Goal: Task Accomplishment & Management: Use online tool/utility

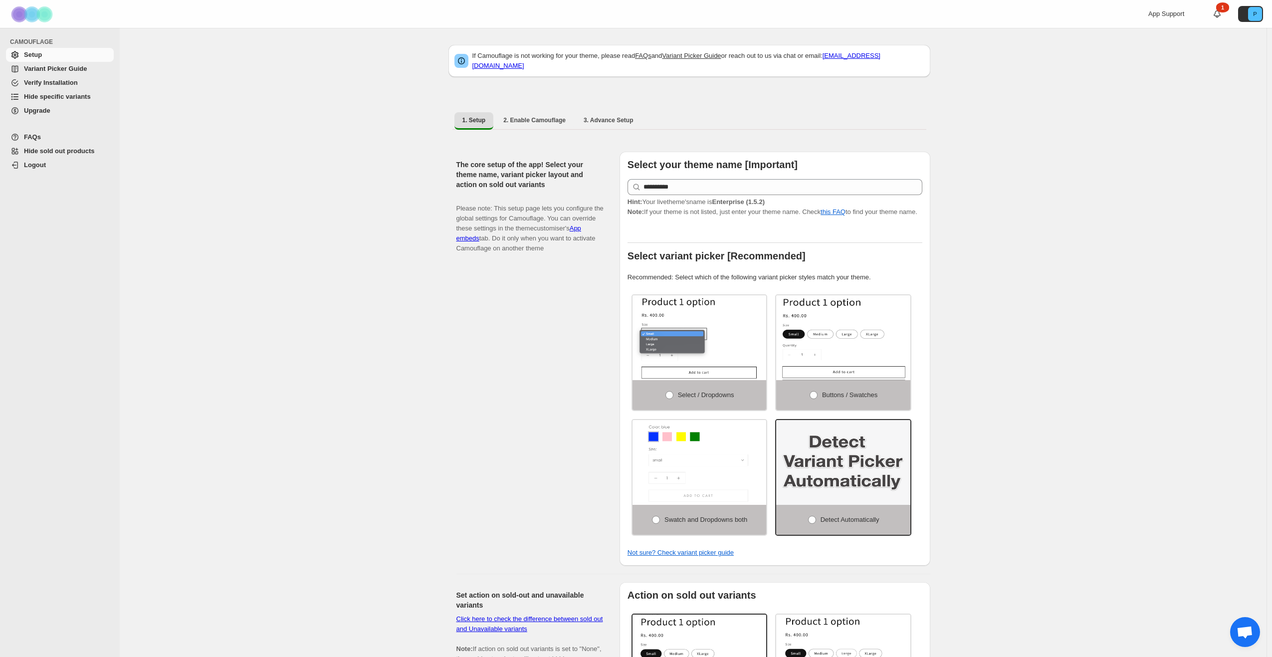
click at [64, 97] on span "Hide specific variants" at bounding box center [57, 96] width 67 height 7
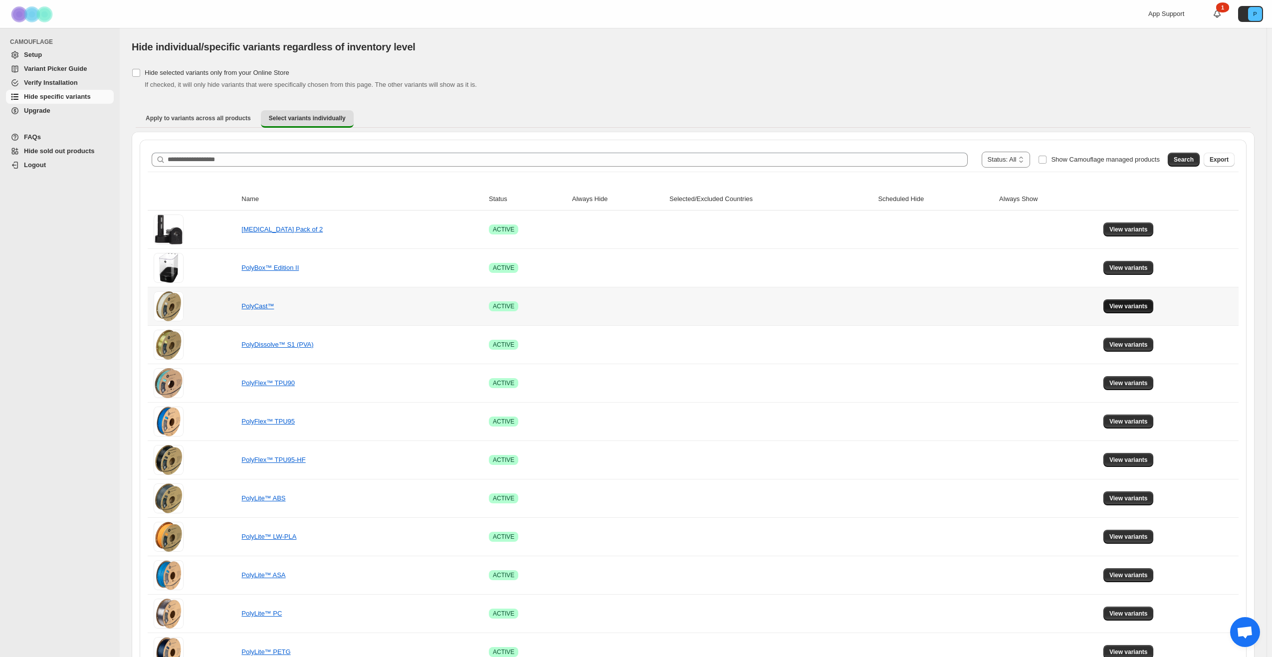
click at [1119, 308] on span "View variants" at bounding box center [1129, 306] width 38 height 8
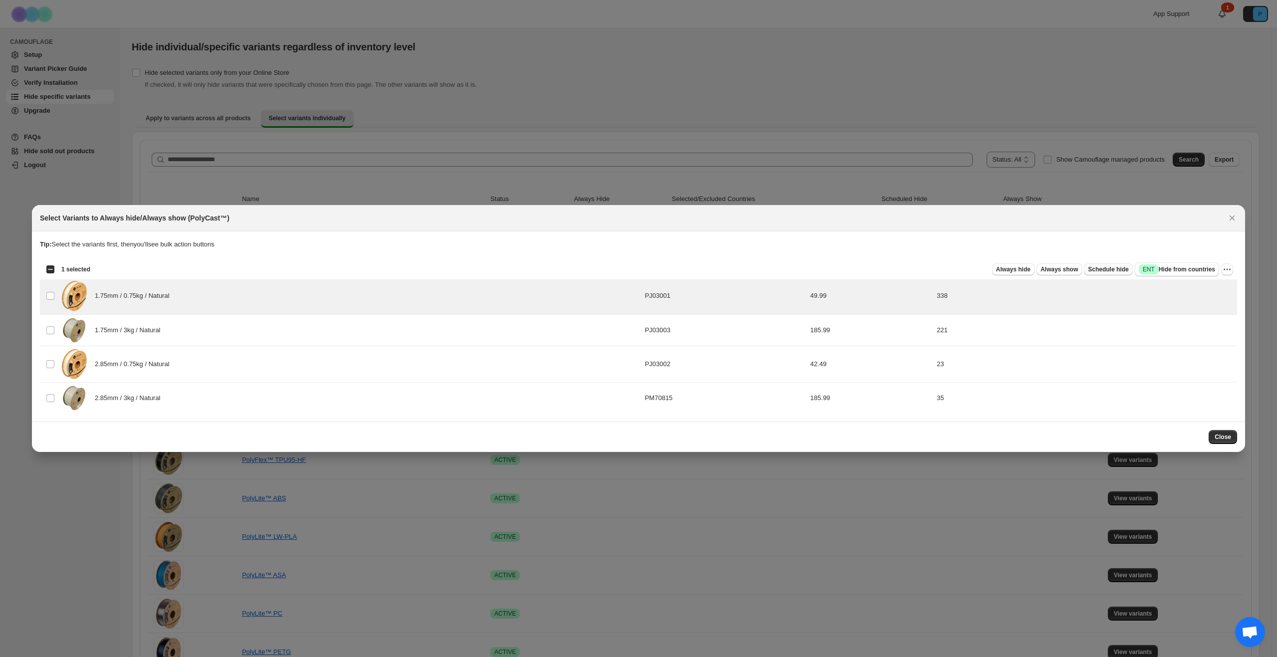
click at [1121, 273] on span "Schedule hide" at bounding box center [1108, 269] width 40 height 8
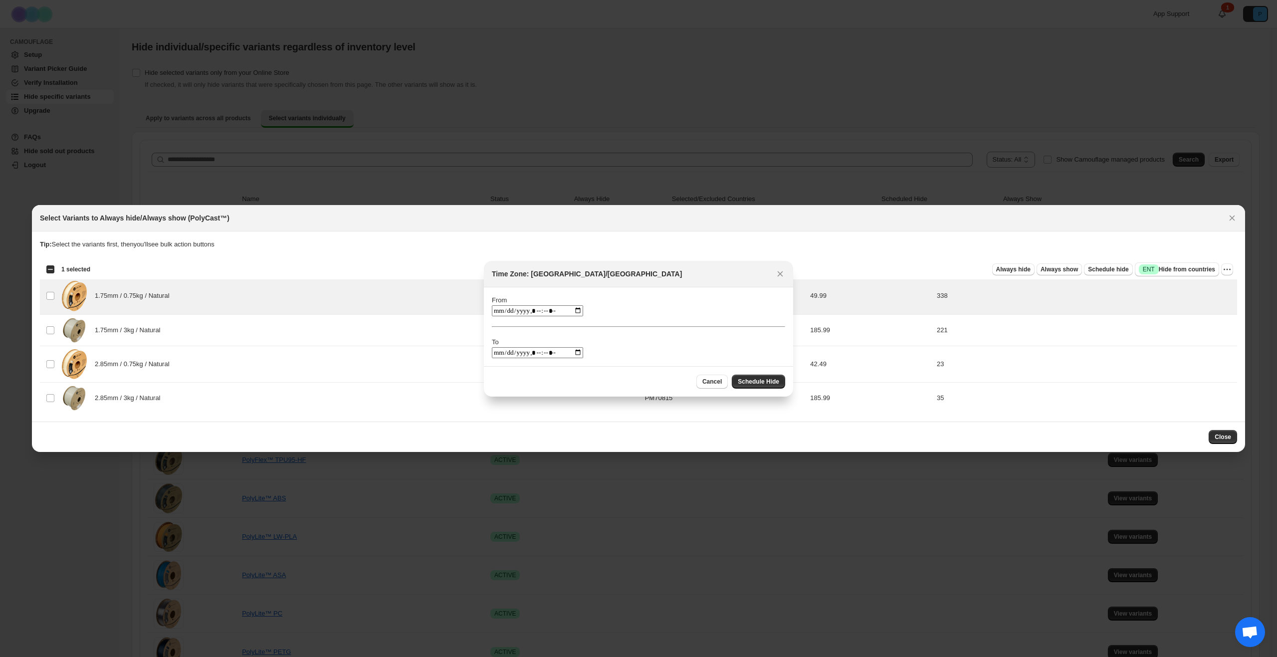
click at [1247, 630] on span "Open chat" at bounding box center [1250, 633] width 16 height 14
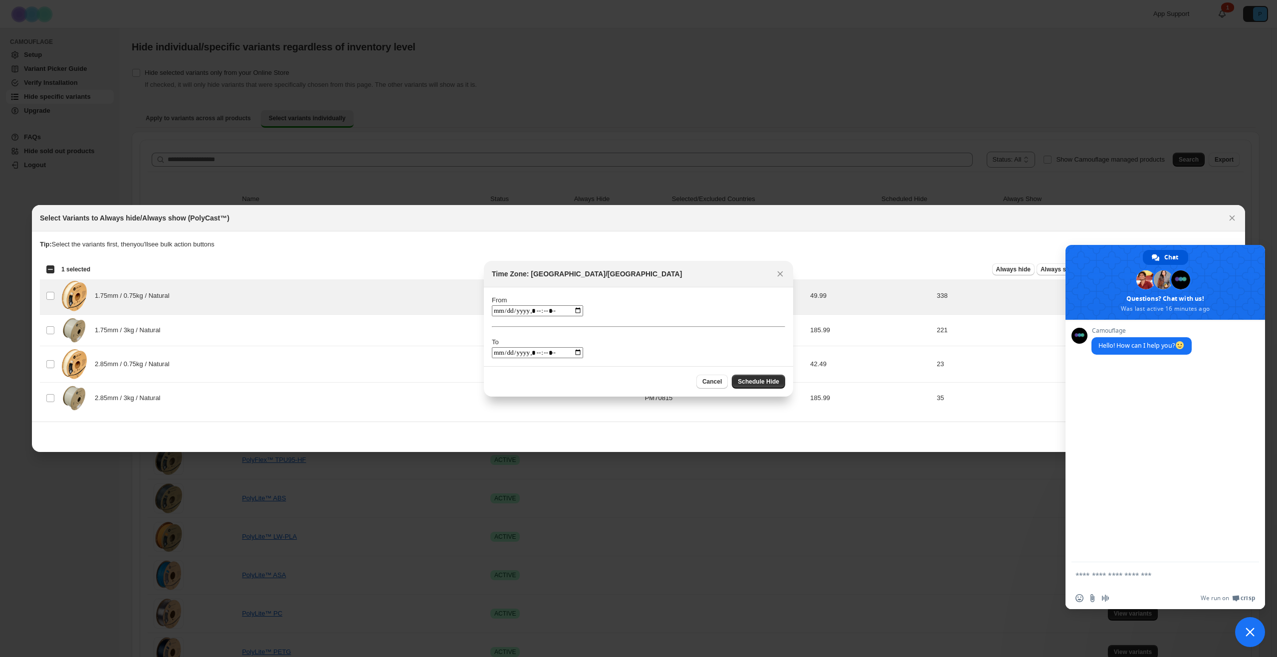
click at [1127, 574] on textarea "Compose your message..." at bounding box center [1156, 574] width 160 height 25
click at [785, 280] on button "Close" at bounding box center [780, 274] width 14 height 14
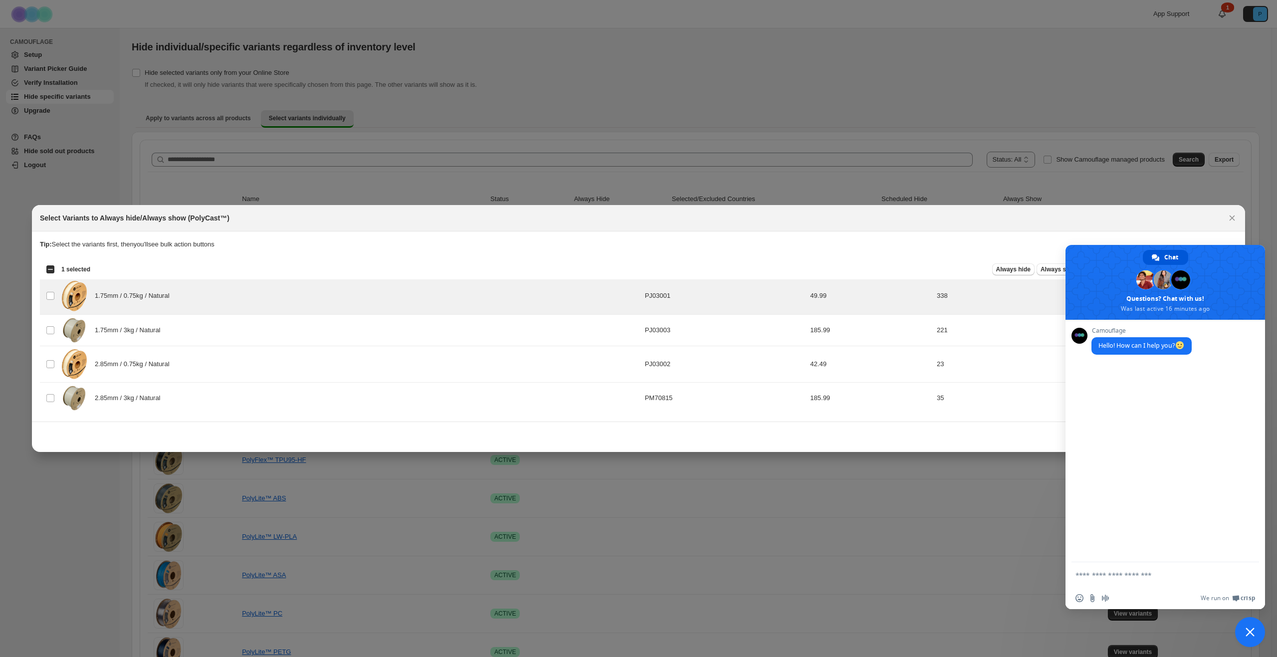
click at [1186, 392] on div "Camouflage Hello! How can I help you?" at bounding box center [1166, 441] width 200 height 242
click at [1140, 568] on textarea "Compose your message..." at bounding box center [1156, 574] width 160 height 25
click at [1146, 576] on textarea "Compose your message..." at bounding box center [1156, 574] width 160 height 25
click at [1164, 257] on link "Chat" at bounding box center [1165, 257] width 45 height 15
click at [1080, 336] on span at bounding box center [1080, 336] width 16 height 16
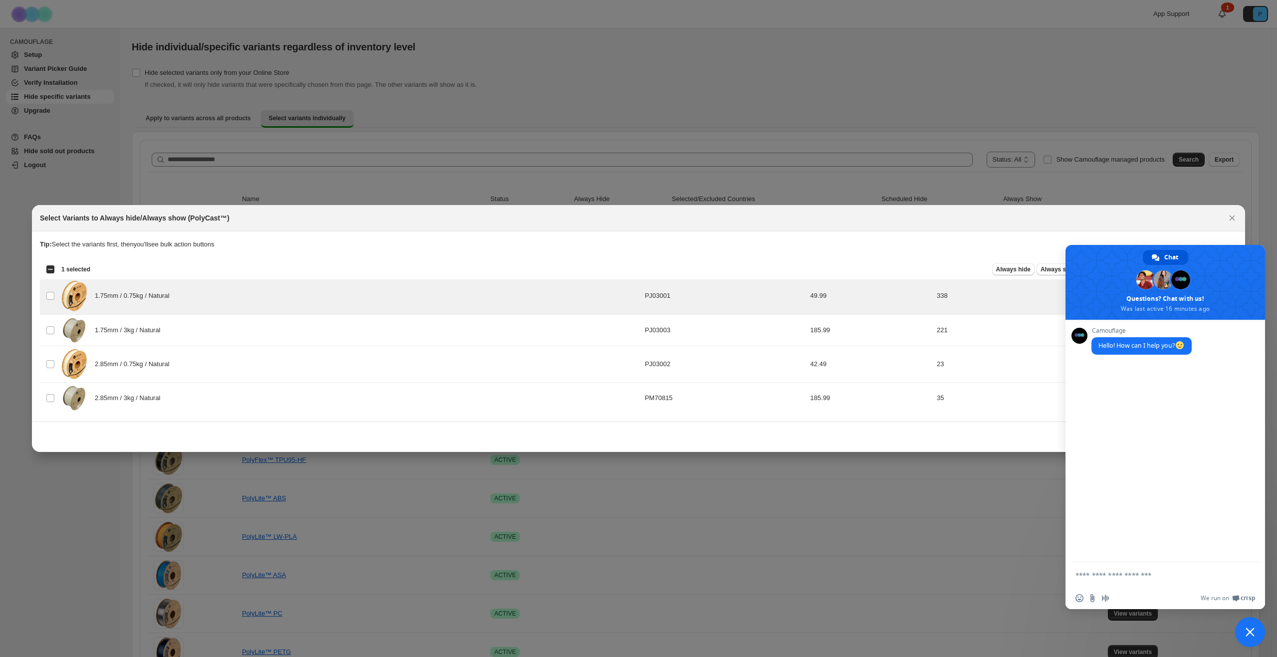
click at [1144, 568] on textarea "Compose your message..." at bounding box center [1156, 574] width 160 height 25
click at [1137, 573] on textarea "Compose your message..." at bounding box center [1156, 574] width 160 height 25
click at [1147, 581] on textarea "Compose your message..." at bounding box center [1156, 574] width 160 height 25
click at [1140, 569] on textarea "Compose your message..." at bounding box center [1156, 574] width 160 height 25
click at [1229, 216] on icon "Close" at bounding box center [1232, 218] width 10 height 10
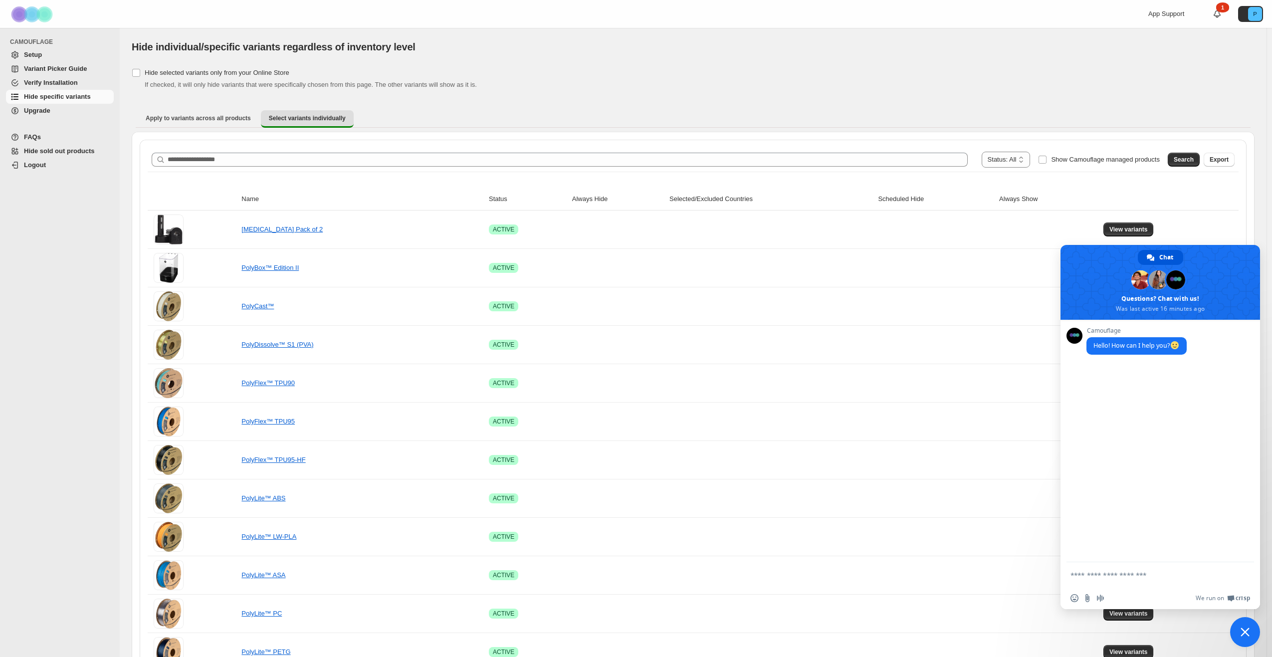
click at [1241, 630] on span "Close chat" at bounding box center [1245, 632] width 9 height 9
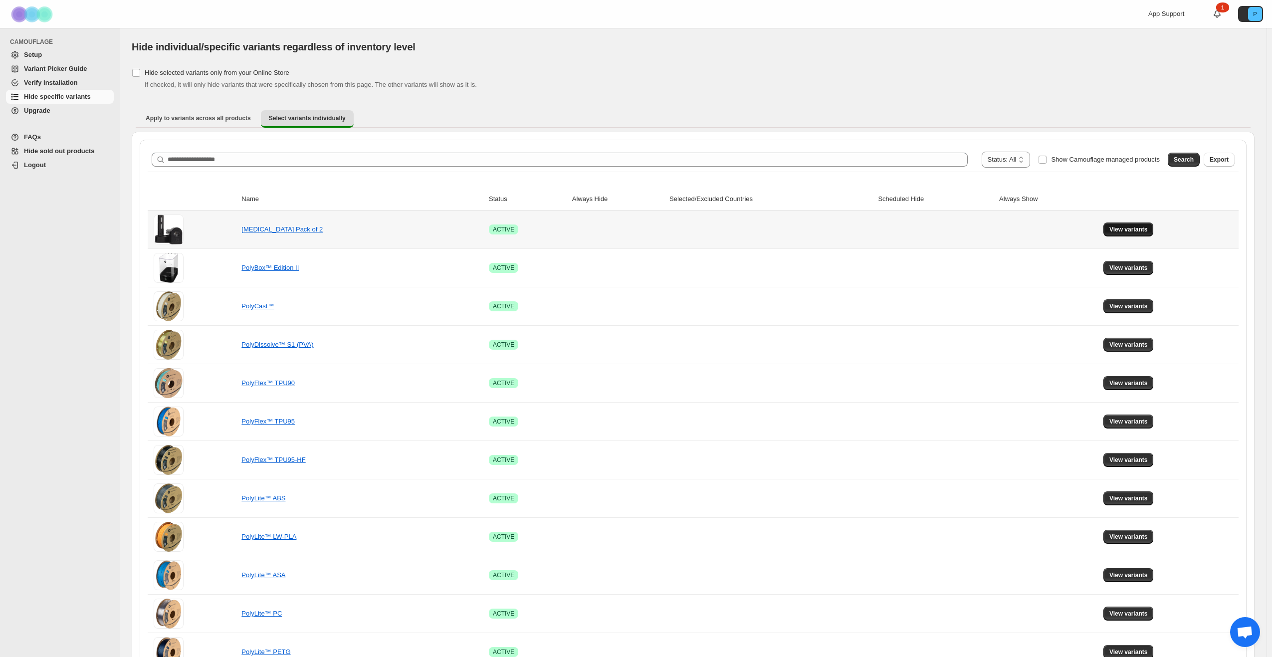
click at [1127, 226] on button "View variants" at bounding box center [1129, 230] width 50 height 14
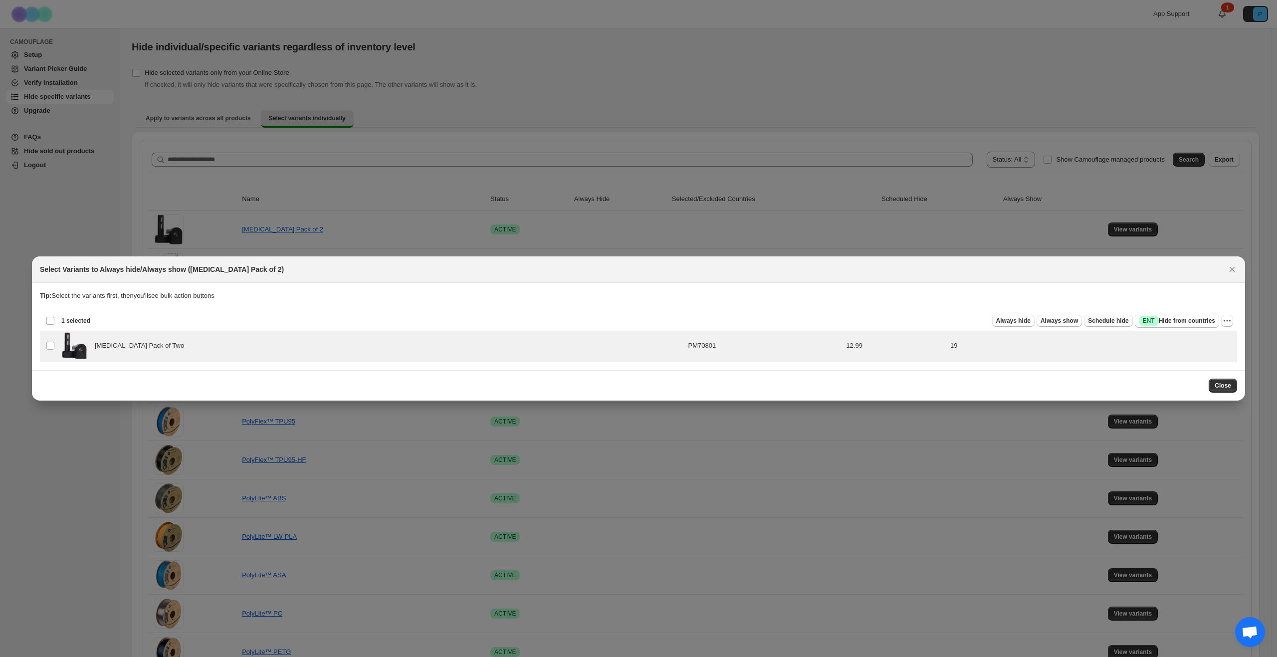
click at [1111, 326] on button "Schedule hide" at bounding box center [1108, 321] width 48 height 12
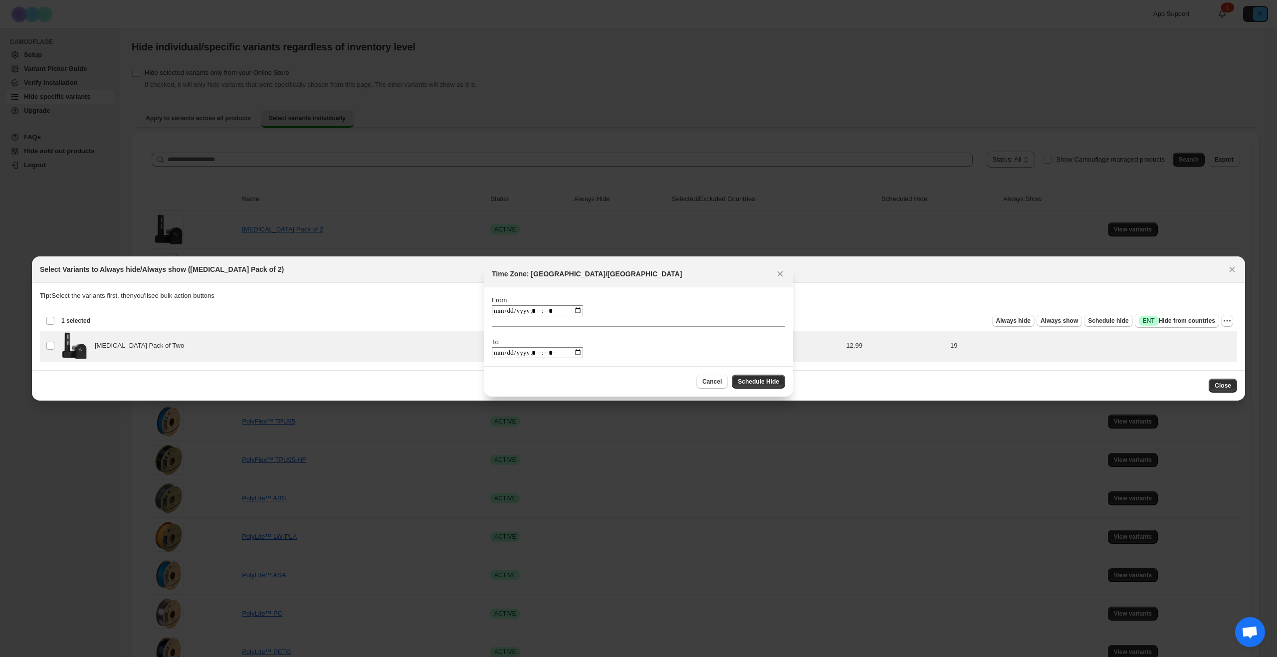
click at [579, 310] on input ":r11:" at bounding box center [537, 310] width 91 height 11
click at [670, 315] on div "From To" at bounding box center [638, 326] width 293 height 63
click at [580, 356] on input ":r11:" at bounding box center [537, 352] width 91 height 11
click at [583, 351] on input ":r11:" at bounding box center [537, 352] width 91 height 11
click at [703, 307] on div "From To" at bounding box center [638, 326] width 293 height 63
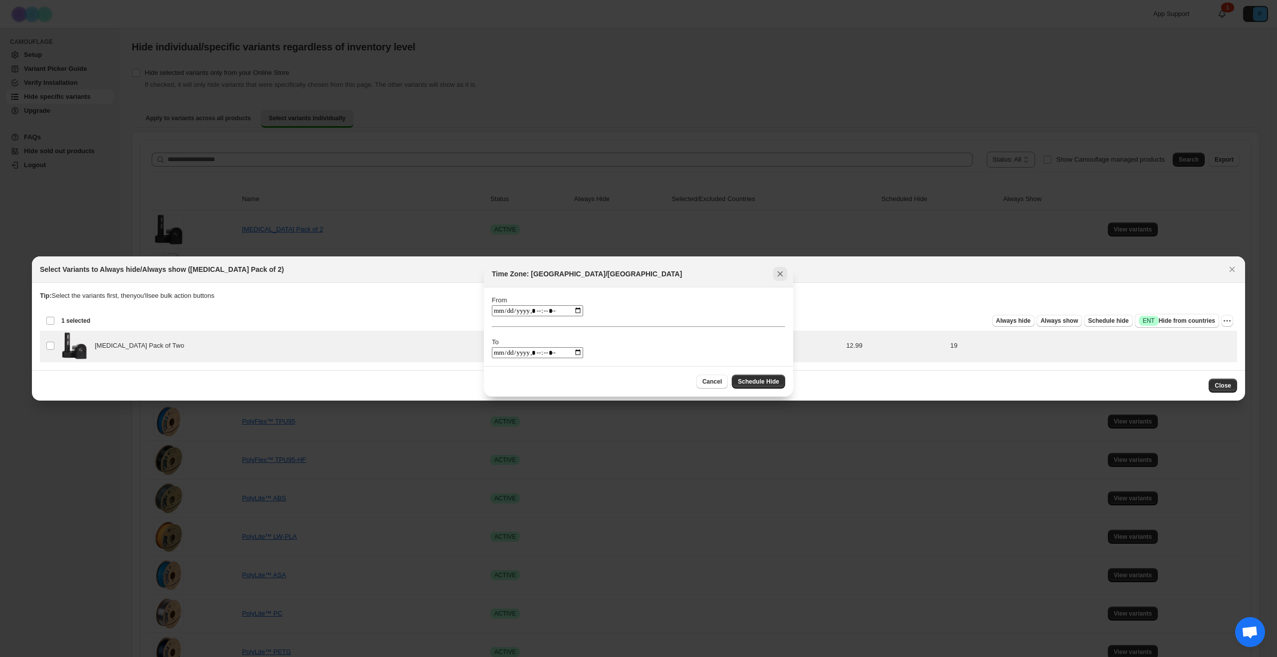
click at [778, 275] on icon "Close" at bounding box center [780, 274] width 10 height 10
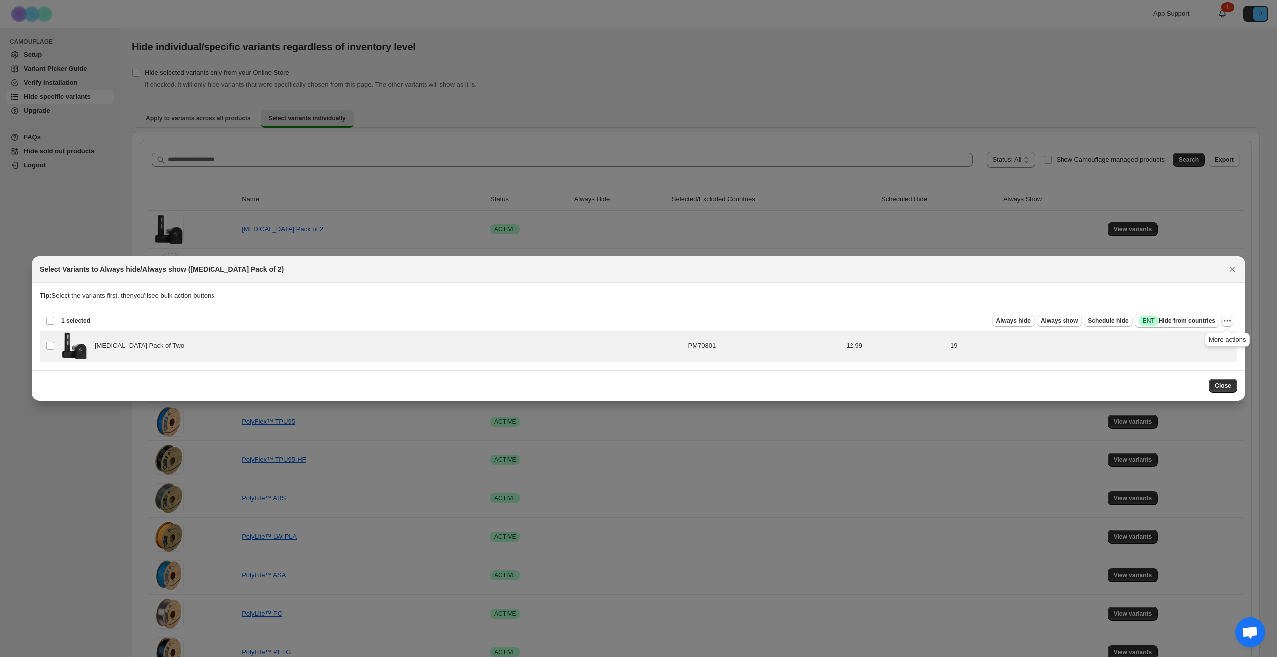
click at [1229, 316] on icon "More actions" at bounding box center [1227, 321] width 10 height 10
click at [1182, 290] on section "Tip: Select the variants first, then you'll see bulk action buttons Loading pro…" at bounding box center [638, 326] width 1213 height 87
click at [1234, 274] on button "Close" at bounding box center [1232, 269] width 14 height 14
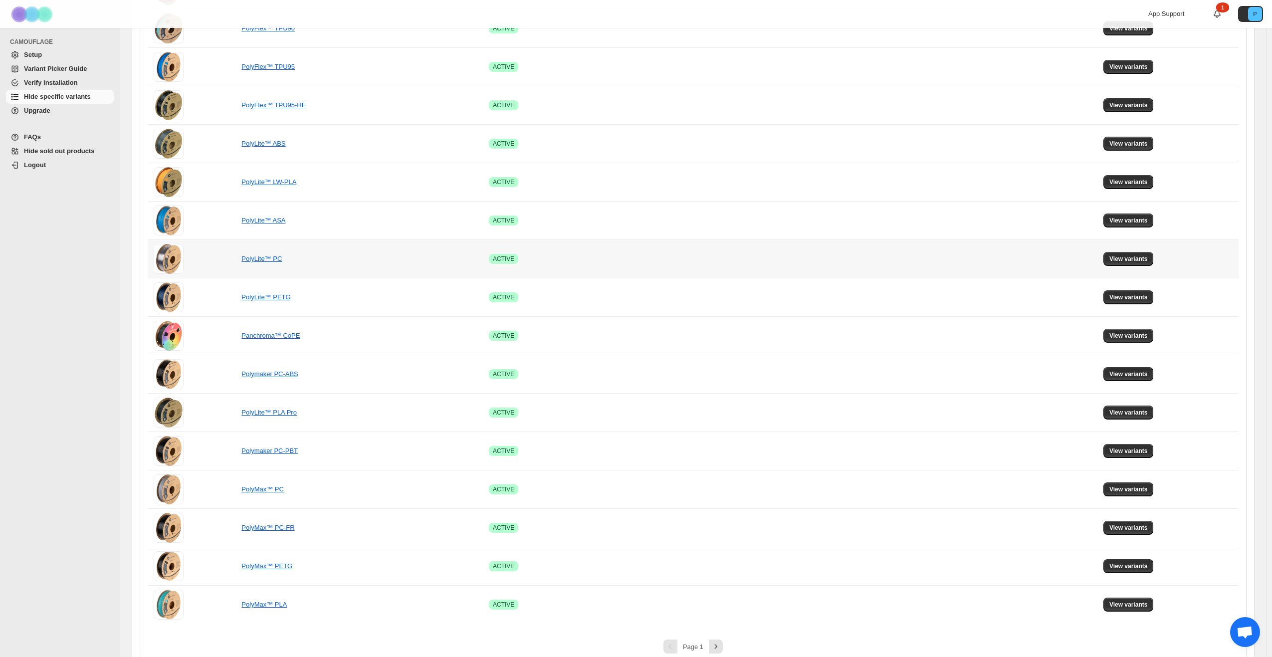
scroll to position [367, 0]
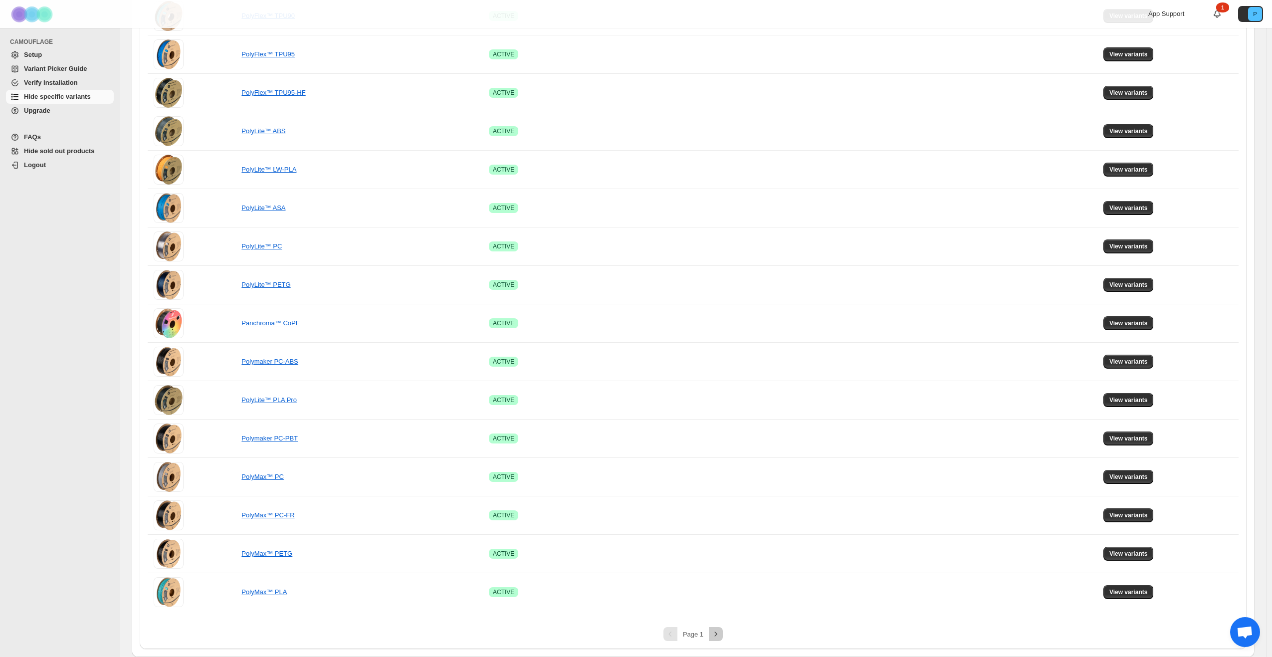
click at [715, 638] on icon "Next" at bounding box center [716, 634] width 10 height 10
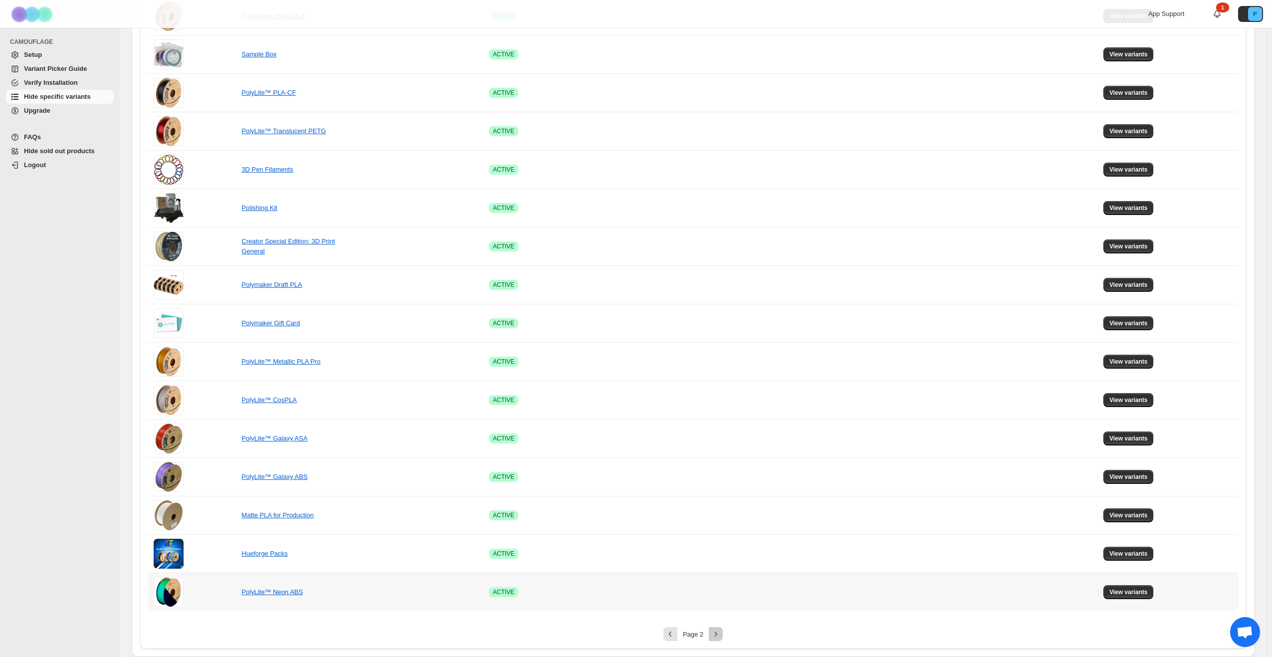
drag, startPoint x: 295, startPoint y: 593, endPoint x: 719, endPoint y: 636, distance: 425.7
click at [720, 637] on icon "Next" at bounding box center [716, 634] width 10 height 10
click at [719, 635] on icon "Next" at bounding box center [716, 634] width 10 height 10
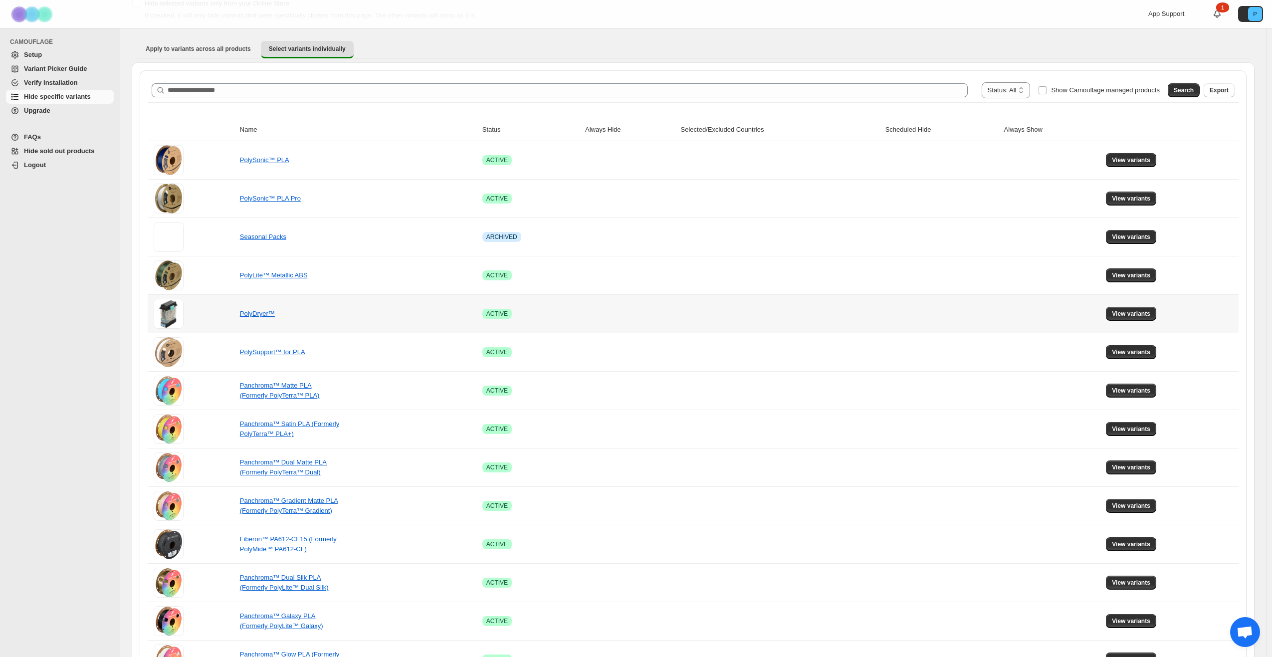
scroll to position [68, 0]
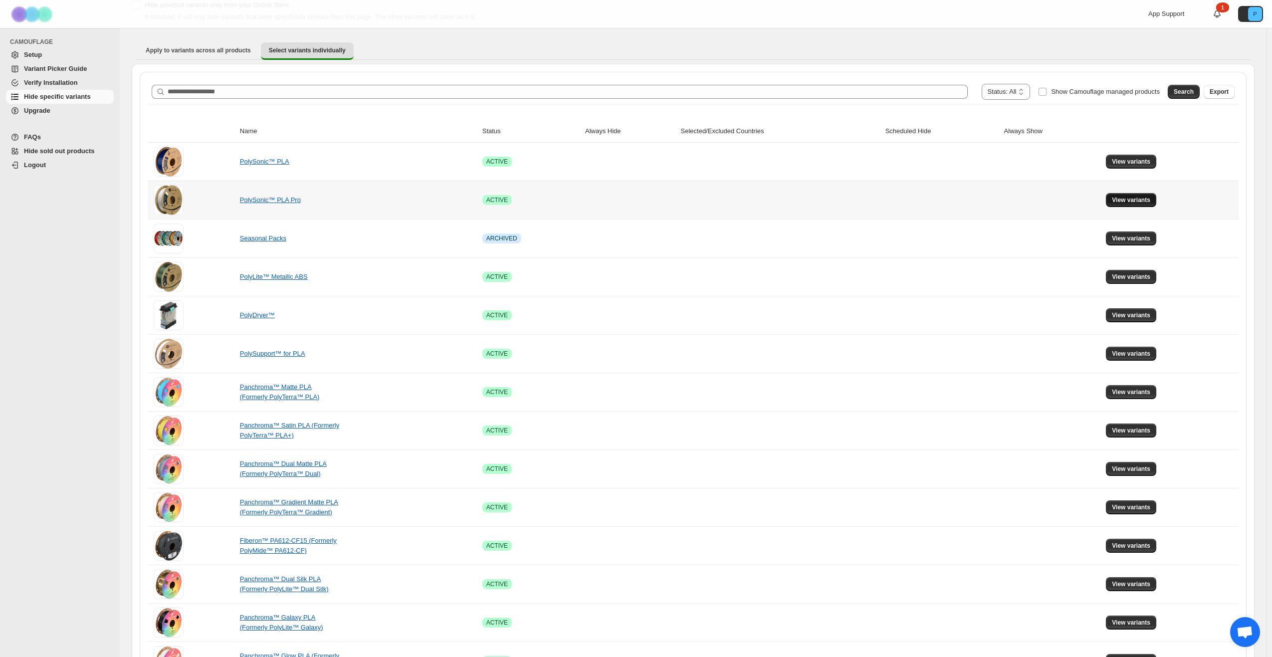
click at [1125, 196] on button "View variants" at bounding box center [1131, 200] width 50 height 14
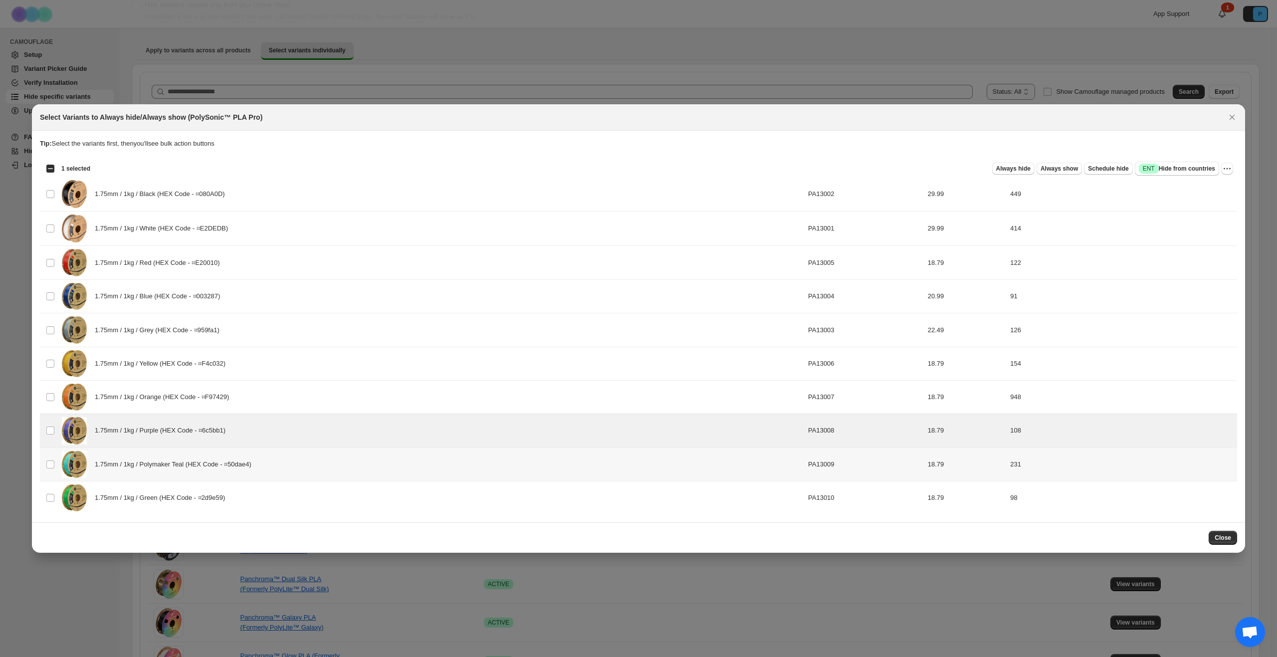
click at [55, 461] on td "Select product variant" at bounding box center [49, 464] width 19 height 33
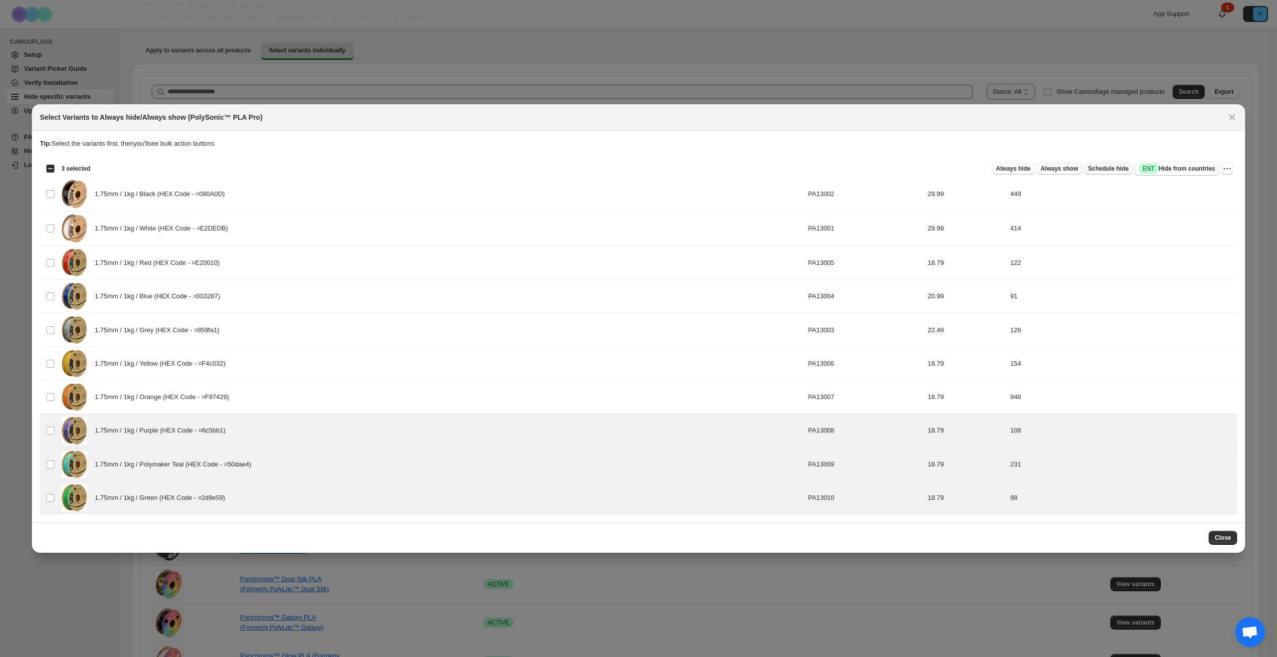
click at [1104, 171] on span "Schedule hide" at bounding box center [1108, 169] width 40 height 8
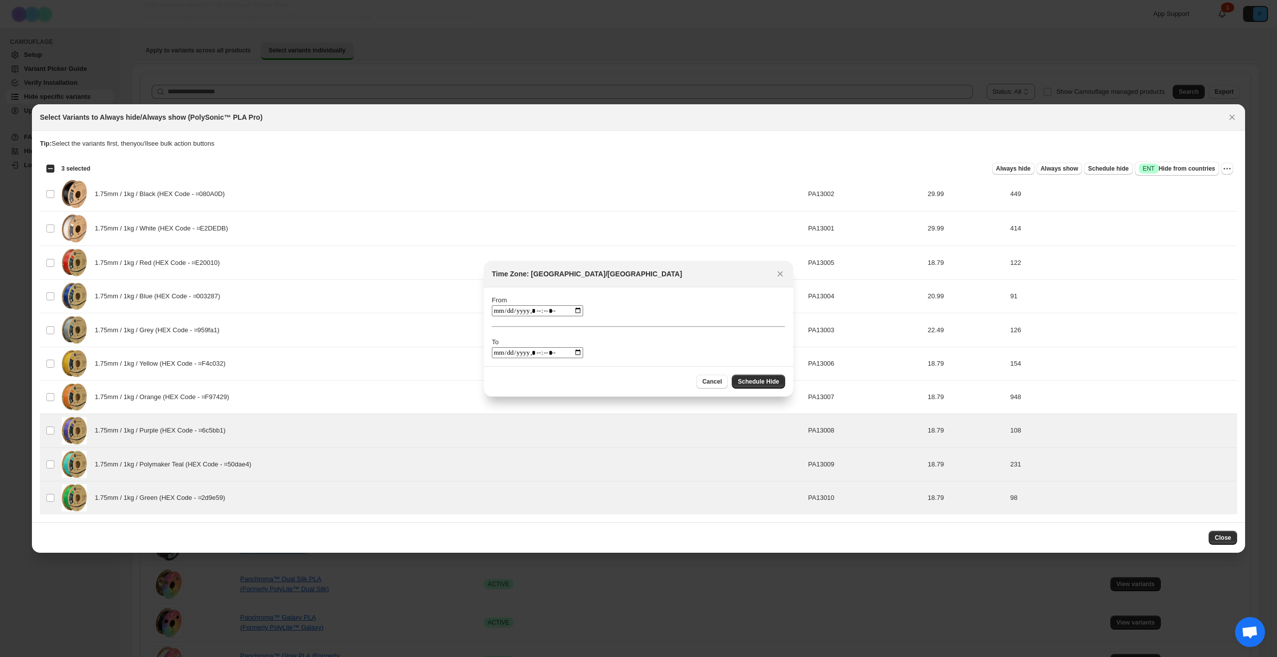
click at [582, 311] on input ":r1u:" at bounding box center [537, 310] width 91 height 11
type input "**********"
click at [643, 288] on section "From To" at bounding box center [638, 326] width 309 height 79
click at [583, 352] on input ":r1u:" at bounding box center [537, 352] width 91 height 11
type input "**********"
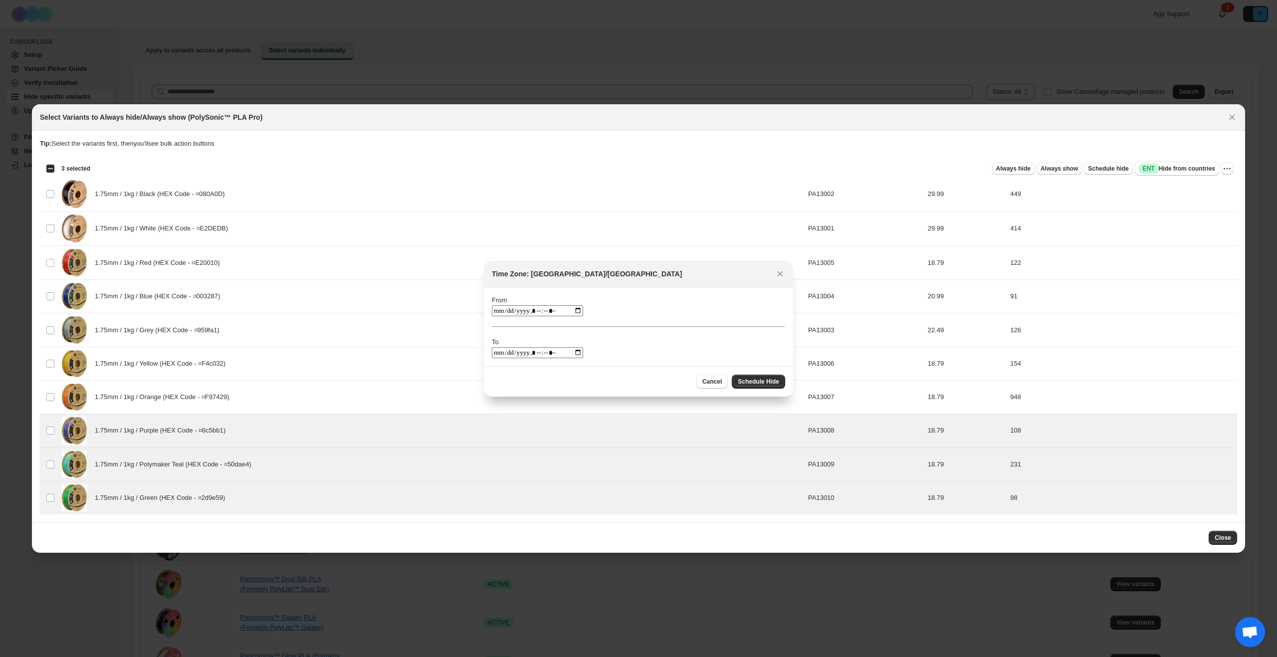
click at [661, 293] on section "From To" at bounding box center [638, 326] width 309 height 79
click at [769, 380] on span "Schedule Hide" at bounding box center [758, 382] width 41 height 8
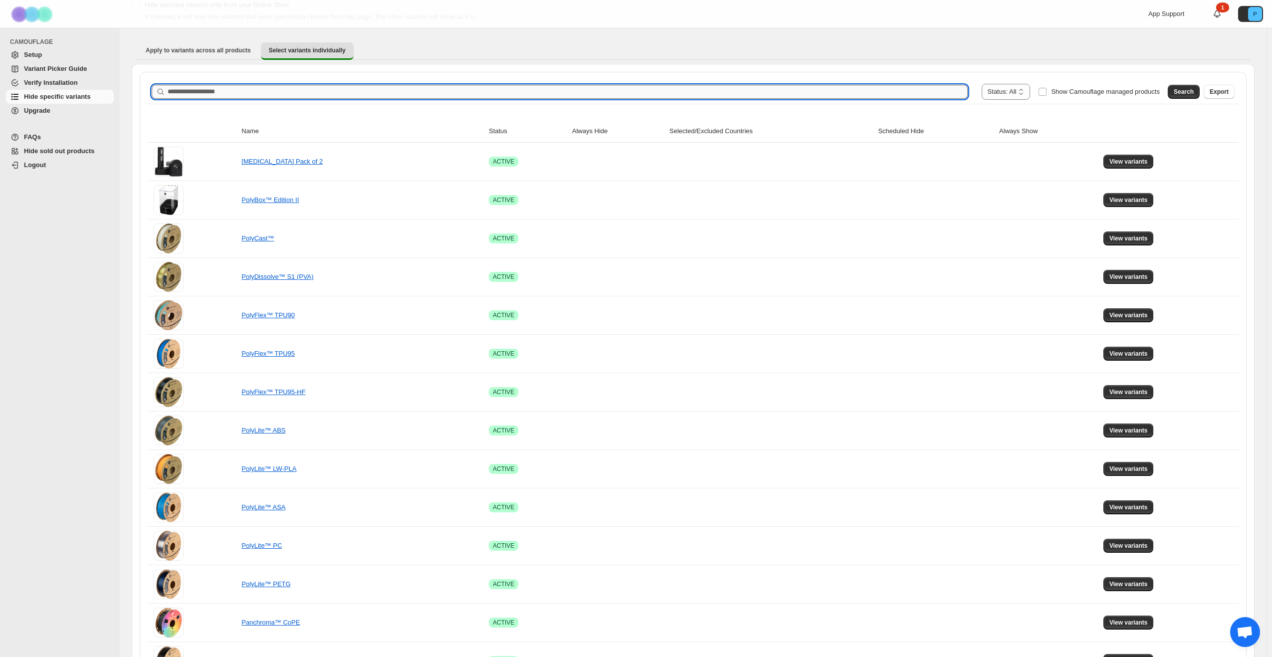
click at [271, 93] on input "Search product name" at bounding box center [568, 92] width 800 height 14
type input "*********"
click at [1186, 97] on button "Search" at bounding box center [1184, 92] width 32 height 14
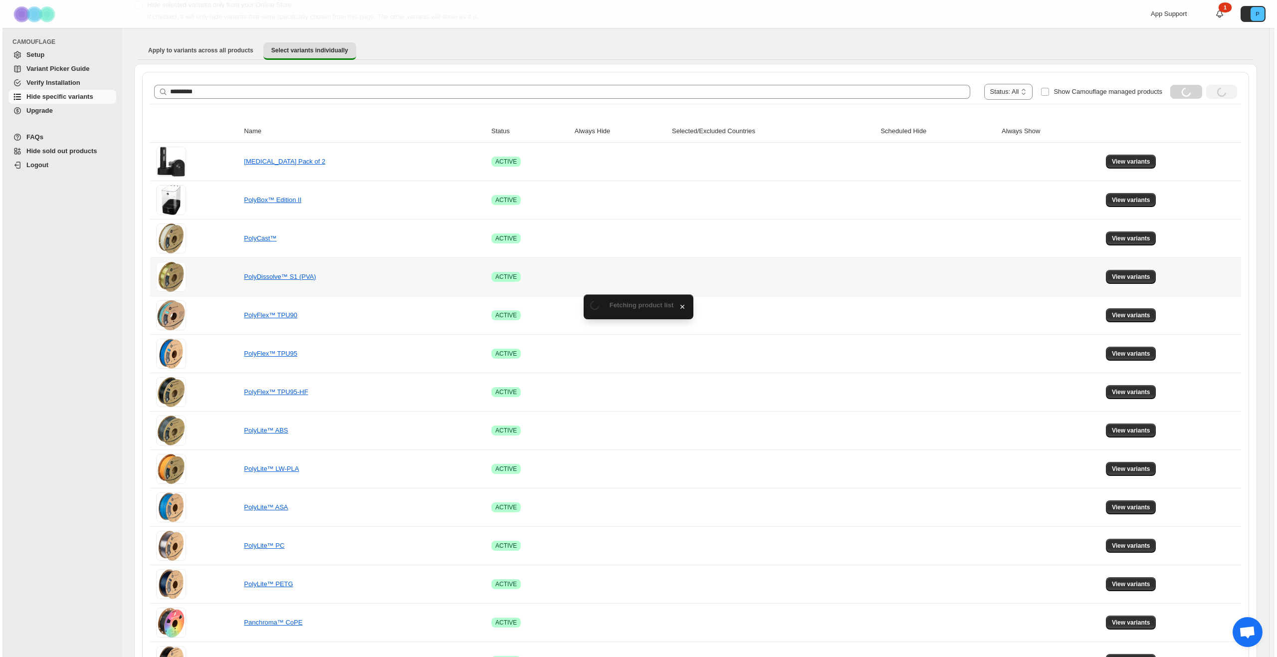
scroll to position [0, 0]
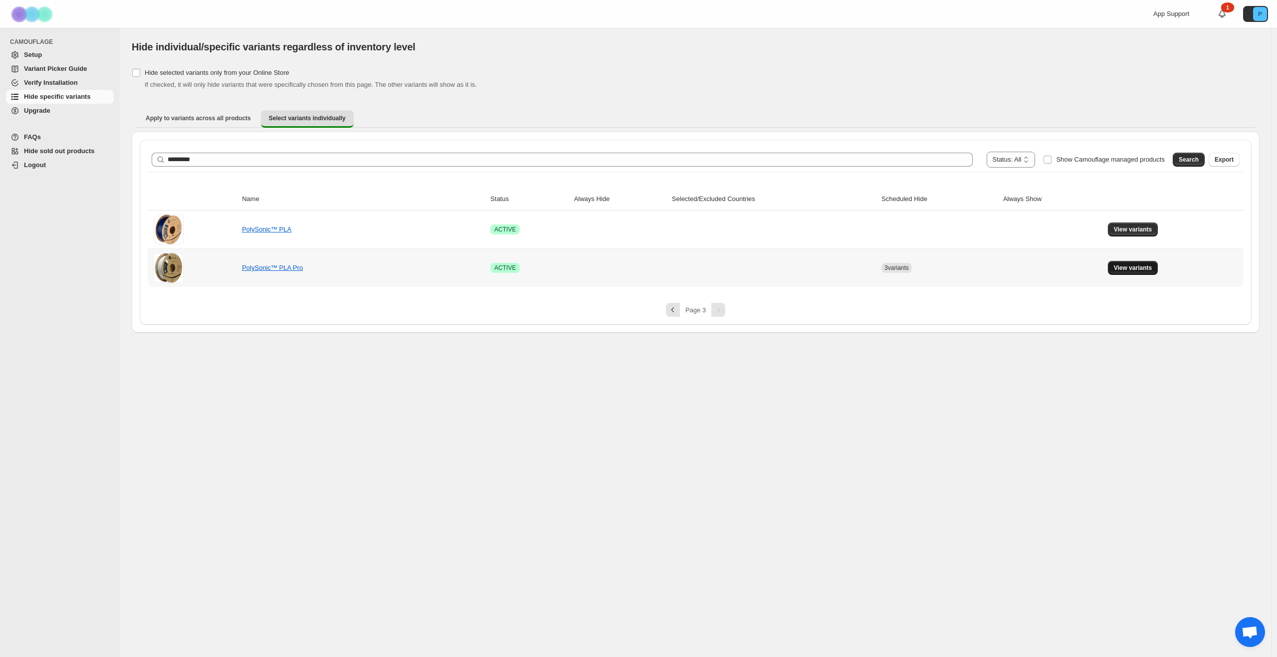
click at [1135, 269] on span "View variants" at bounding box center [1133, 268] width 38 height 8
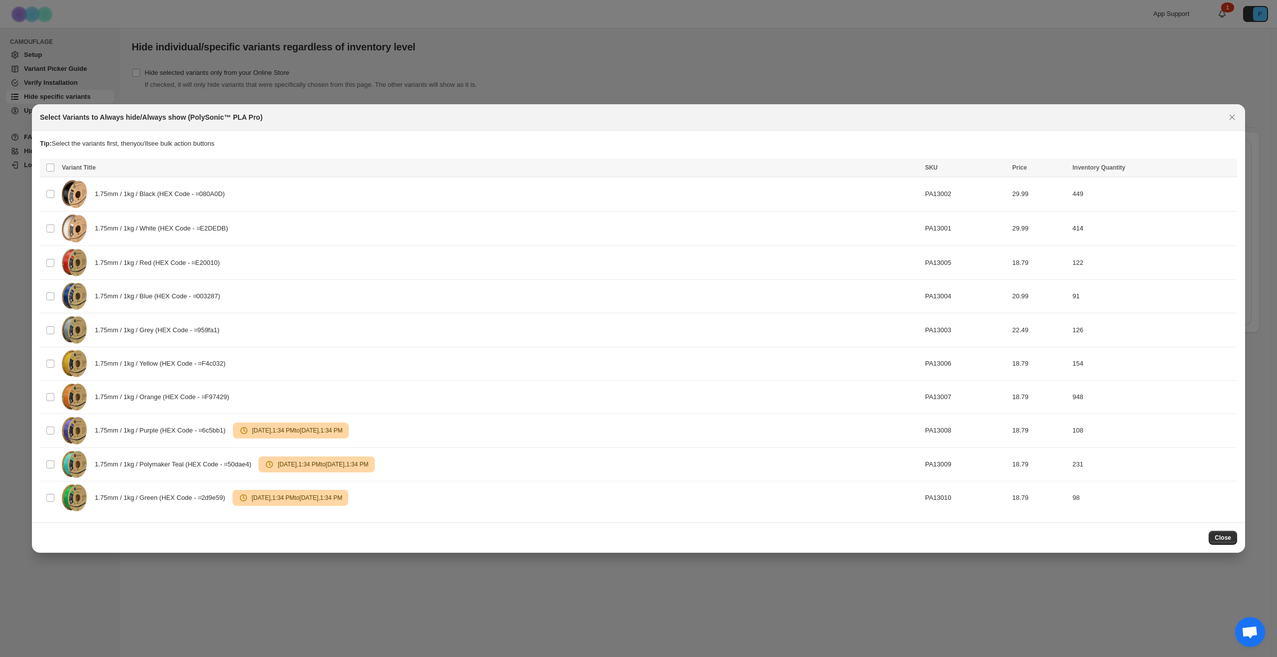
click at [774, 6] on div at bounding box center [638, 328] width 1277 height 657
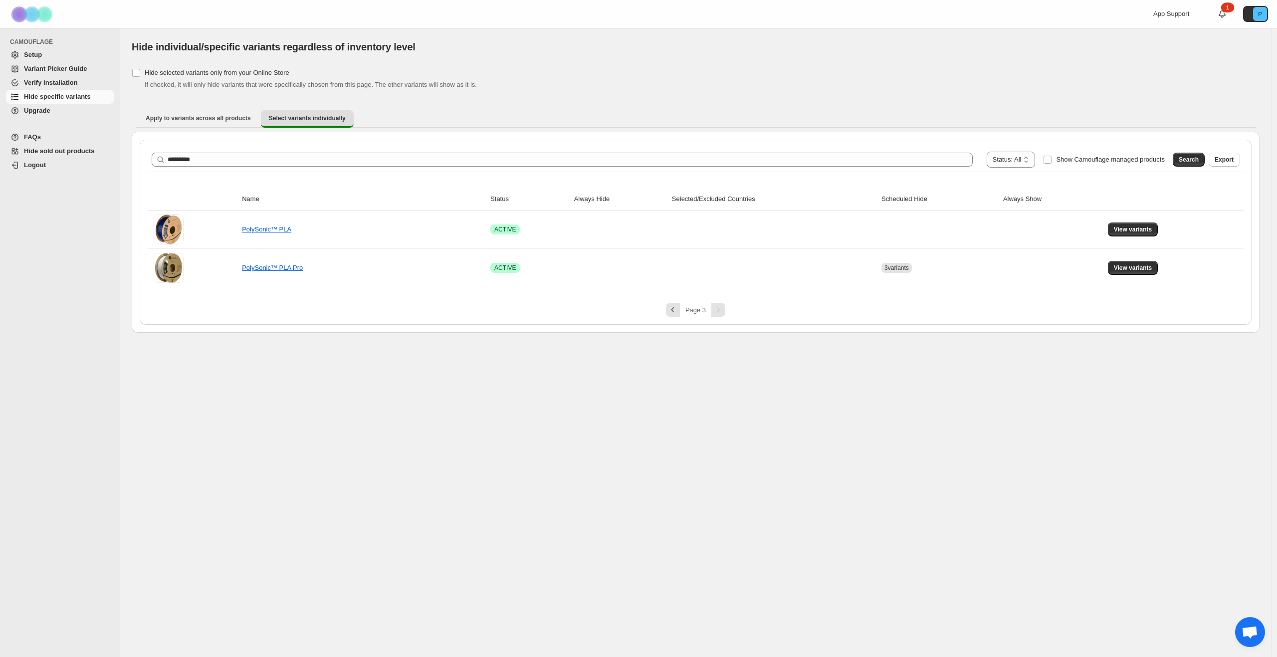
click at [47, 82] on span "Verify Installation" at bounding box center [51, 82] width 54 height 7
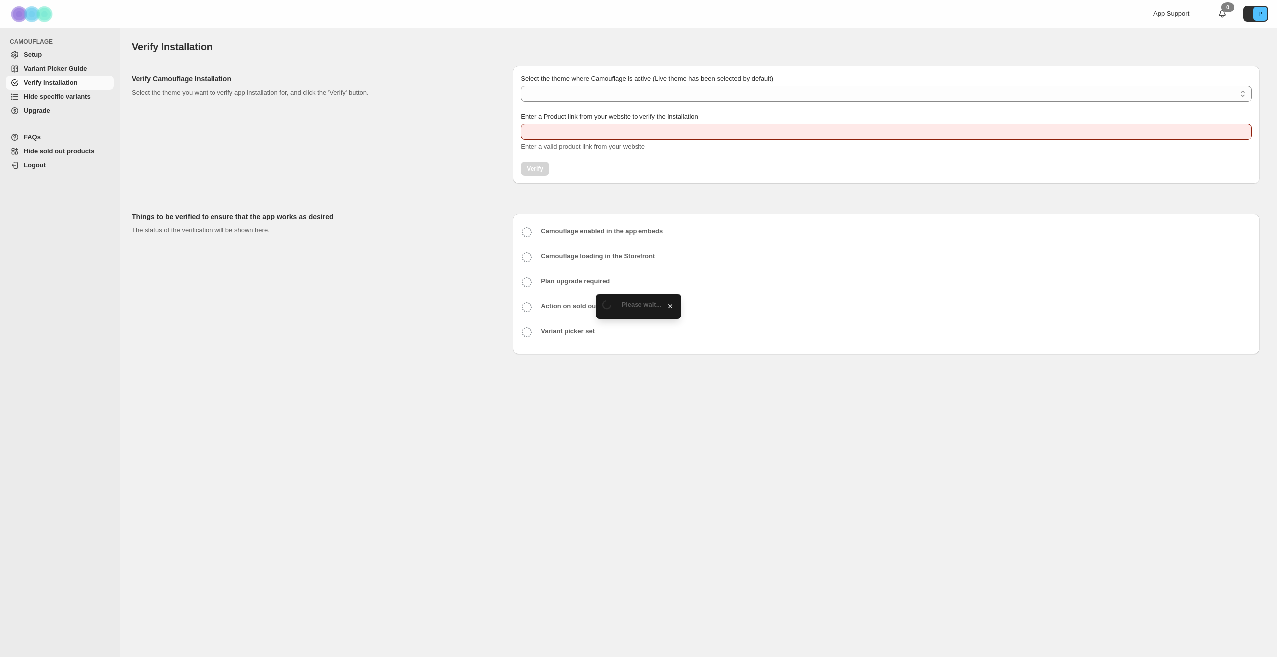
click at [623, 96] on select "Select the theme where Camouflage is active (Live theme has been selected by de…" at bounding box center [886, 94] width 731 height 16
click at [623, 139] on div "Enter a Product link from your website to verify the installation Enter a valid…" at bounding box center [886, 132] width 731 height 40
type input "**********"
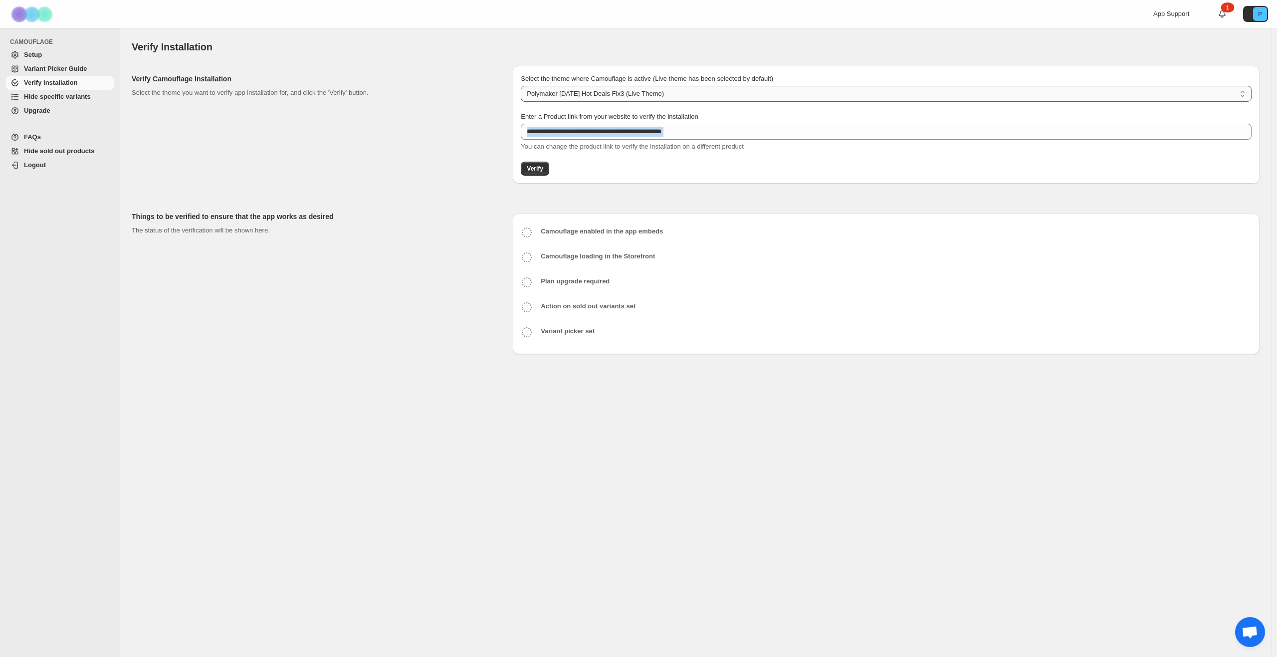
click at [605, 100] on select "**********" at bounding box center [886, 94] width 731 height 16
click at [415, 109] on div "Verify Camouflage Installation Select the theme you want to verify app installa…" at bounding box center [318, 125] width 373 height 118
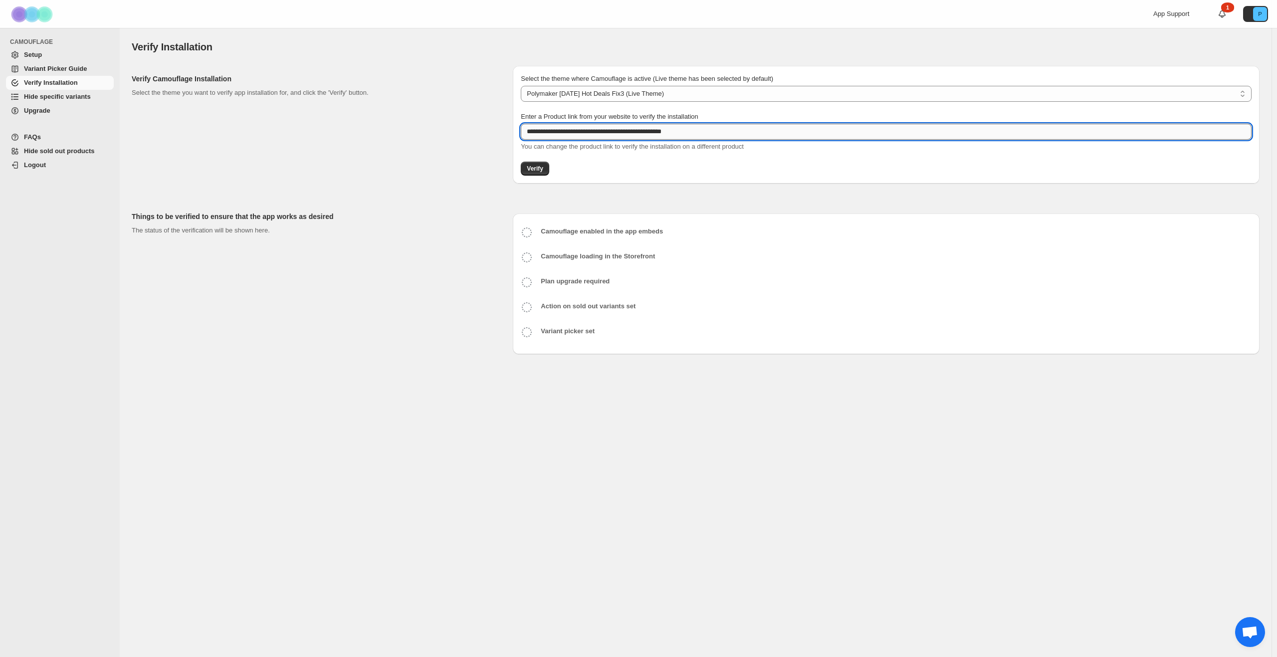
click at [601, 137] on input "**********" at bounding box center [886, 132] width 731 height 16
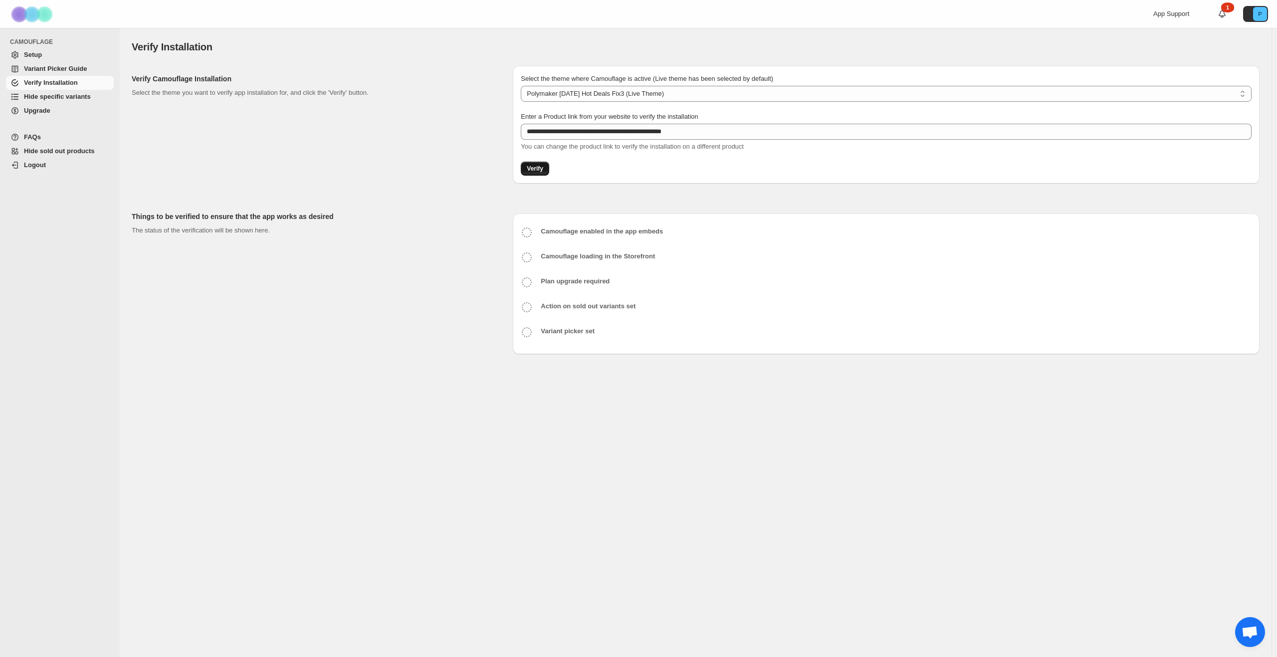
click at [540, 166] on span "Verify" at bounding box center [535, 169] width 16 height 8
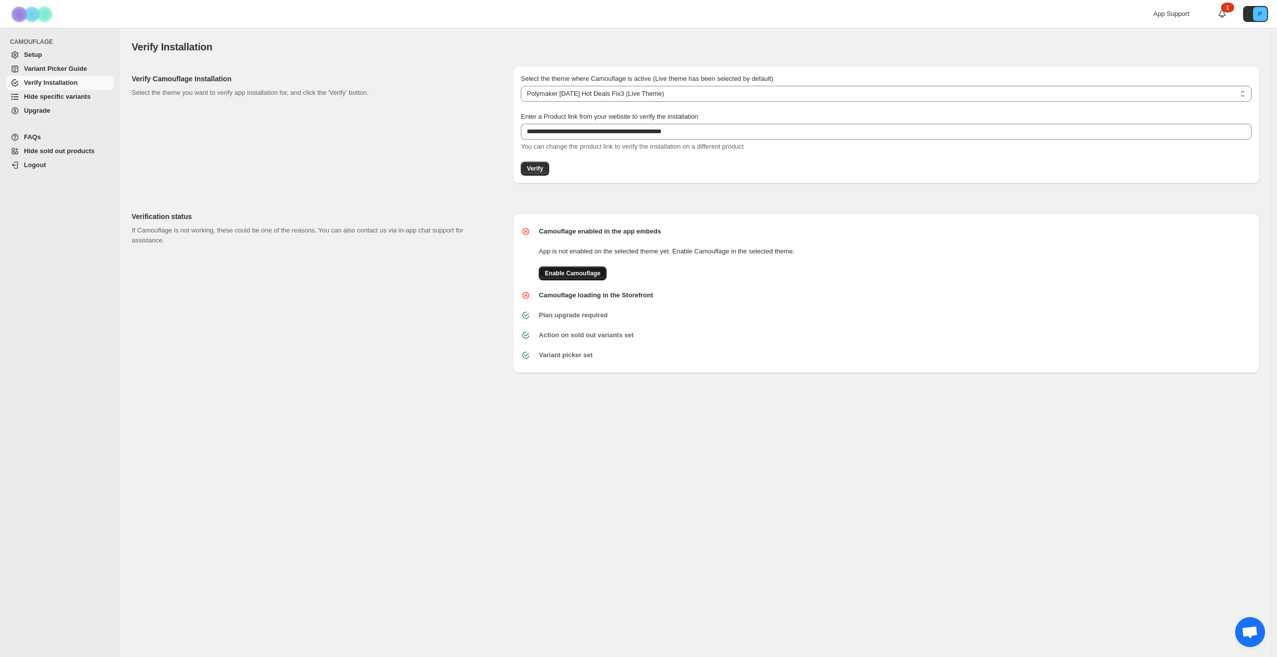
click at [572, 272] on span "Enable Camouflage" at bounding box center [572, 273] width 55 height 8
click at [595, 97] on select "**********" at bounding box center [886, 94] width 731 height 16
select select "**********"
click at [521, 86] on select "**********" at bounding box center [886, 94] width 731 height 16
click at [531, 170] on span "Verify" at bounding box center [535, 169] width 16 height 8
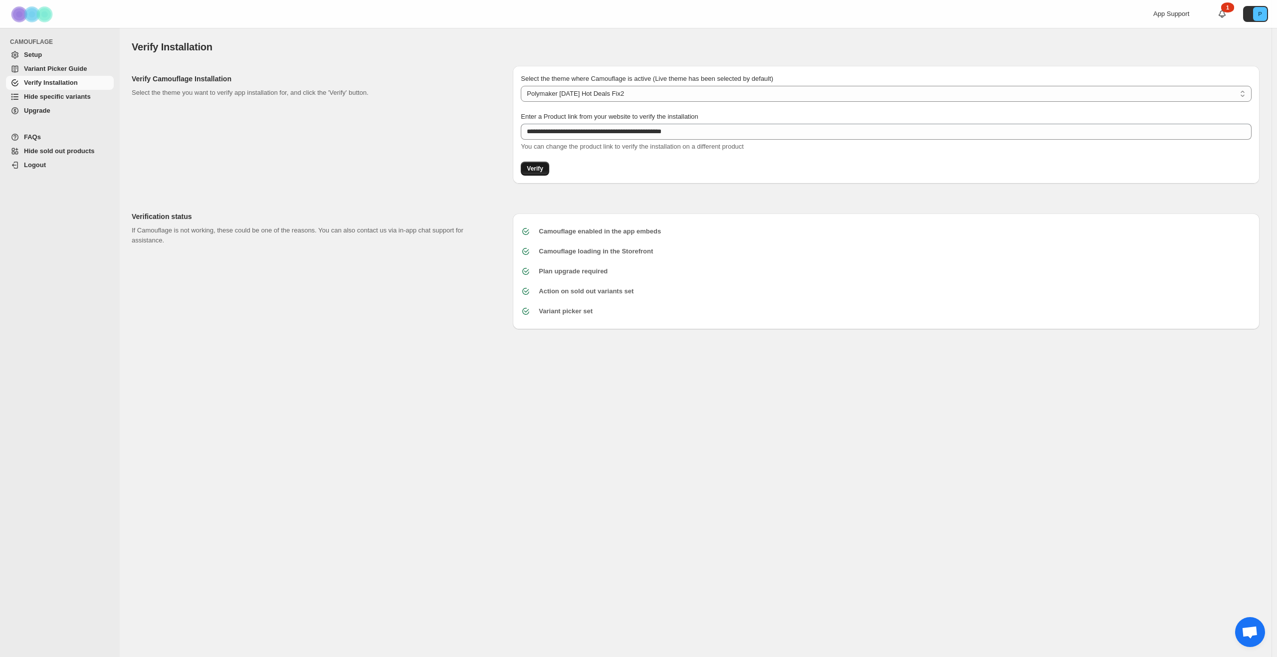
click at [542, 166] on span "Verify" at bounding box center [535, 169] width 16 height 8
click at [67, 94] on span "Hide specific variants" at bounding box center [57, 96] width 67 height 7
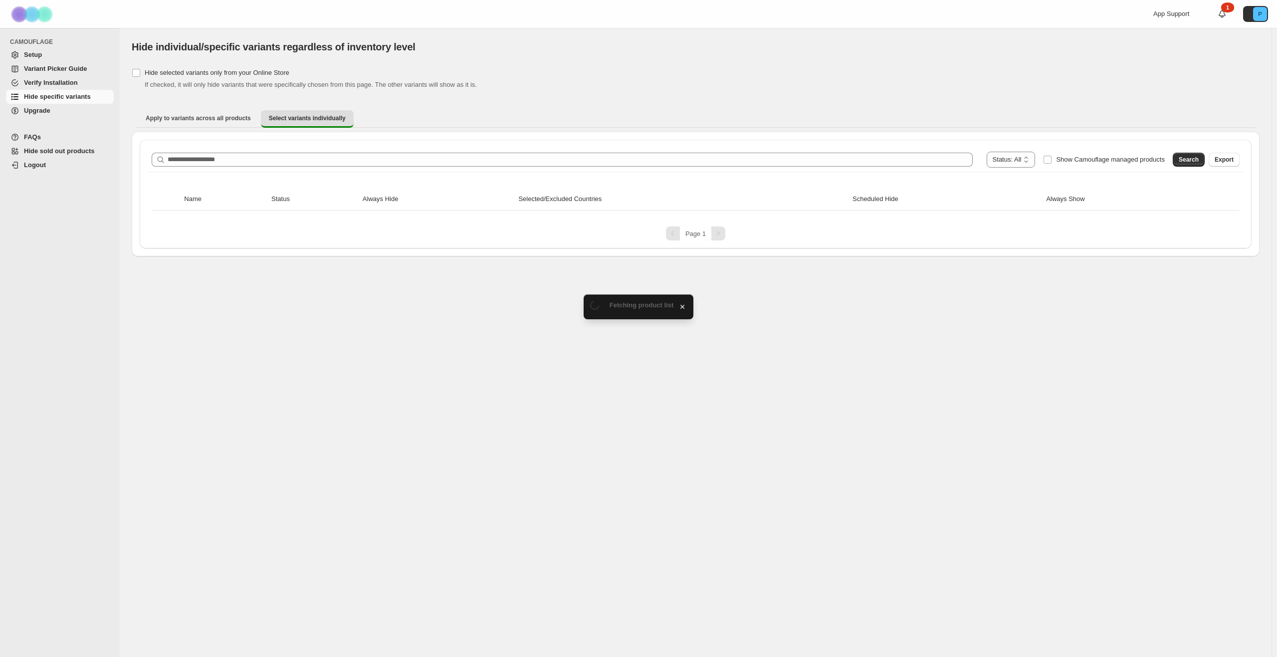
click at [35, 55] on span "Setup" at bounding box center [33, 54] width 18 height 7
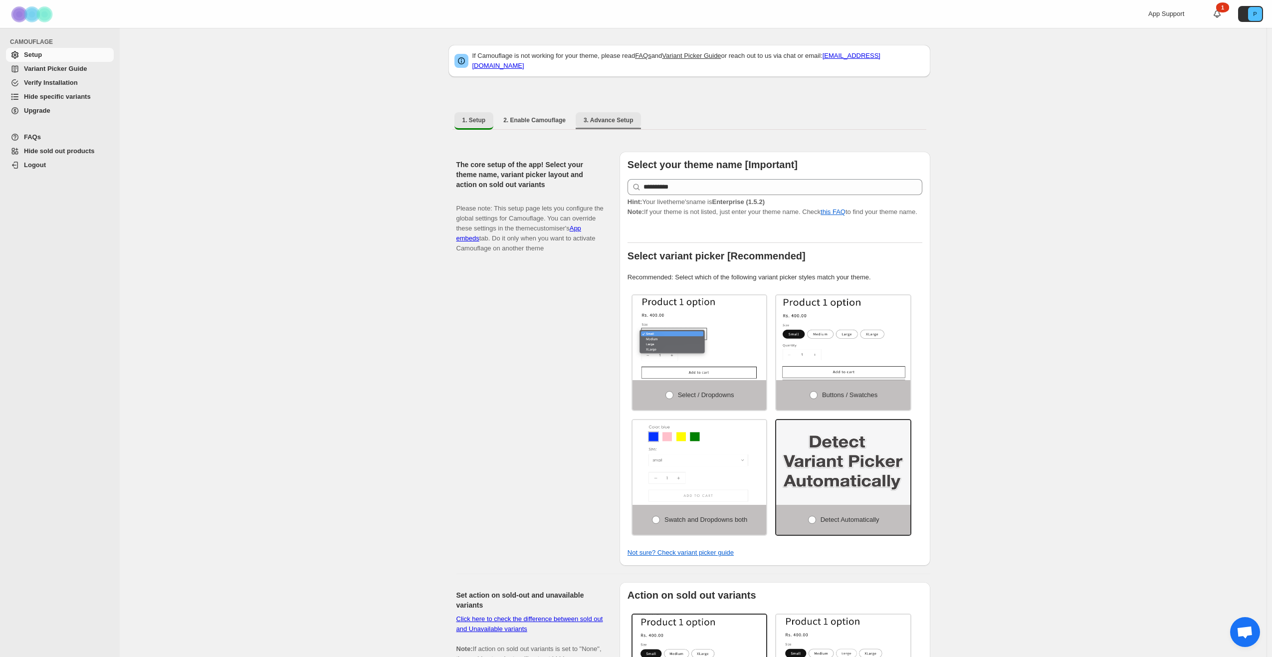
click at [592, 116] on span "3. Advance Setup" at bounding box center [609, 120] width 50 height 8
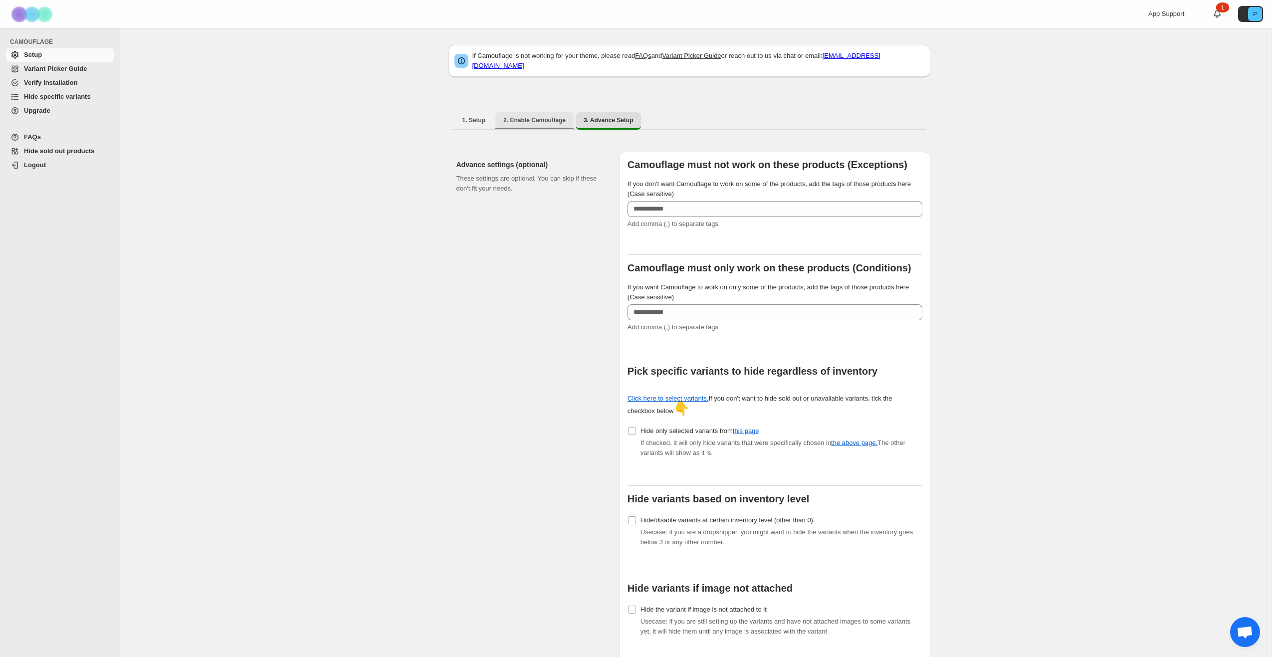
click at [529, 116] on span "2. Enable Camouflage" at bounding box center [534, 120] width 62 height 8
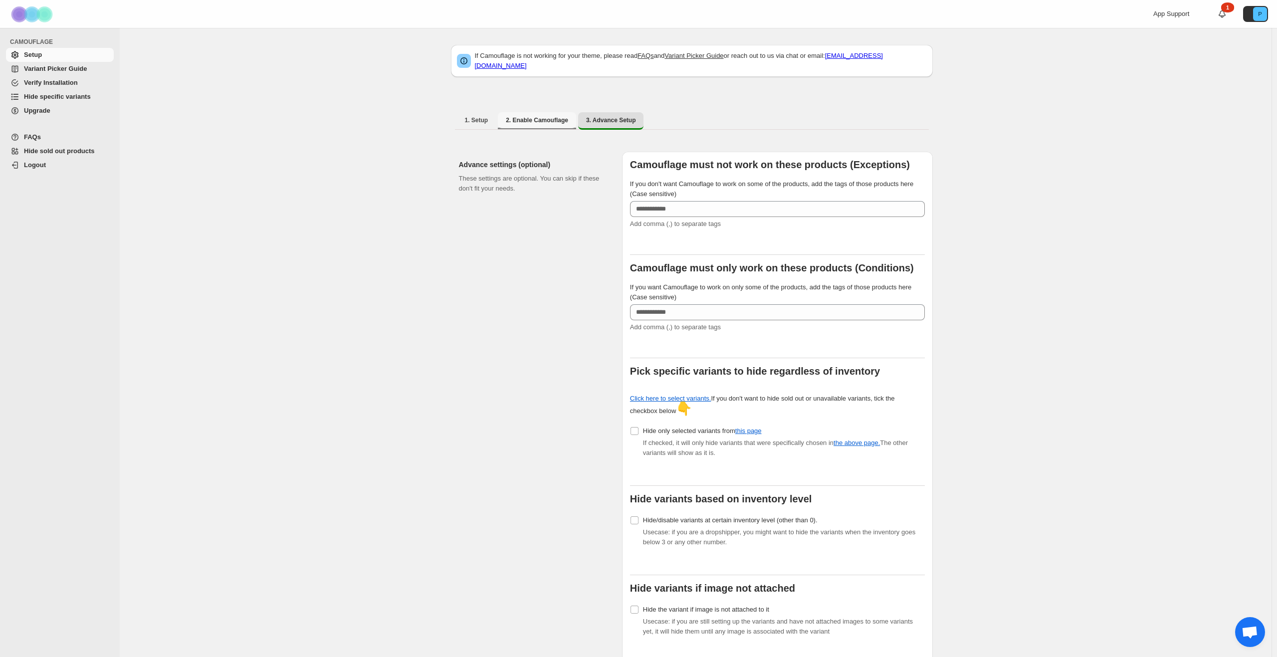
select select "**********"
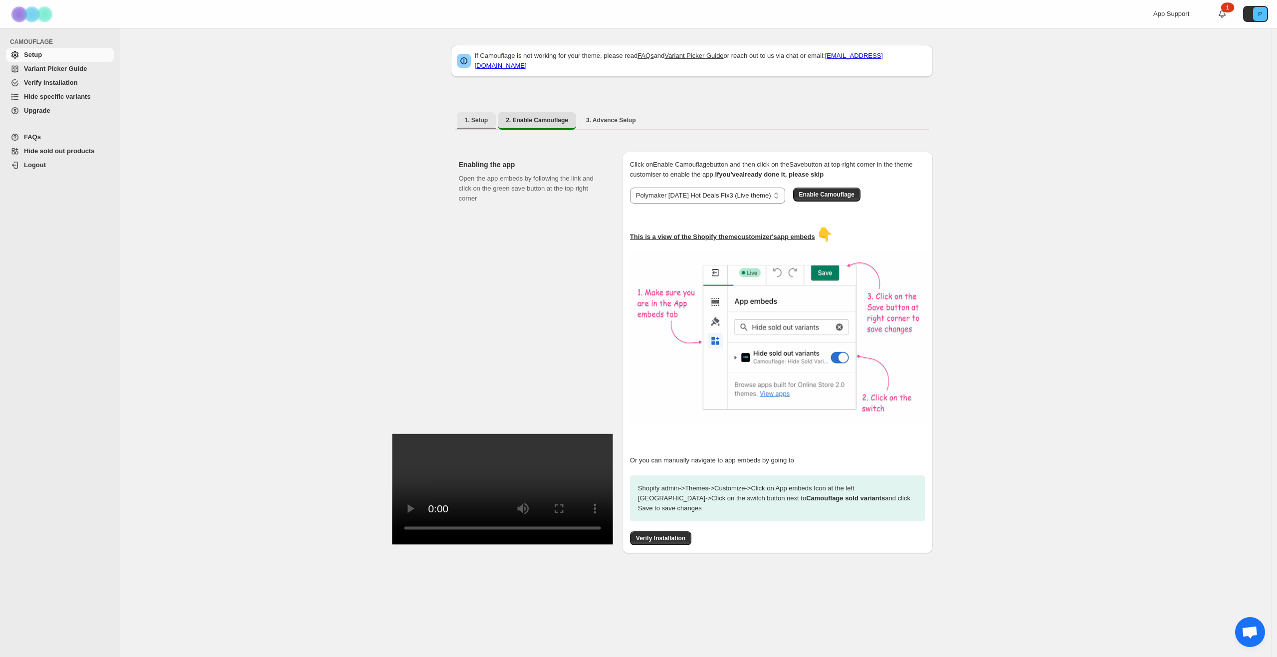
click at [478, 116] on span "1. Setup" at bounding box center [476, 120] width 23 height 8
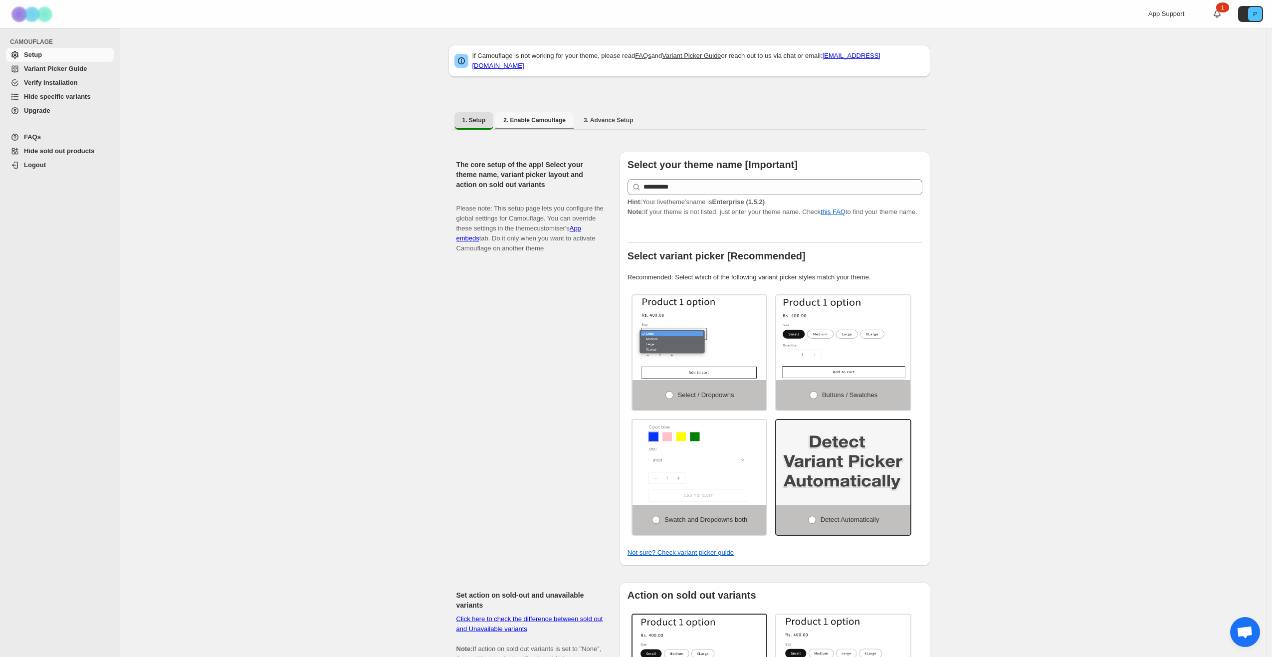
click at [523, 119] on button "2. Enable Camouflage" at bounding box center [534, 120] width 78 height 16
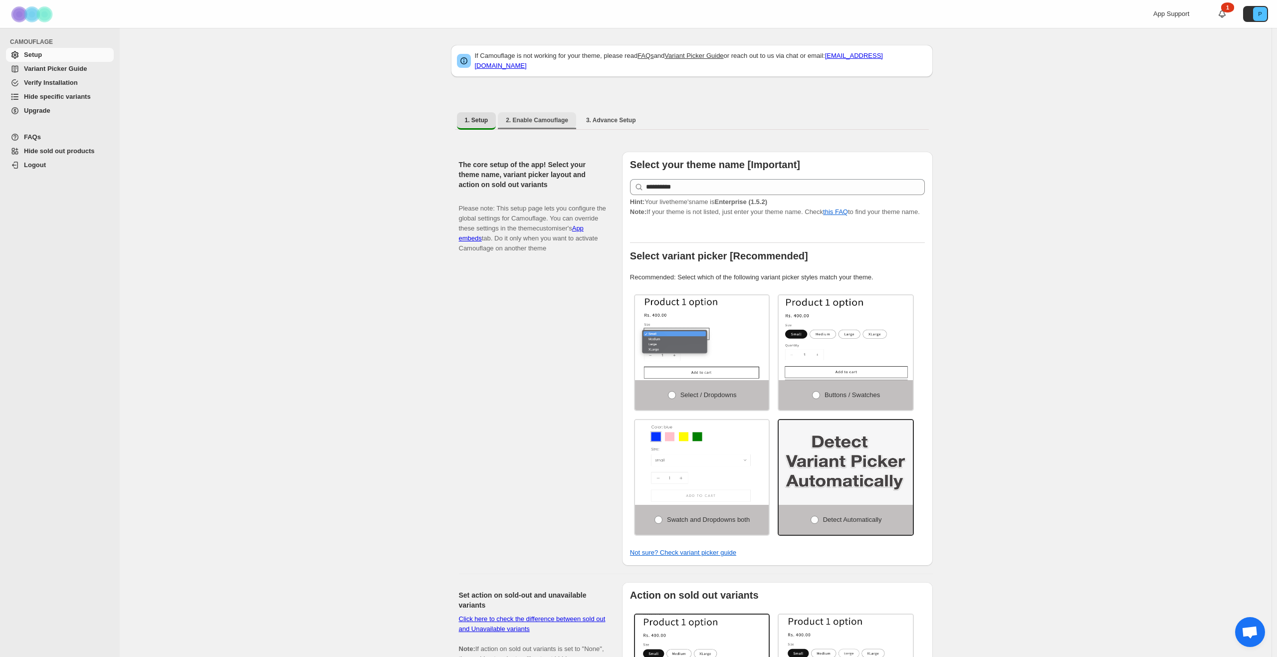
select select "**********"
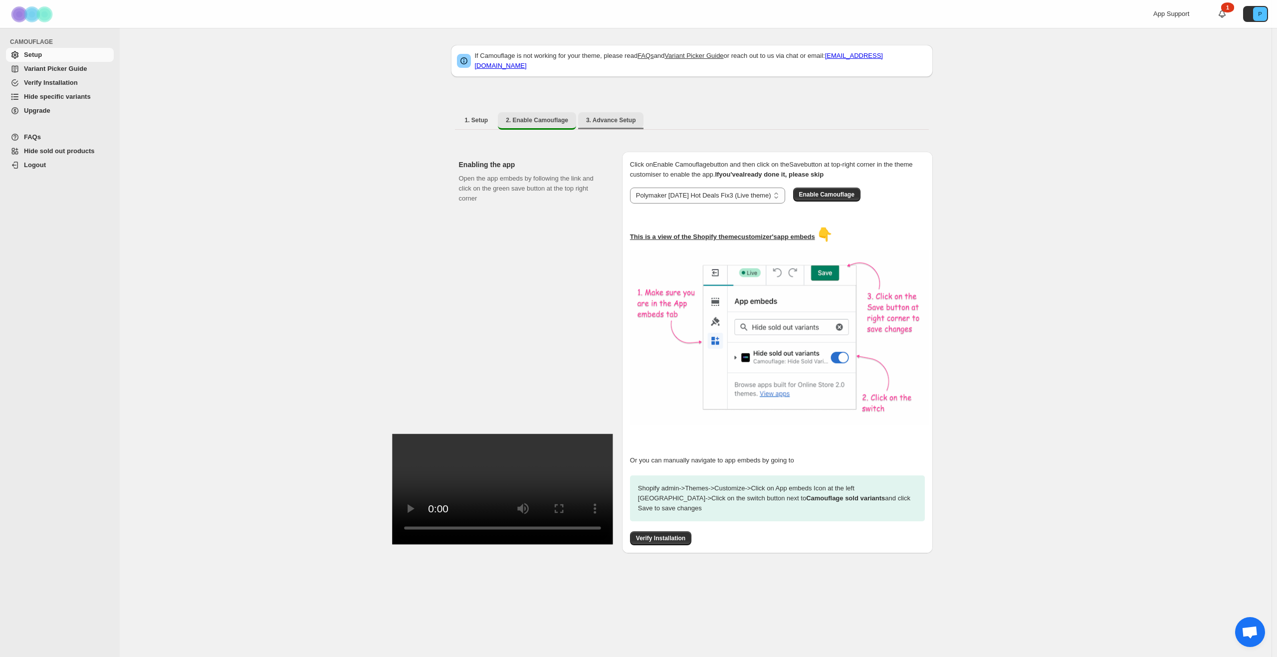
click at [579, 115] on button "3. Advance Setup" at bounding box center [611, 120] width 66 height 16
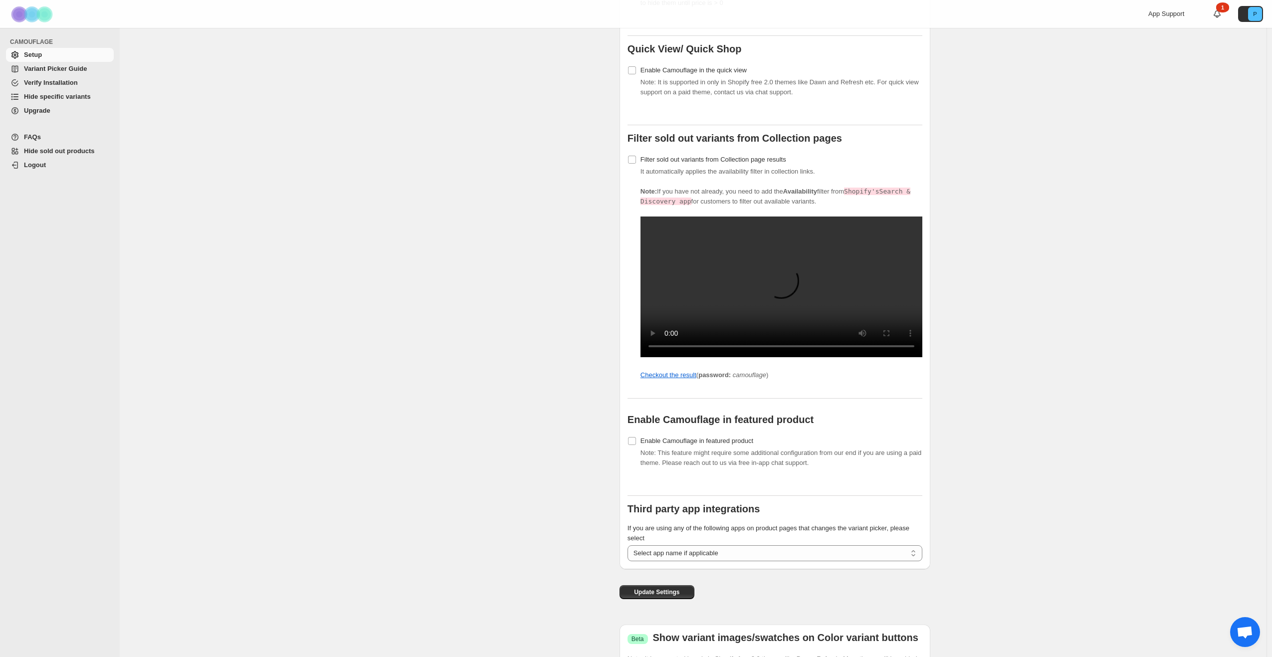
scroll to position [709, 0]
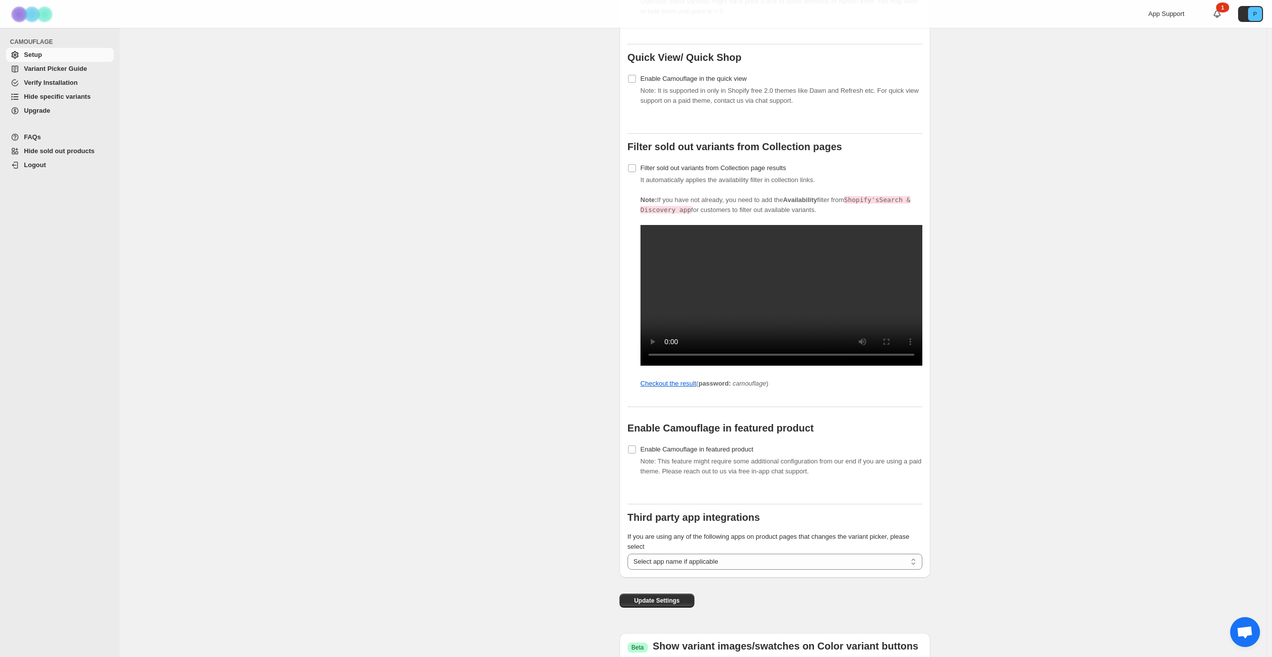
click at [47, 68] on span "Variant Picker Guide" at bounding box center [55, 68] width 63 height 7
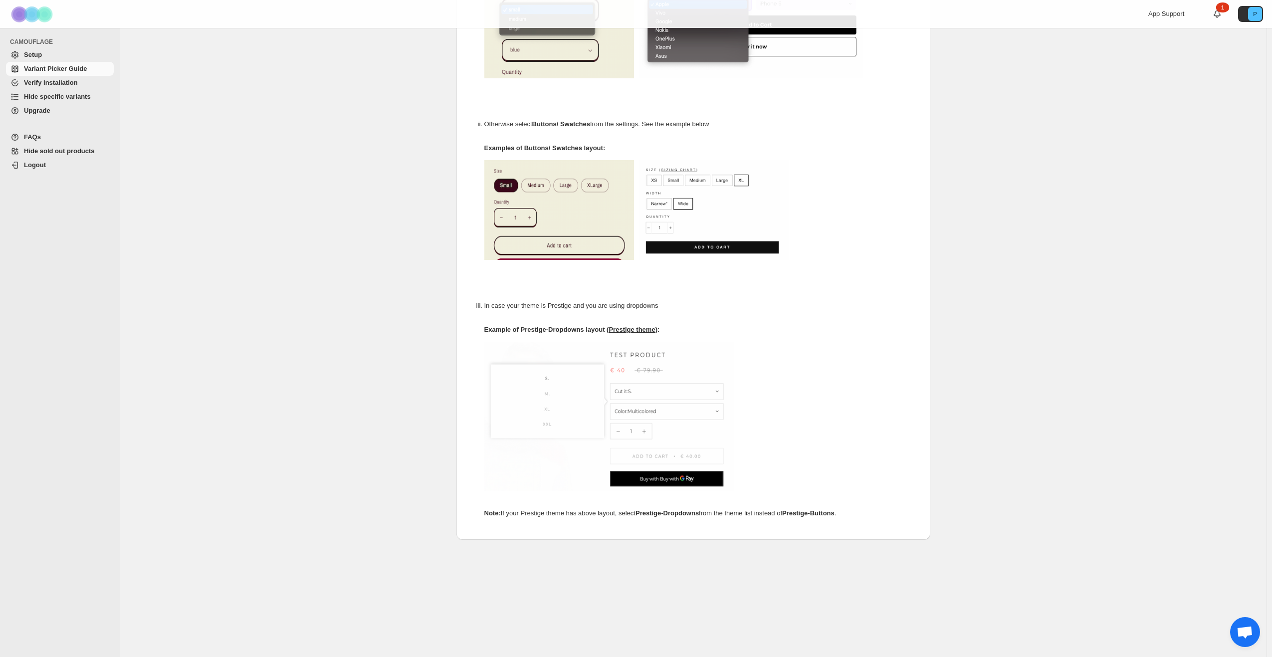
scroll to position [302, 0]
click at [47, 87] on span "Verify Installation" at bounding box center [68, 83] width 88 height 10
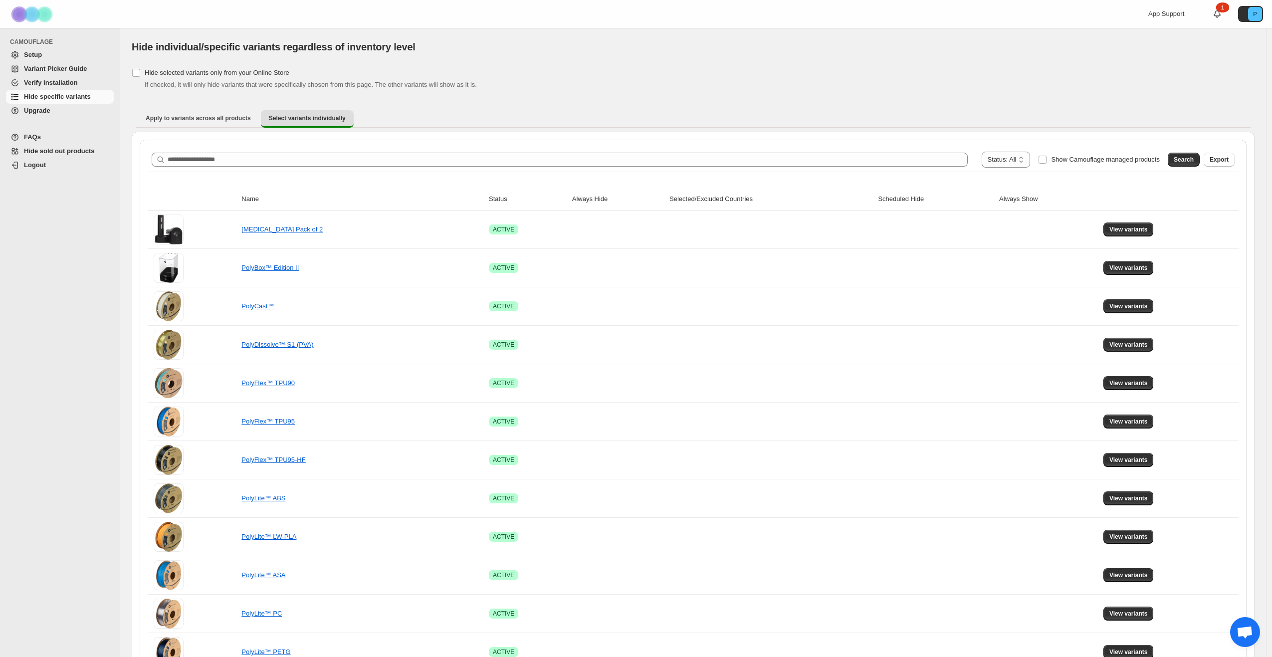
click at [37, 59] on span "Setup" at bounding box center [68, 55] width 88 height 10
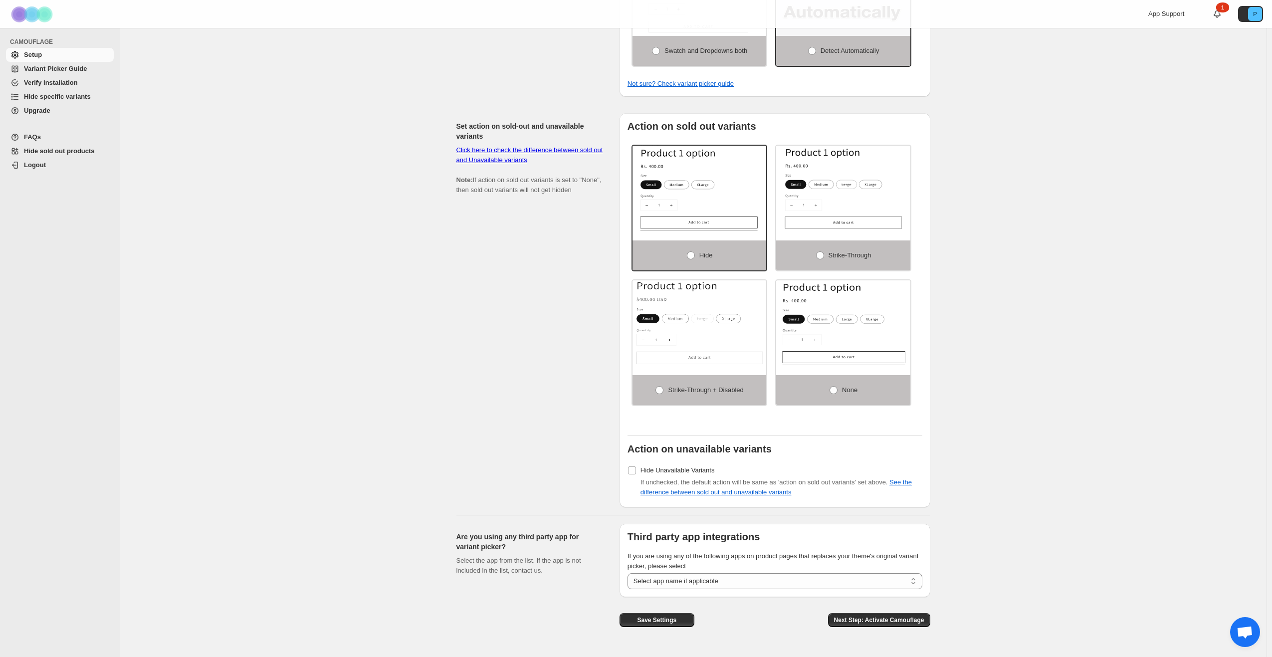
scroll to position [435, 0]
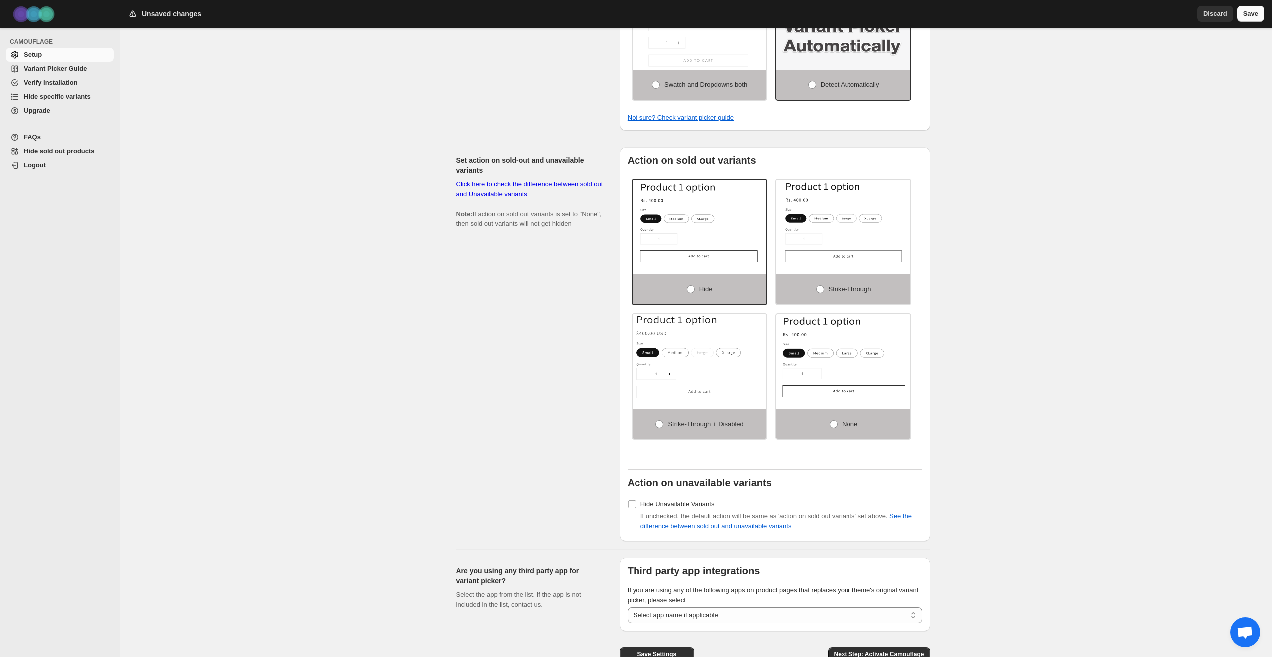
click at [1248, 16] on span "Save" at bounding box center [1250, 14] width 15 height 10
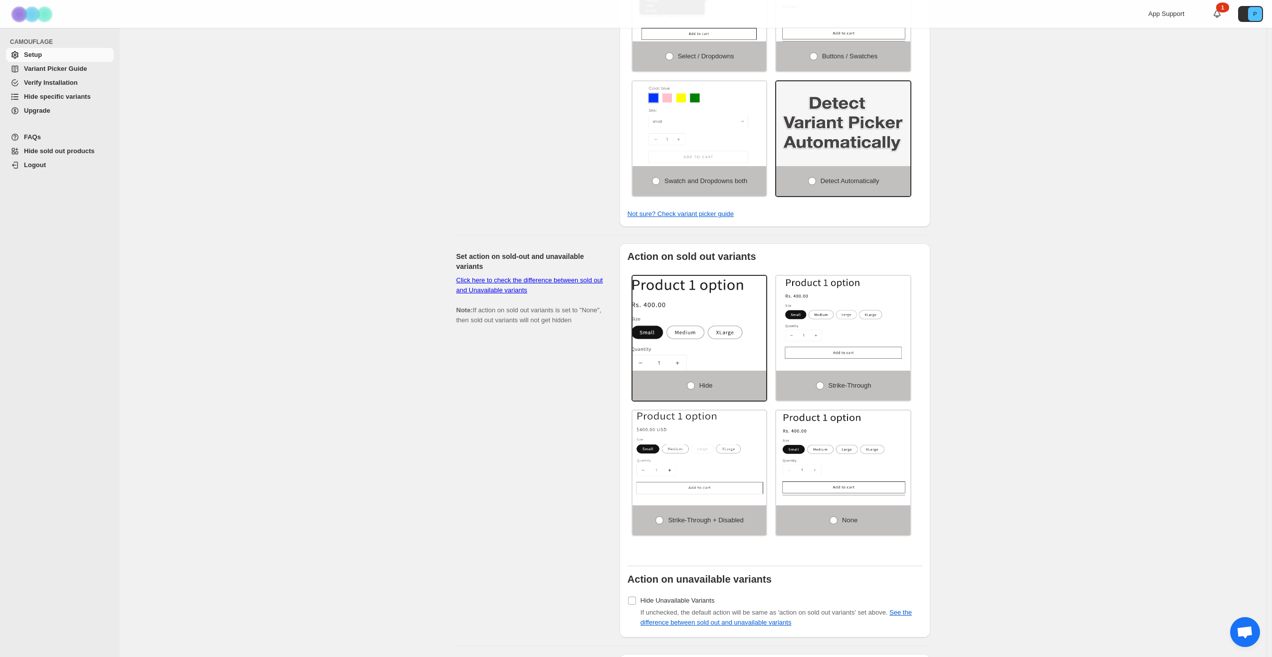
scroll to position [335, 0]
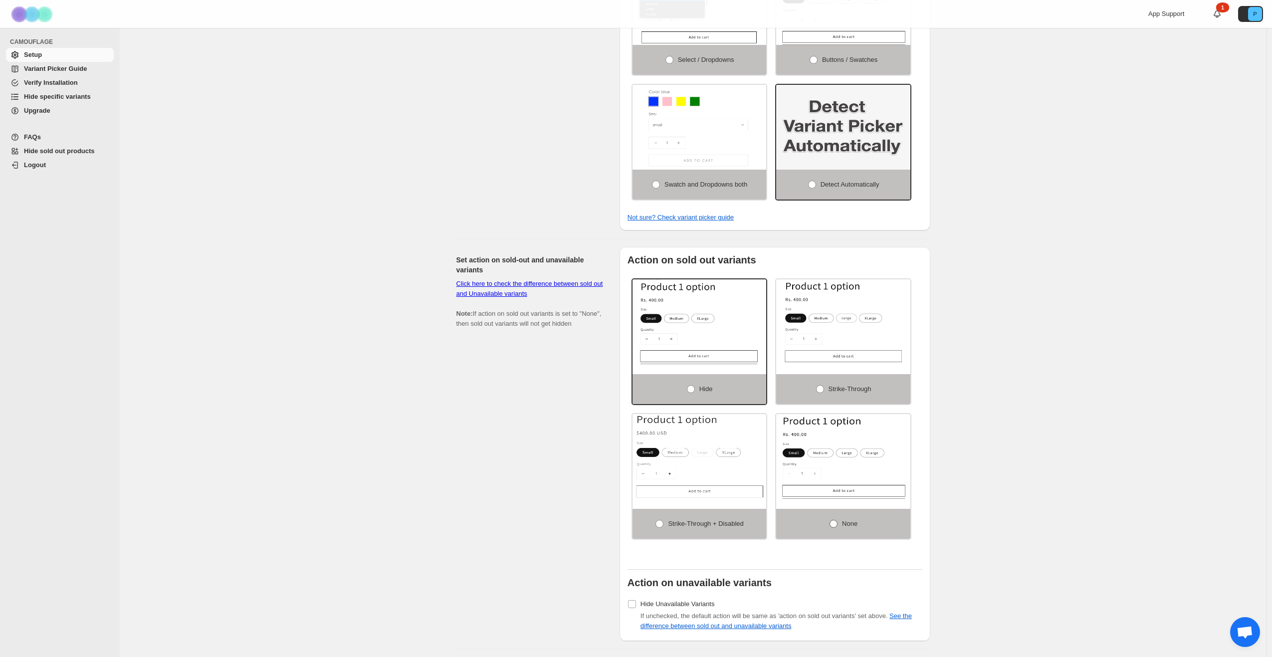
click at [861, 509] on label "None" at bounding box center [843, 524] width 134 height 30
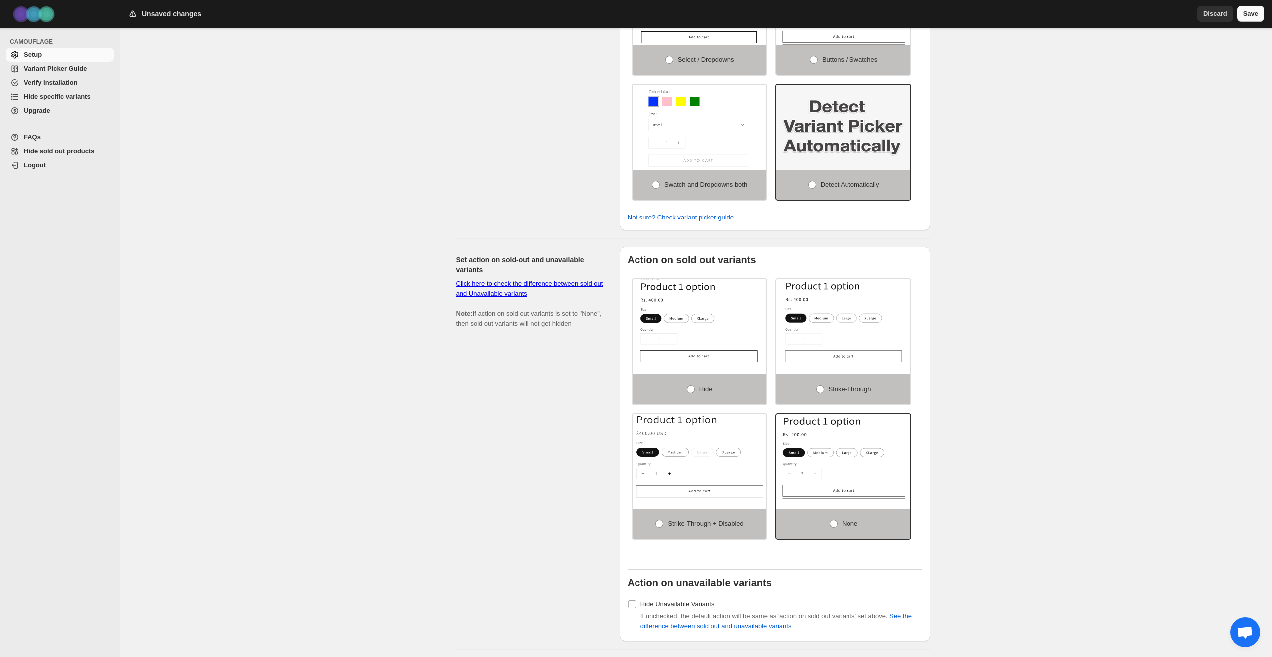
click at [1254, 15] on span "Save" at bounding box center [1250, 14] width 15 height 10
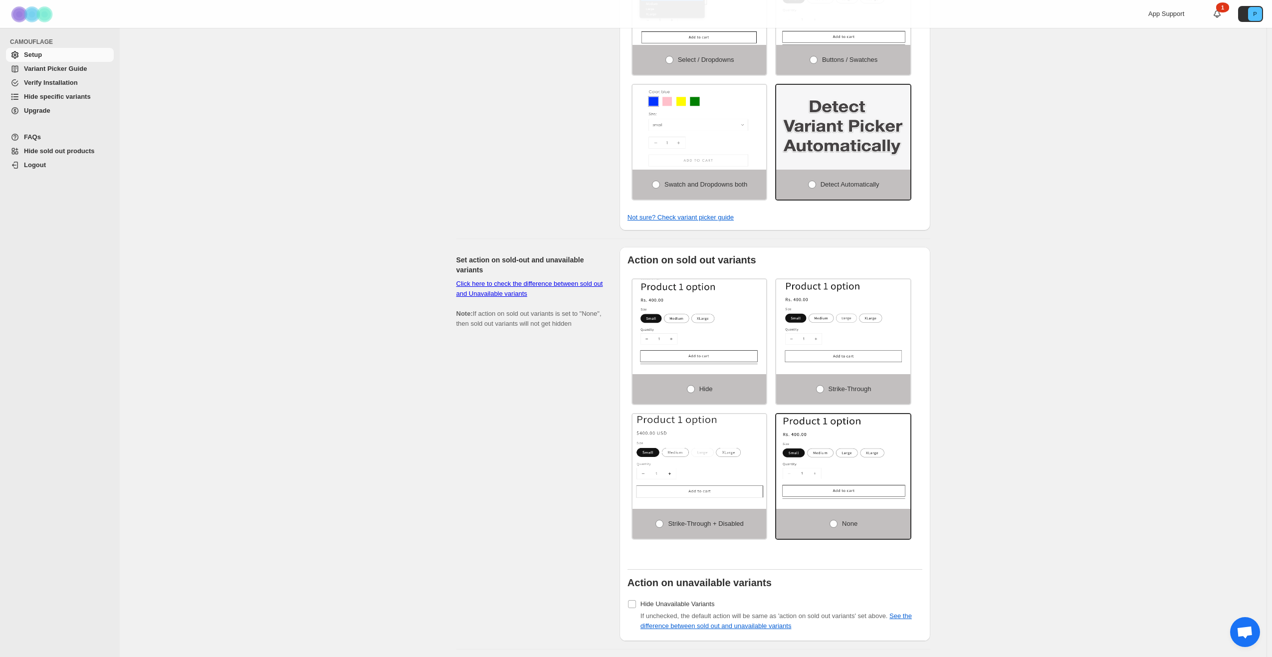
click at [1239, 627] on span "Open chat" at bounding box center [1245, 633] width 16 height 14
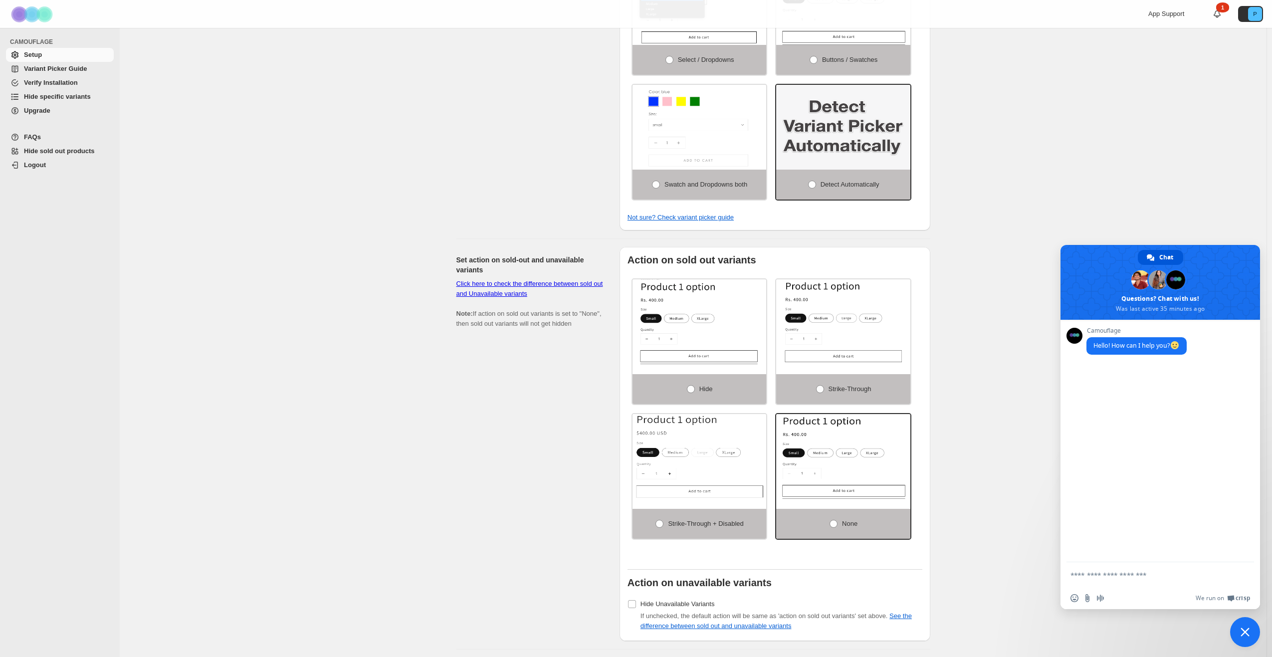
click at [1170, 390] on div "Camouflage Hello! How can I help you?" at bounding box center [1161, 441] width 200 height 242
drag, startPoint x: 1118, startPoint y: 581, endPoint x: 1112, endPoint y: 569, distance: 13.2
click at [1117, 578] on textarea "Compose your message..." at bounding box center [1151, 574] width 160 height 25
click at [1175, 259] on link "Chat" at bounding box center [1160, 257] width 45 height 15
click at [1220, 598] on span "We run on" at bounding box center [1210, 598] width 28 height 8
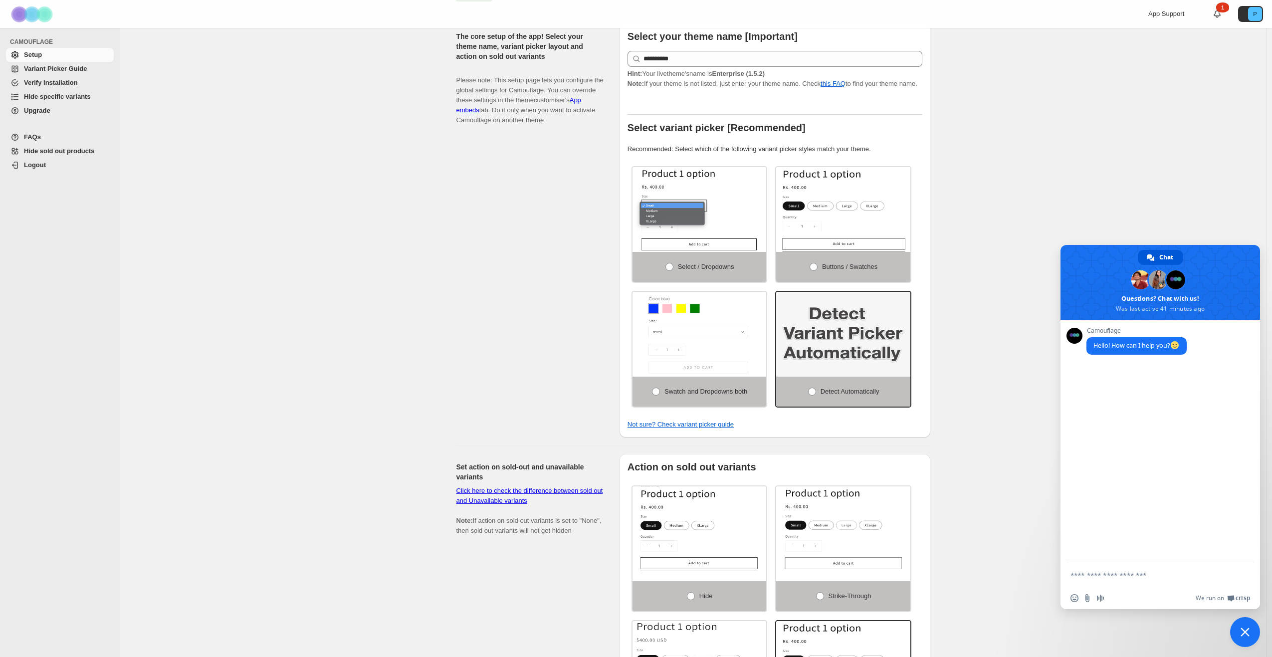
scroll to position [0, 0]
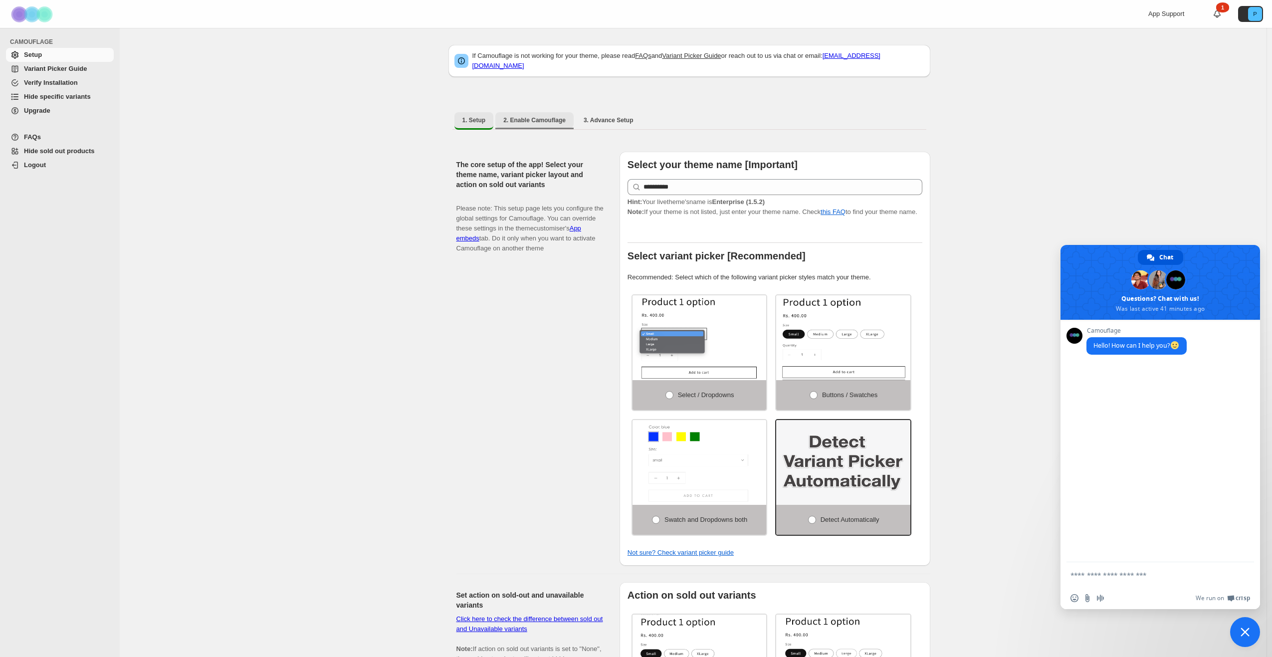
click at [530, 112] on button "2. Enable Camouflage" at bounding box center [534, 120] width 78 height 16
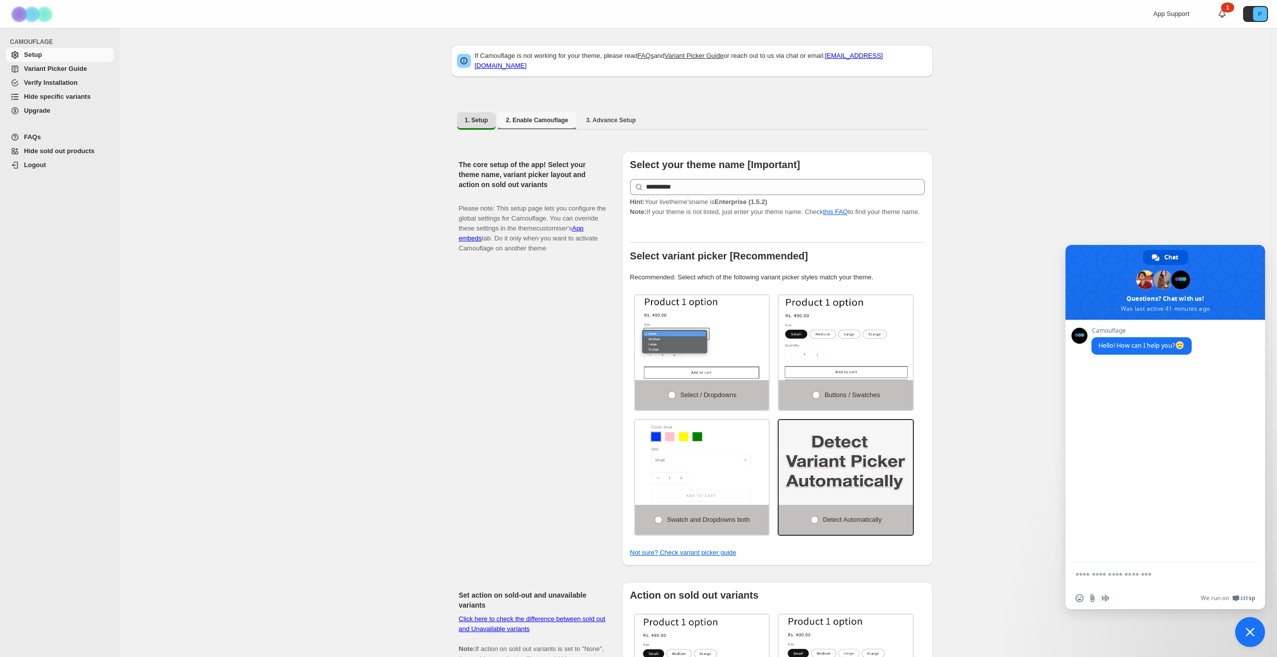
select select "**********"
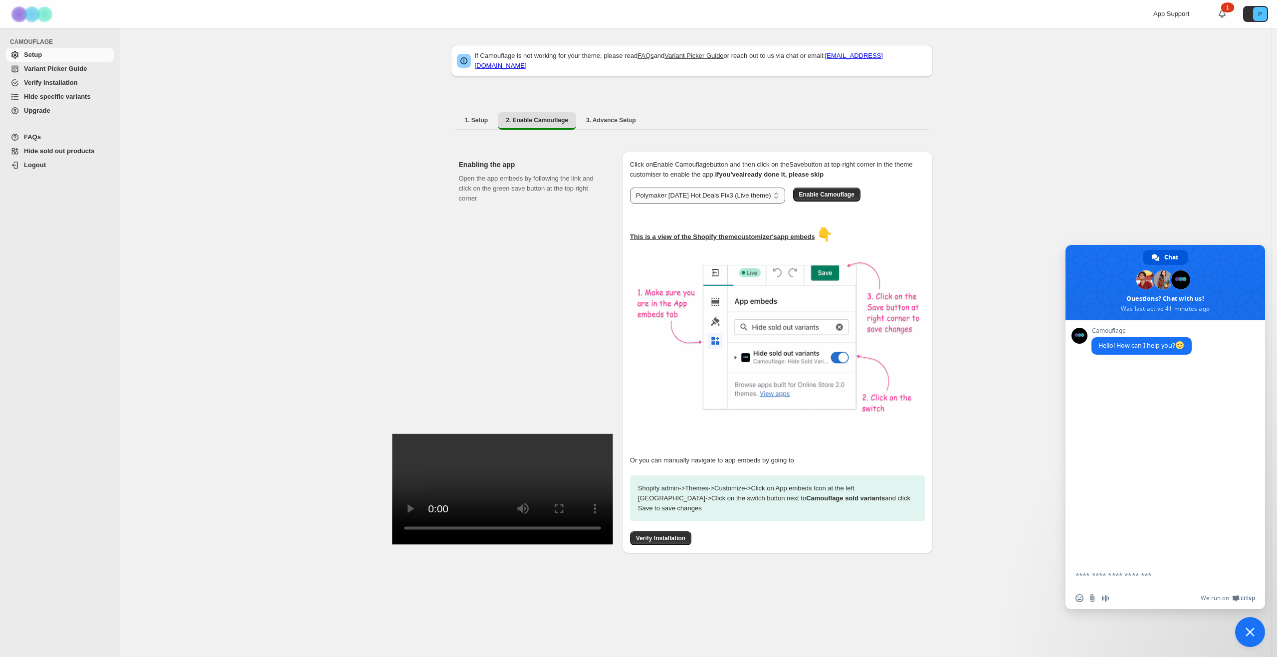
click at [718, 191] on select "**********" at bounding box center [707, 196] width 155 height 16
click at [630, 188] on select "**********" at bounding box center [707, 196] width 155 height 16
click at [815, 191] on span "Enable Camouflage" at bounding box center [826, 195] width 55 height 8
click at [470, 116] on span "1. Setup" at bounding box center [476, 120] width 23 height 8
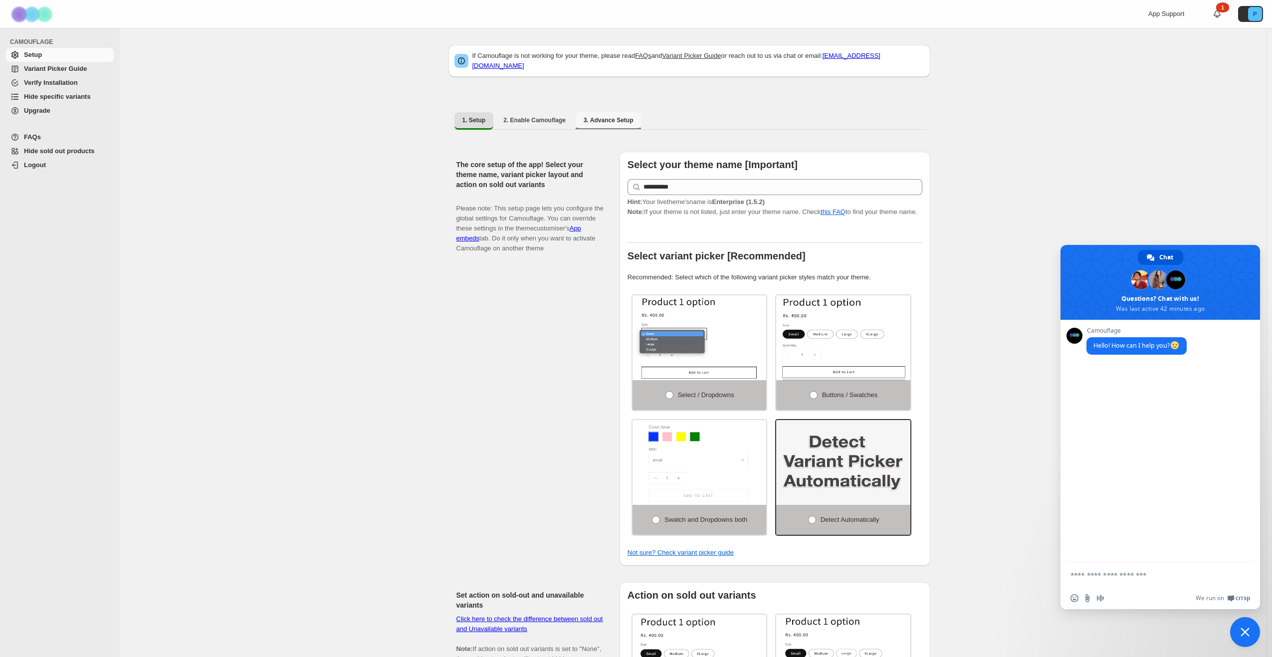
click at [576, 121] on button "3. Advance Setup" at bounding box center [609, 120] width 66 height 16
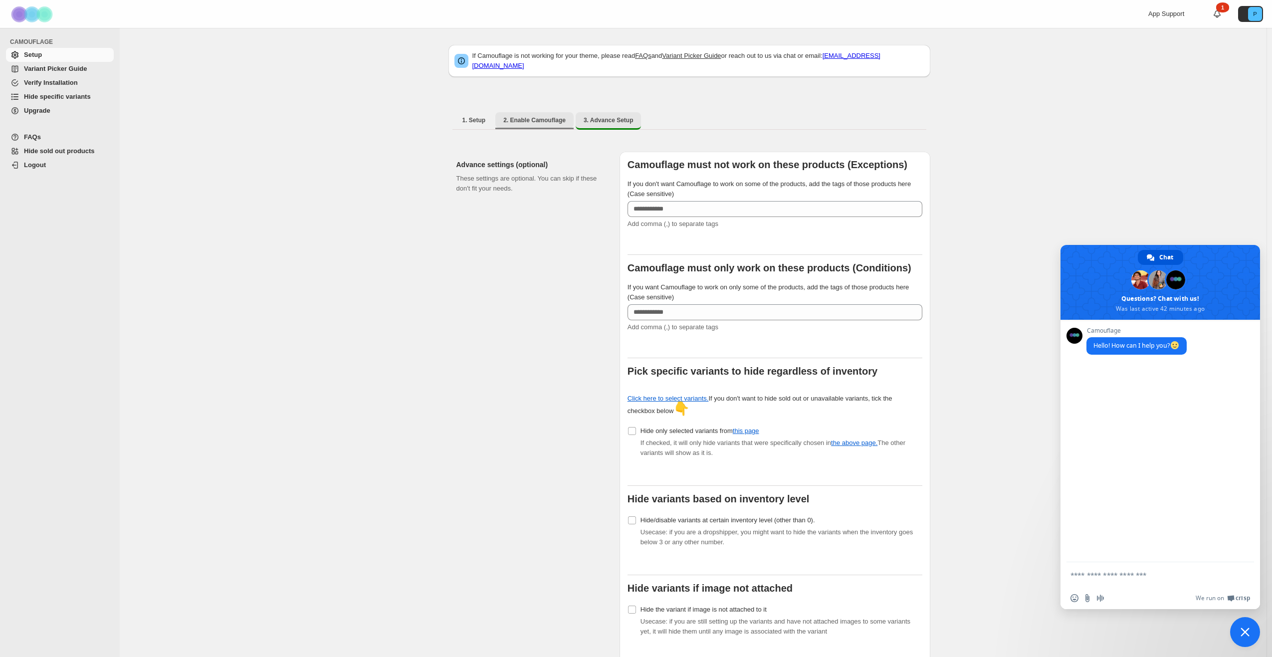
click at [544, 116] on span "2. Enable Camouflage" at bounding box center [534, 120] width 62 height 8
select select "**********"
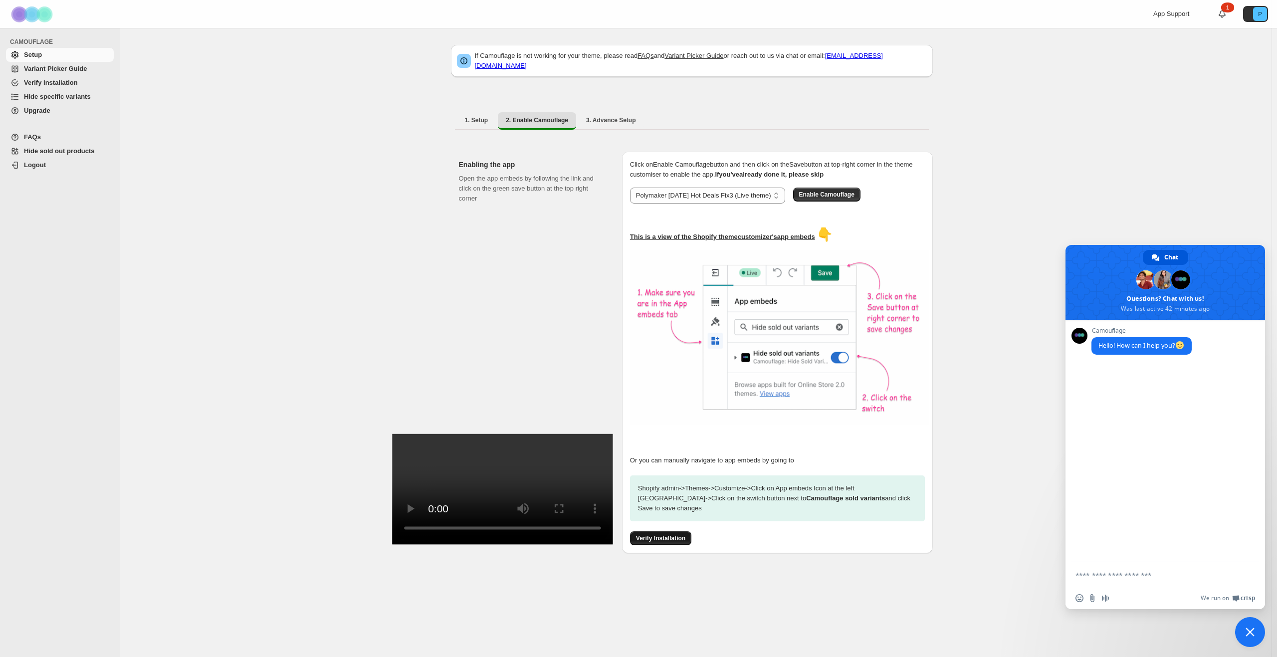
click at [672, 534] on span "Verify Installation" at bounding box center [660, 538] width 49 height 8
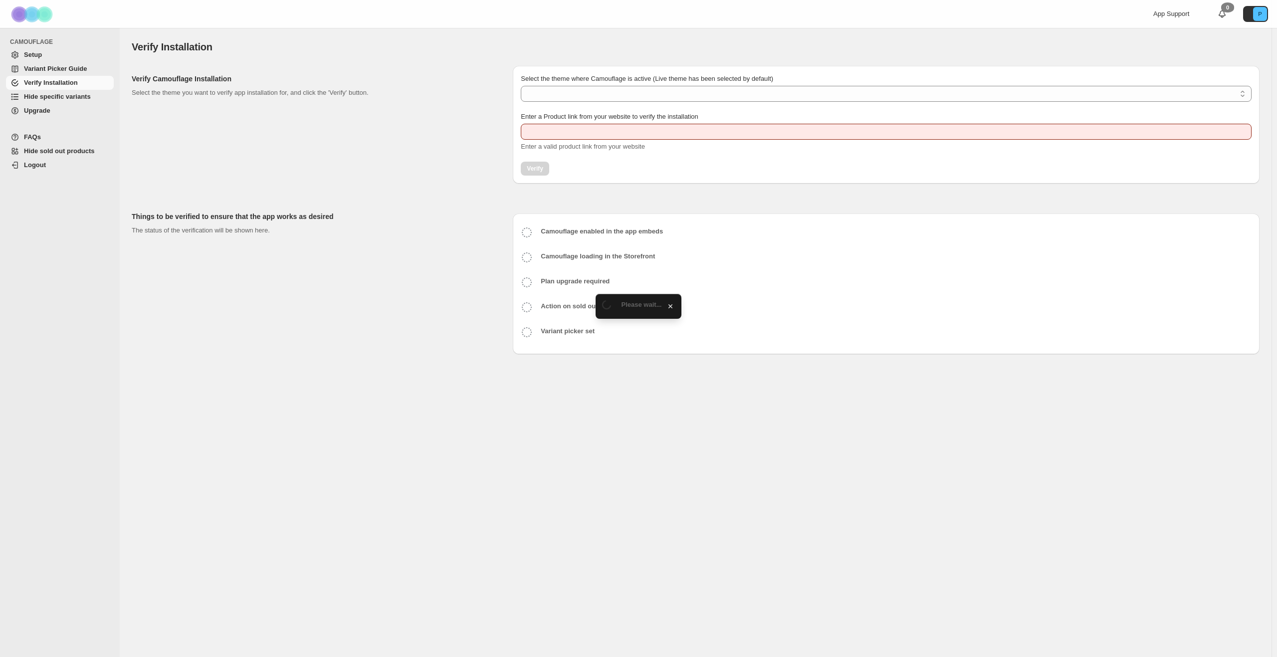
click at [573, 90] on select "Select the theme where Camouflage is active (Live theme has been selected by de…" at bounding box center [886, 94] width 731 height 16
click at [601, 94] on select "Select the theme where Camouflage is active (Live theme has been selected by de…" at bounding box center [886, 94] width 731 height 16
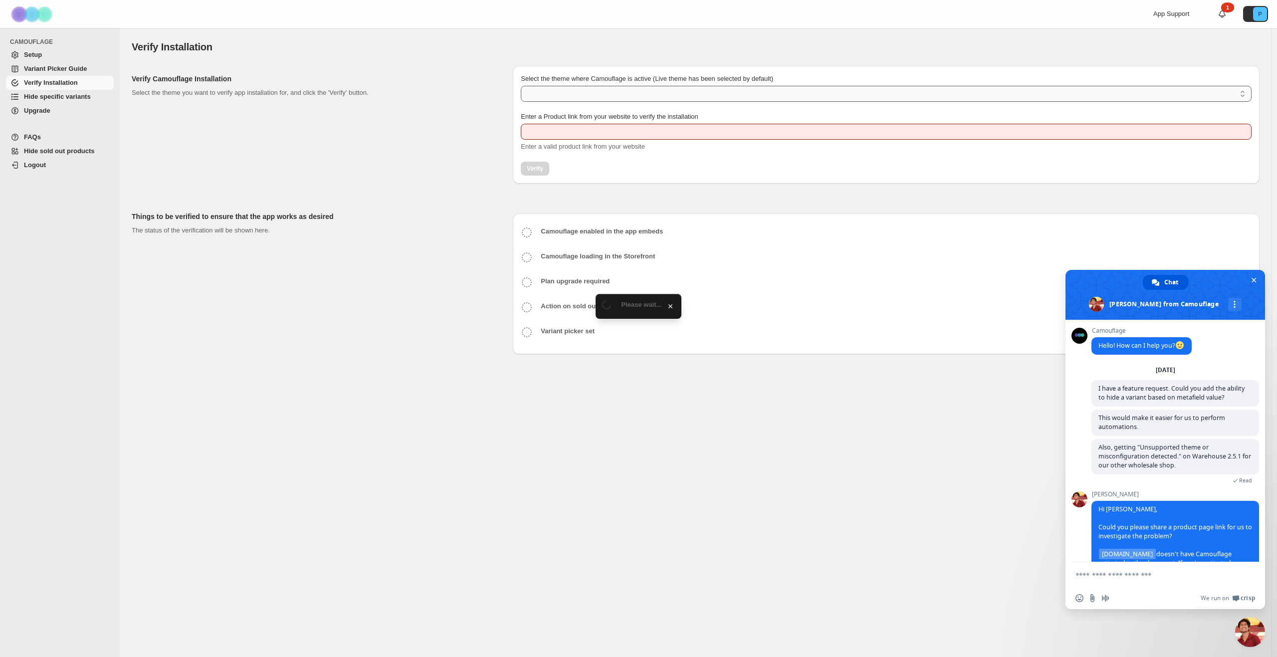
scroll to position [369, 0]
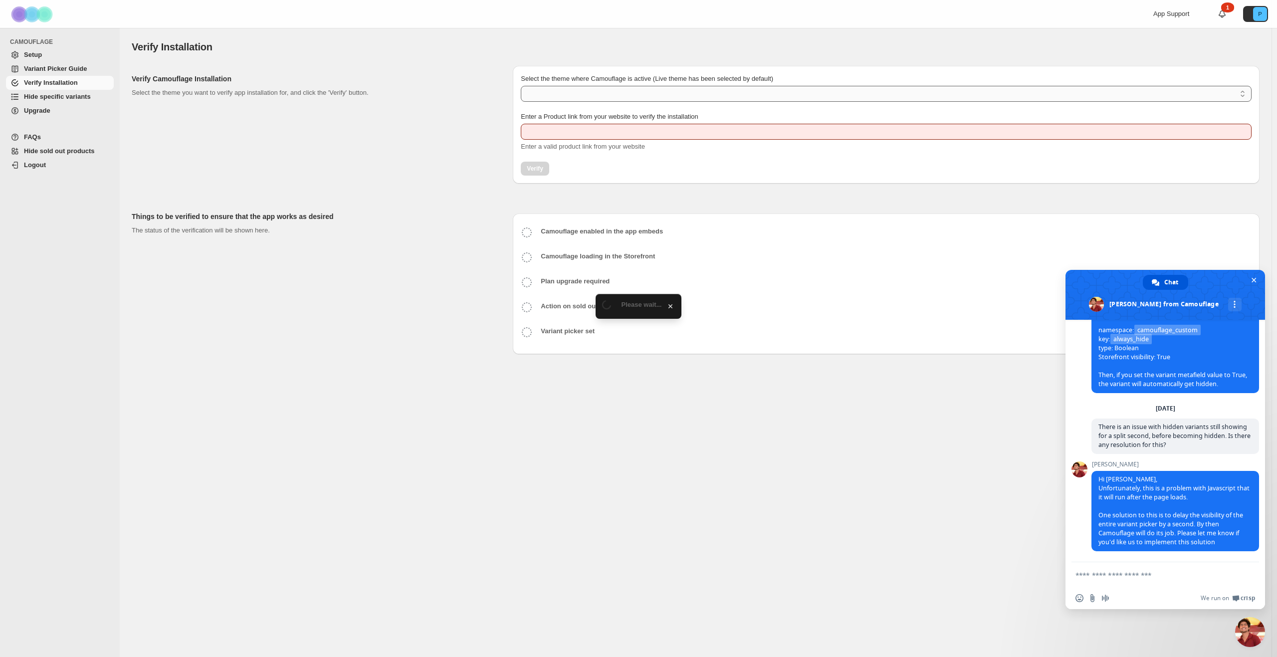
click at [533, 94] on select "Select the theme where Camouflage is active (Live theme has been selected by de…" at bounding box center [886, 94] width 731 height 16
type input "**********"
click at [564, 92] on select "Select the theme where Camouflage is active (Live theme has been selected by de…" at bounding box center [886, 94] width 731 height 16
select select "**********"
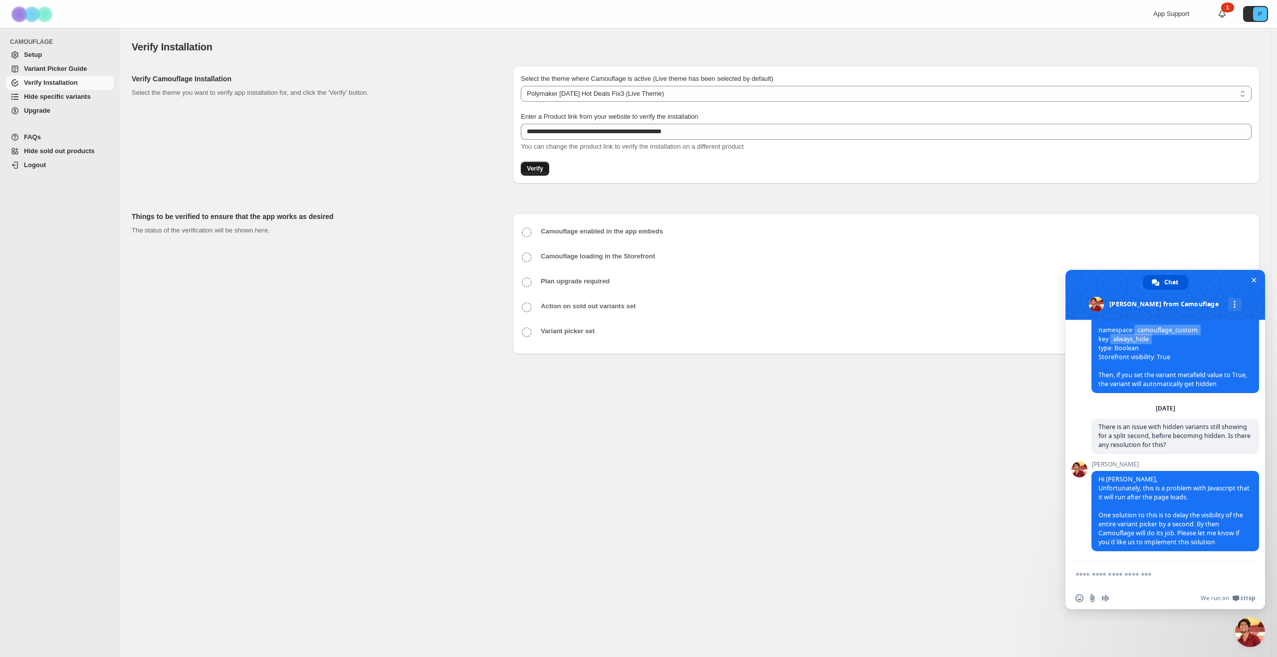
click at [539, 170] on span "Verify" at bounding box center [535, 169] width 16 height 8
click at [531, 168] on span "Verify" at bounding box center [535, 169] width 16 height 8
click at [51, 95] on span "Hide specific variants" at bounding box center [57, 96] width 67 height 7
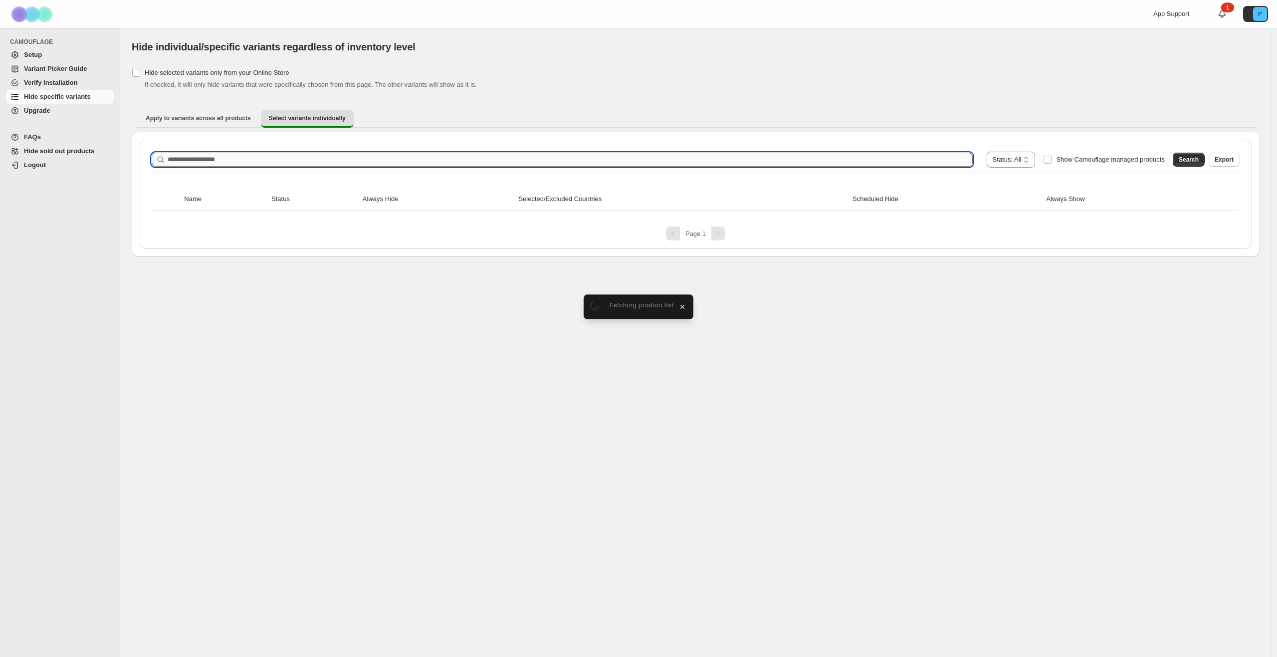
click at [332, 154] on input "Search product name" at bounding box center [570, 160] width 805 height 14
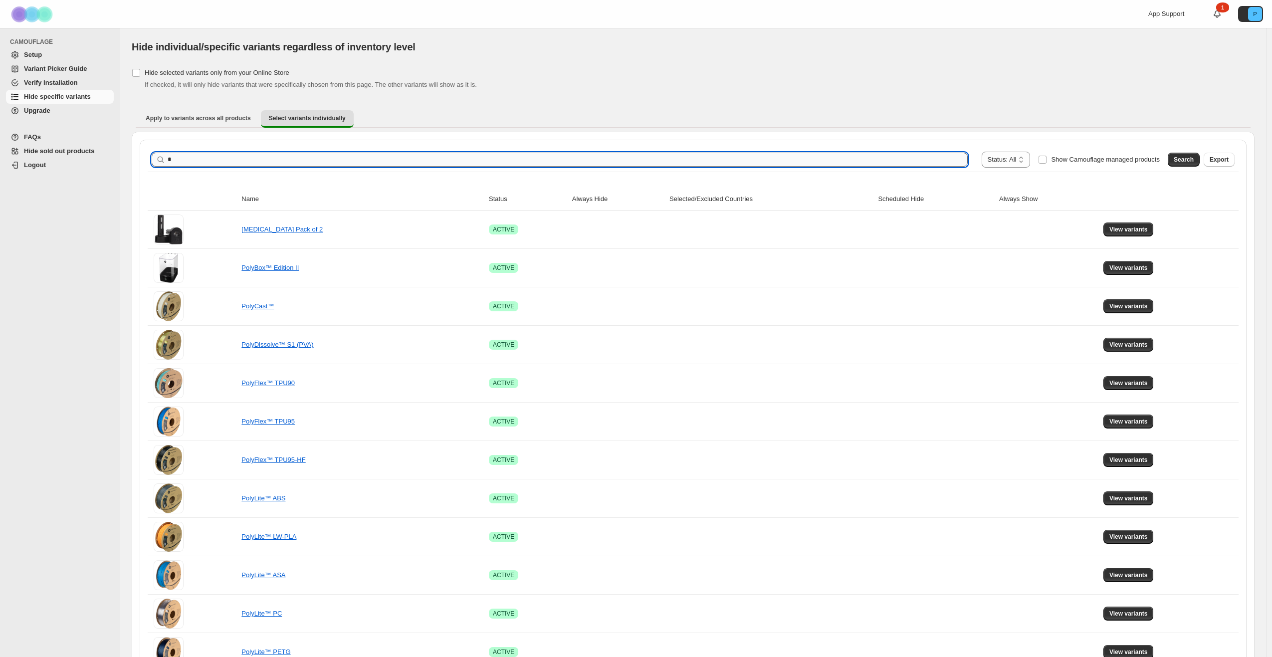
type input "*"
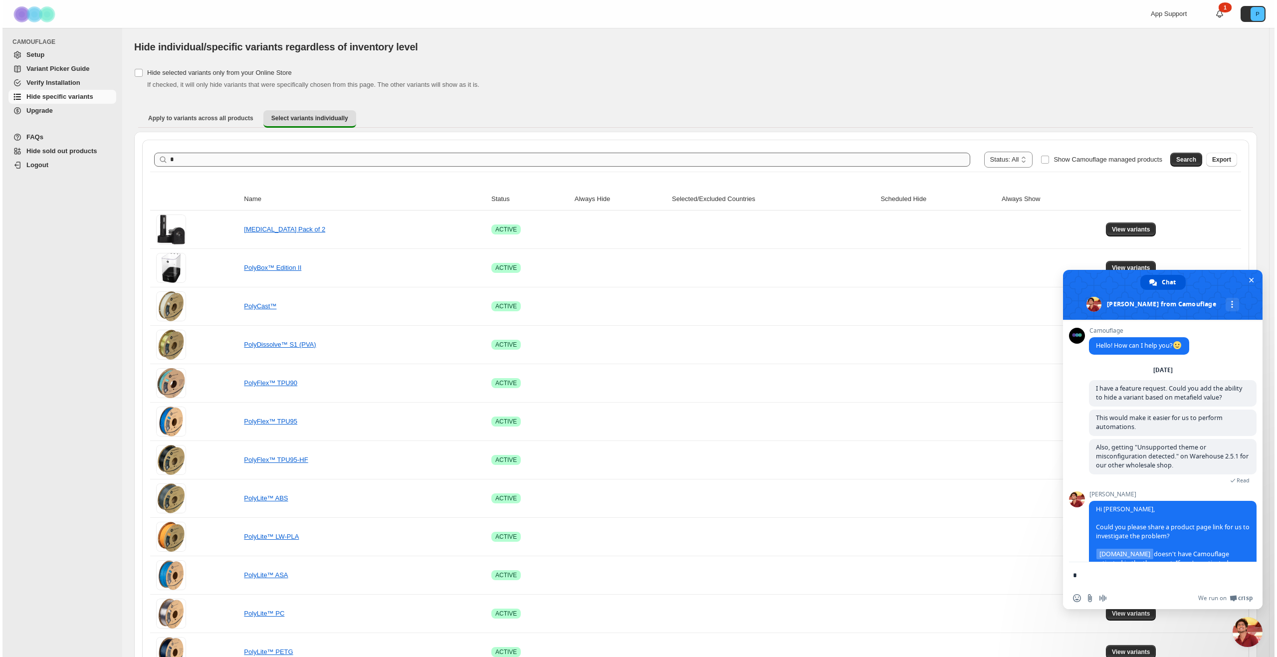
scroll to position [369, 0]
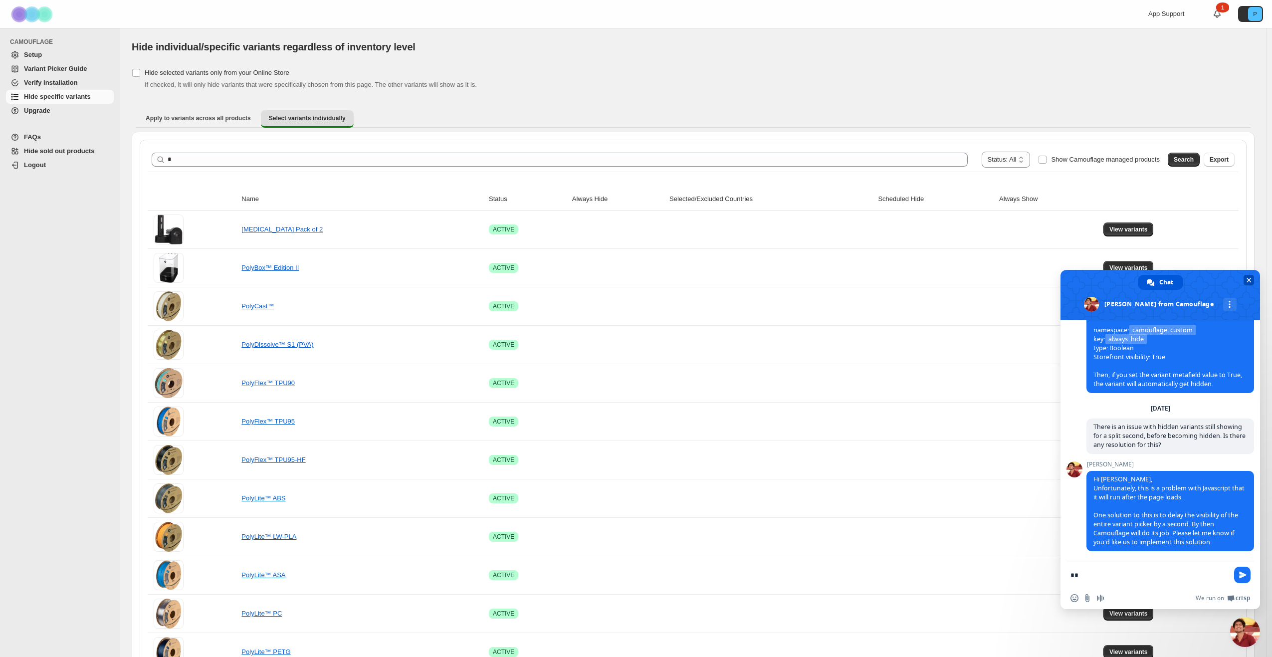
type textarea "**"
click at [1250, 276] on span "Close chat" at bounding box center [1249, 280] width 10 height 10
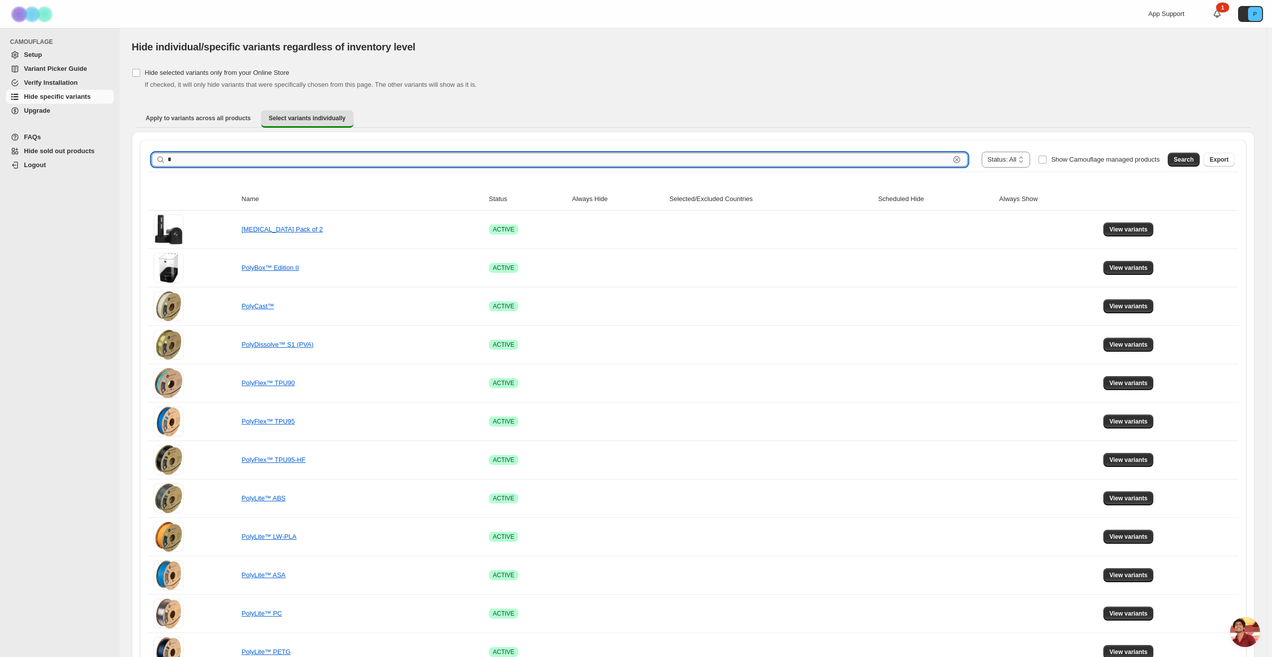
click at [240, 164] on input "*" at bounding box center [559, 160] width 782 height 14
type input "*********"
click at [1174, 159] on div "Search Export" at bounding box center [1199, 158] width 71 height 20
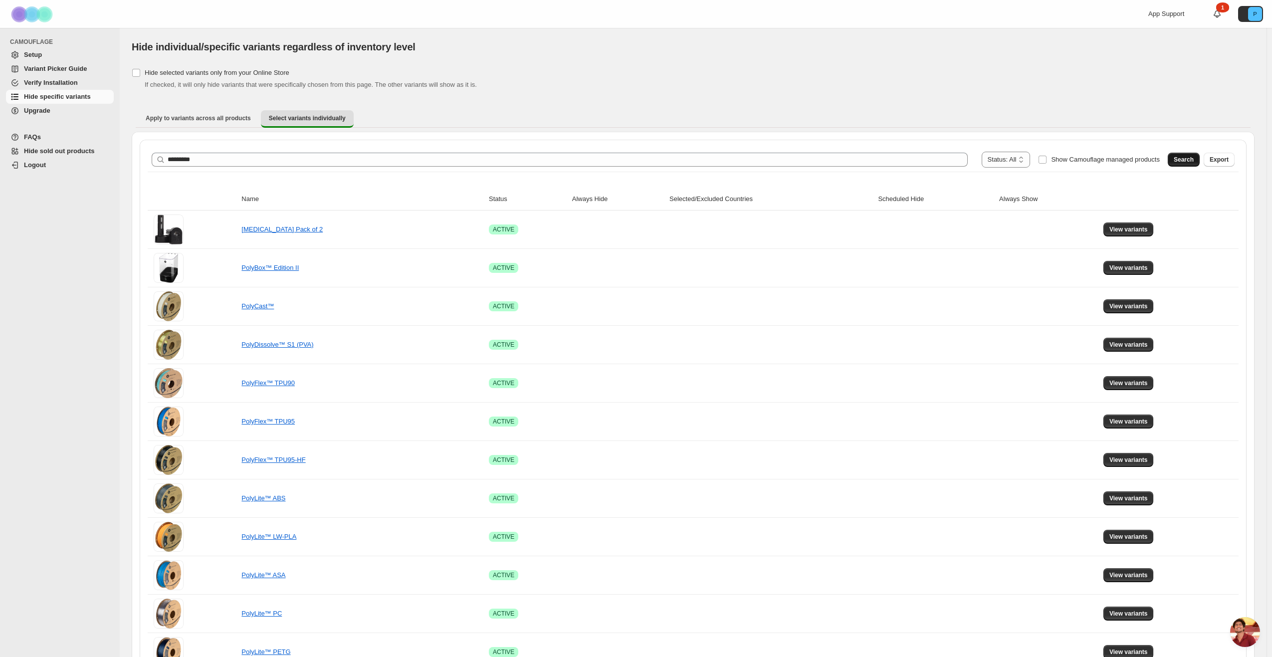
click at [1188, 162] on span "Search" at bounding box center [1184, 160] width 20 height 8
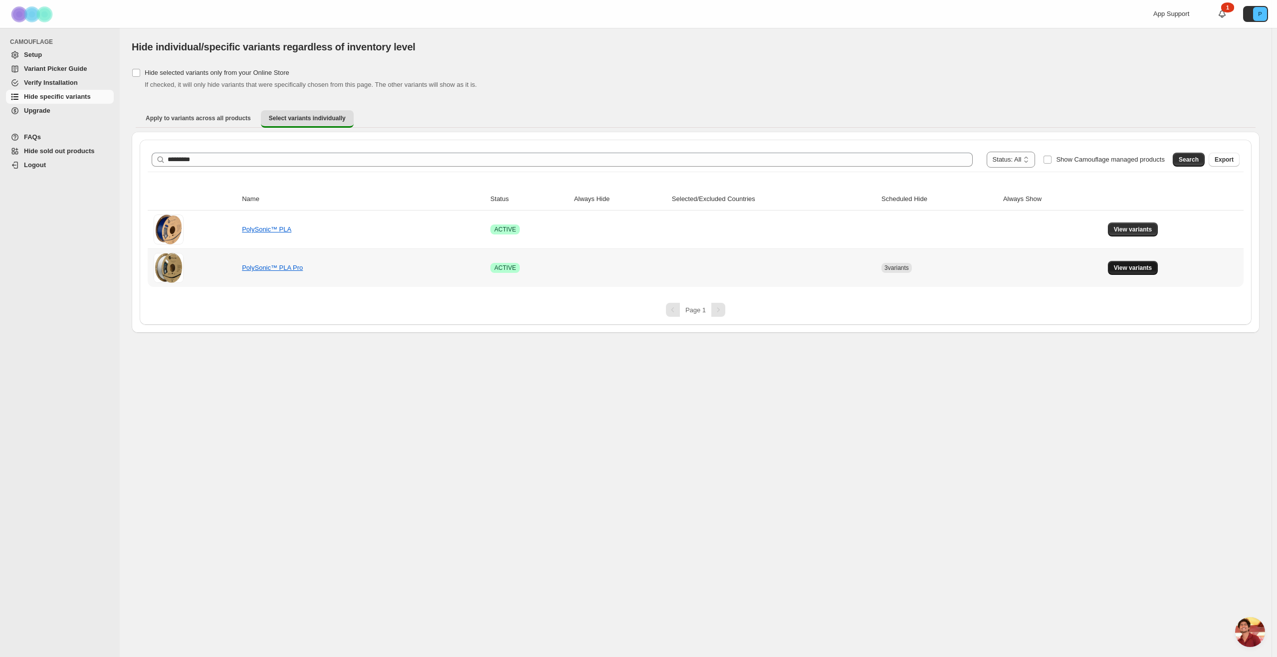
click at [1140, 263] on button "View variants" at bounding box center [1133, 268] width 50 height 14
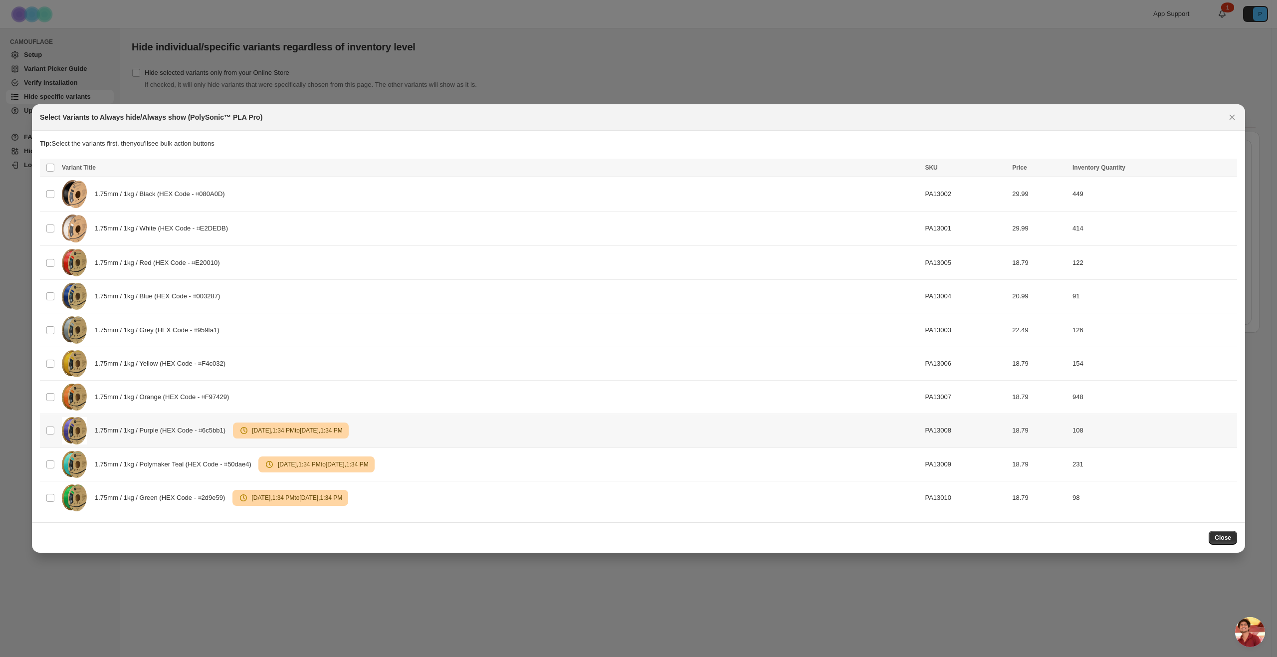
click at [56, 429] on td "Select product variant" at bounding box center [49, 430] width 19 height 33
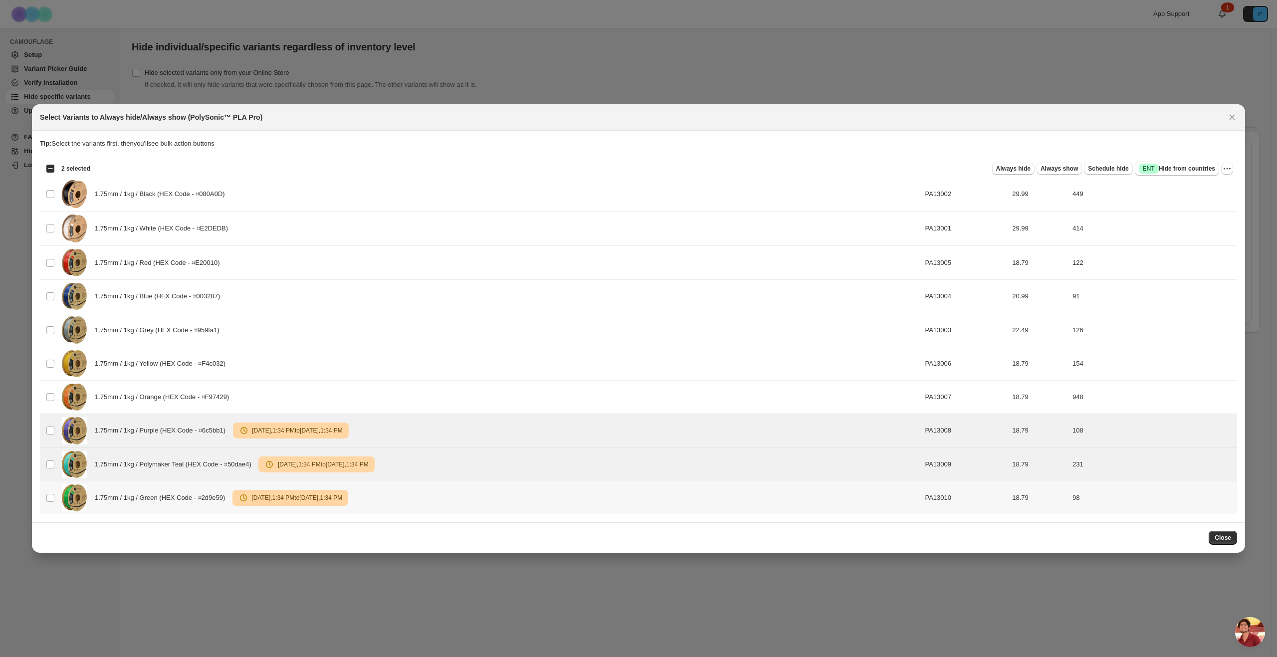
click at [61, 500] on td "1.75mm / 1kg / Green (HEX Code - ⌗2d9e59) Warning Aug 20 2025 , 1:34 PM to Aug …" at bounding box center [490, 497] width 863 height 33
click at [1065, 161] on div "Select all 10 product variants 3 selected Always hide Always show Schedule hide…" at bounding box center [638, 169] width 1197 height 20
click at [1067, 163] on button "Always show" at bounding box center [1059, 169] width 45 height 12
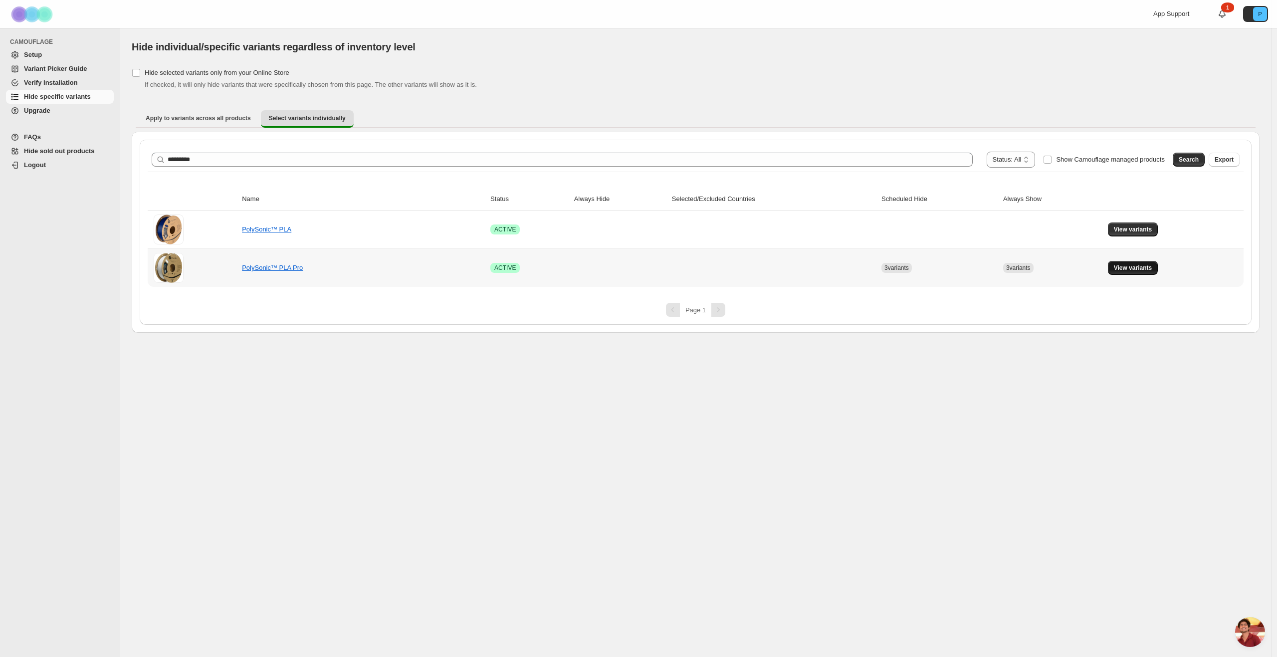
click at [1128, 270] on span "View variants" at bounding box center [1133, 268] width 38 height 8
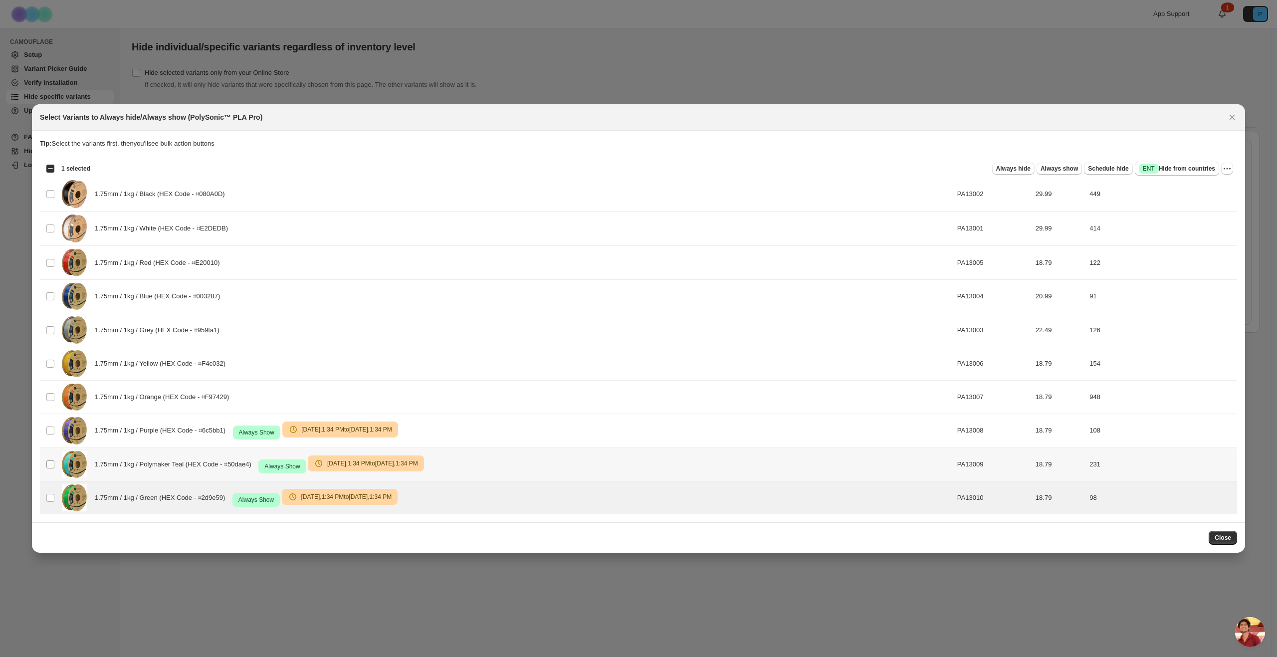
click at [52, 468] on td "Select product variant" at bounding box center [49, 464] width 19 height 33
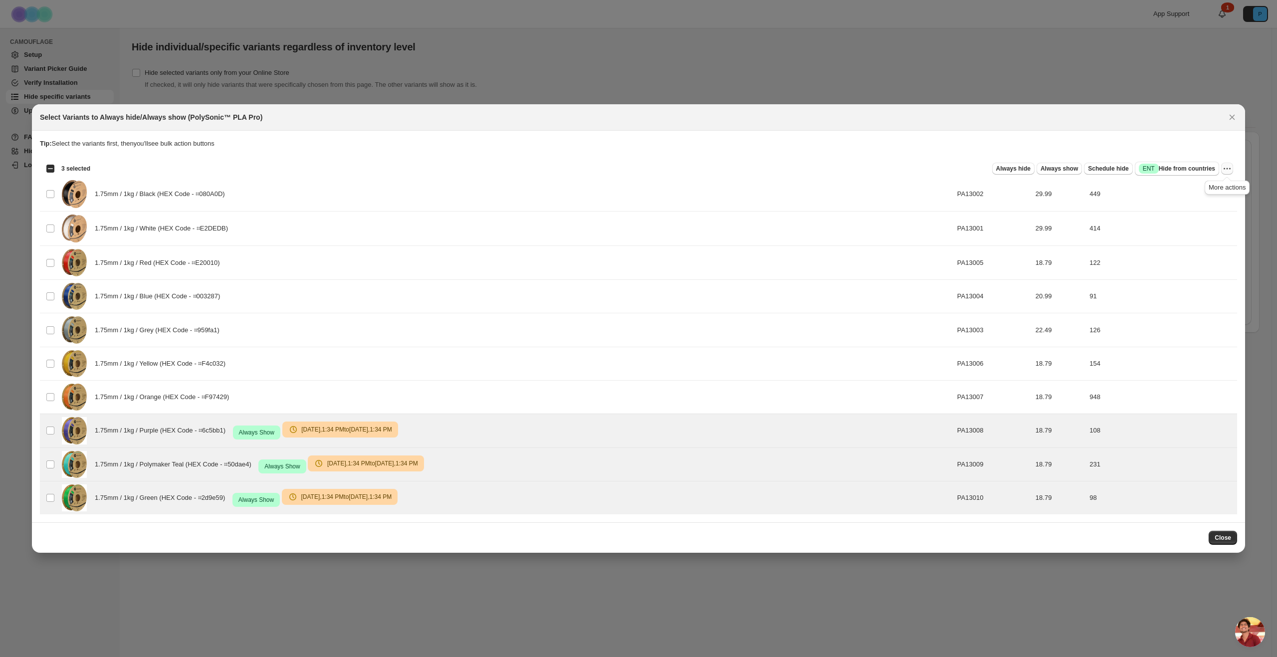
click at [1229, 172] on icon "More actions" at bounding box center [1227, 169] width 10 height 10
click at [1210, 226] on span "Undo scheduled hide" at bounding box center [1185, 221] width 61 height 7
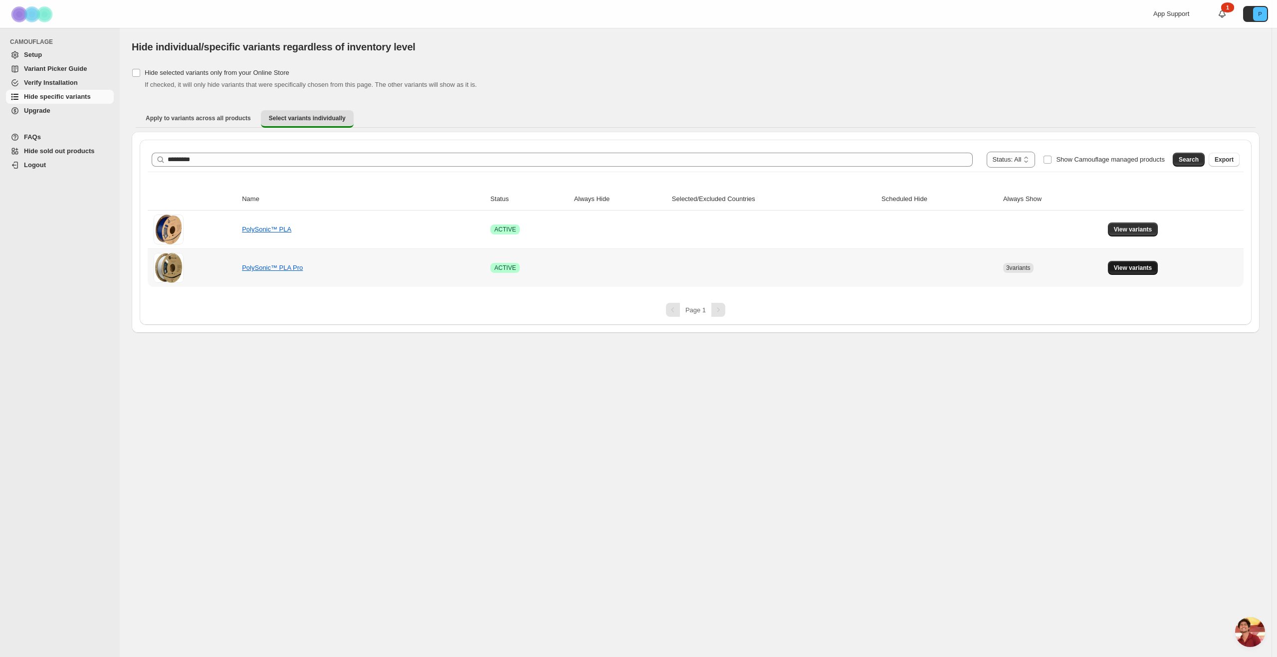
click at [1120, 267] on span "View variants" at bounding box center [1133, 268] width 38 height 8
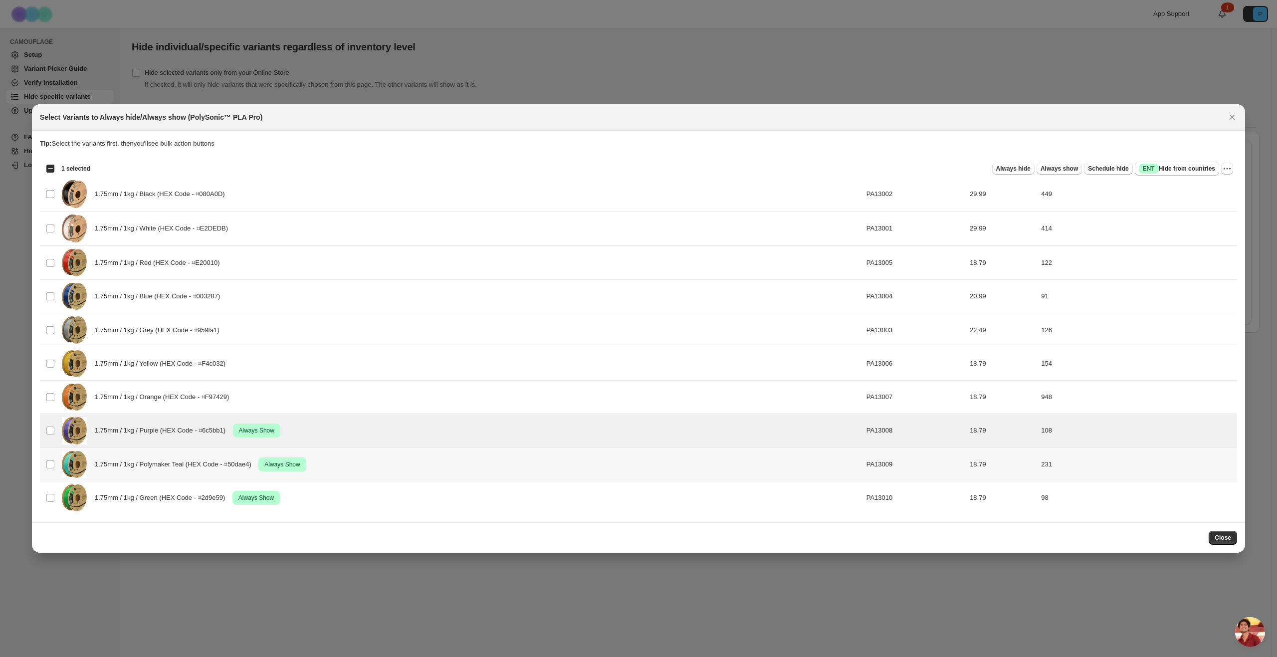
click at [56, 462] on td "Select product variant" at bounding box center [49, 464] width 19 height 33
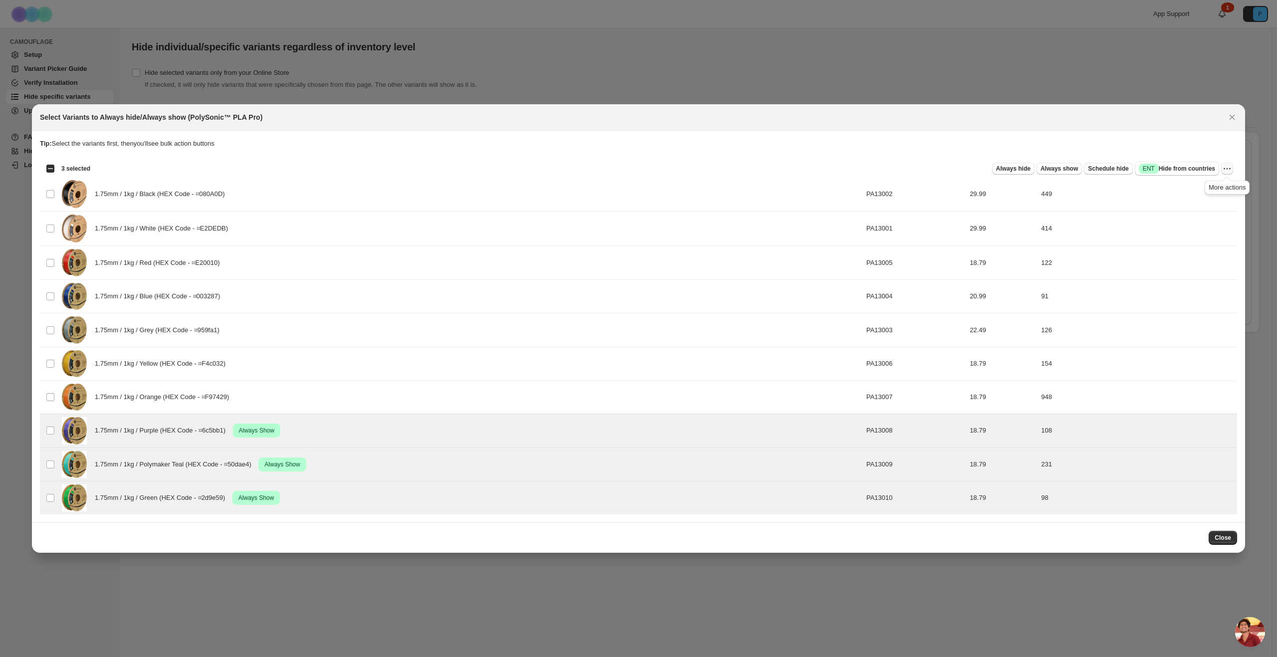
click at [1228, 167] on icon "More actions" at bounding box center [1227, 169] width 10 height 10
click at [1212, 203] on span "Undo always show" at bounding box center [1191, 205] width 72 height 10
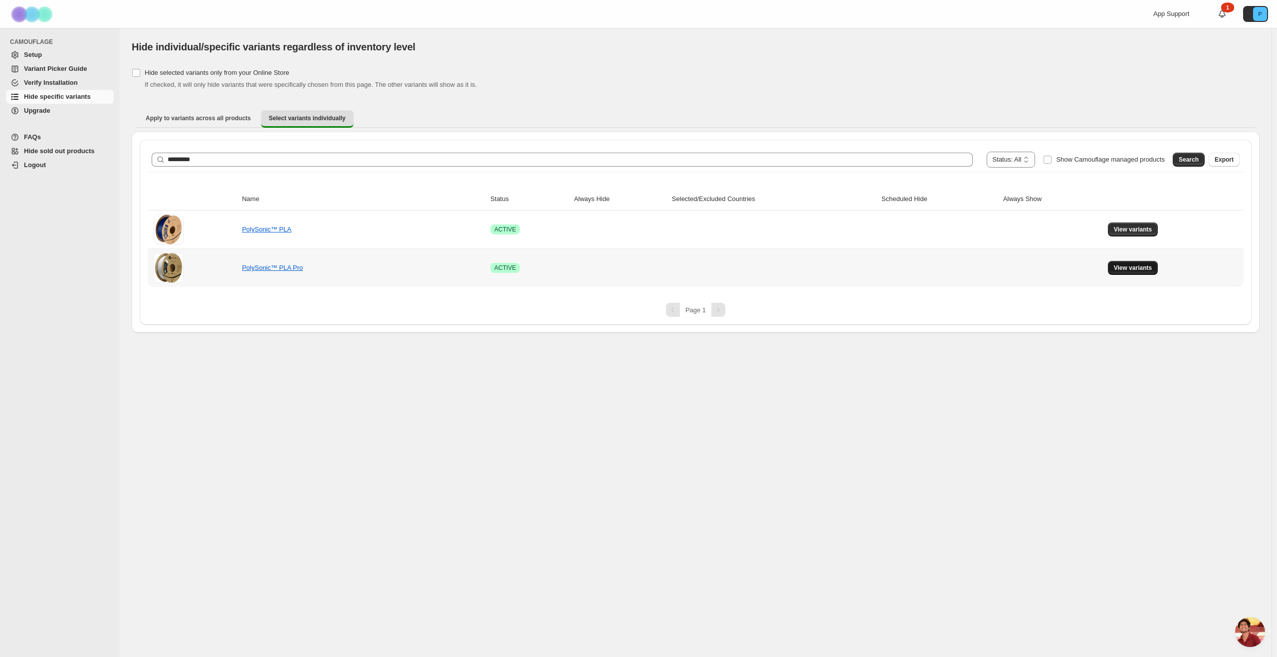
click at [1145, 262] on button "View variants" at bounding box center [1133, 268] width 50 height 14
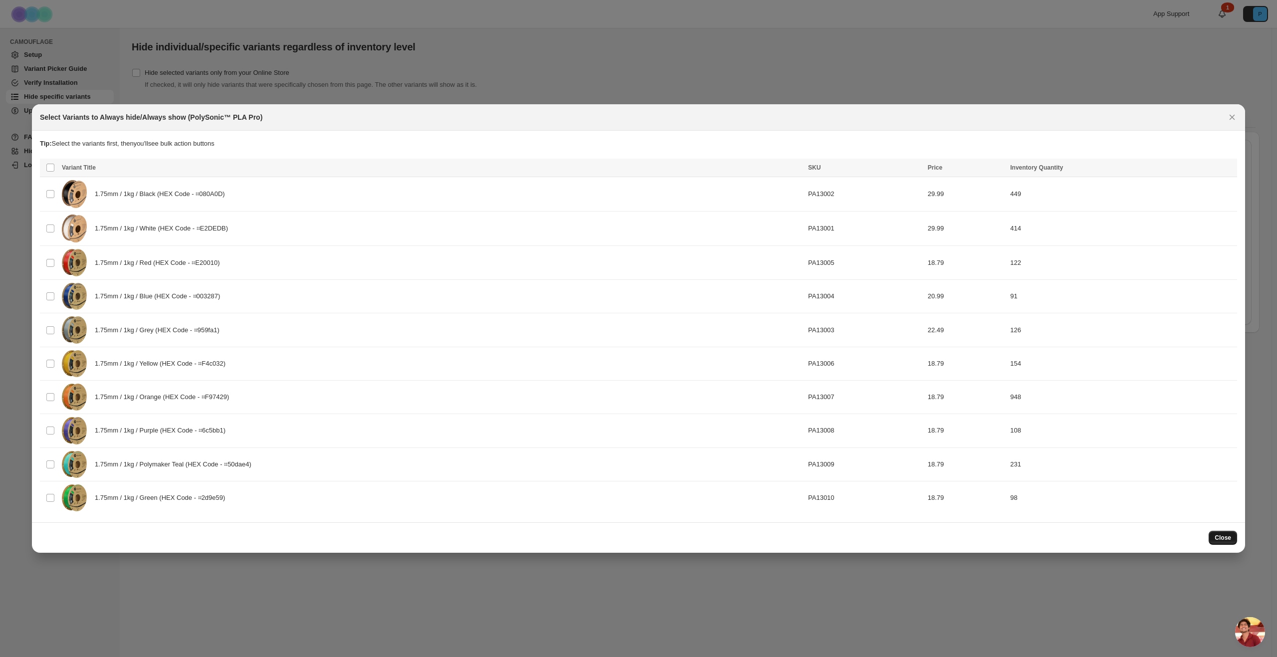
click at [1230, 537] on span "Close" at bounding box center [1223, 538] width 16 height 8
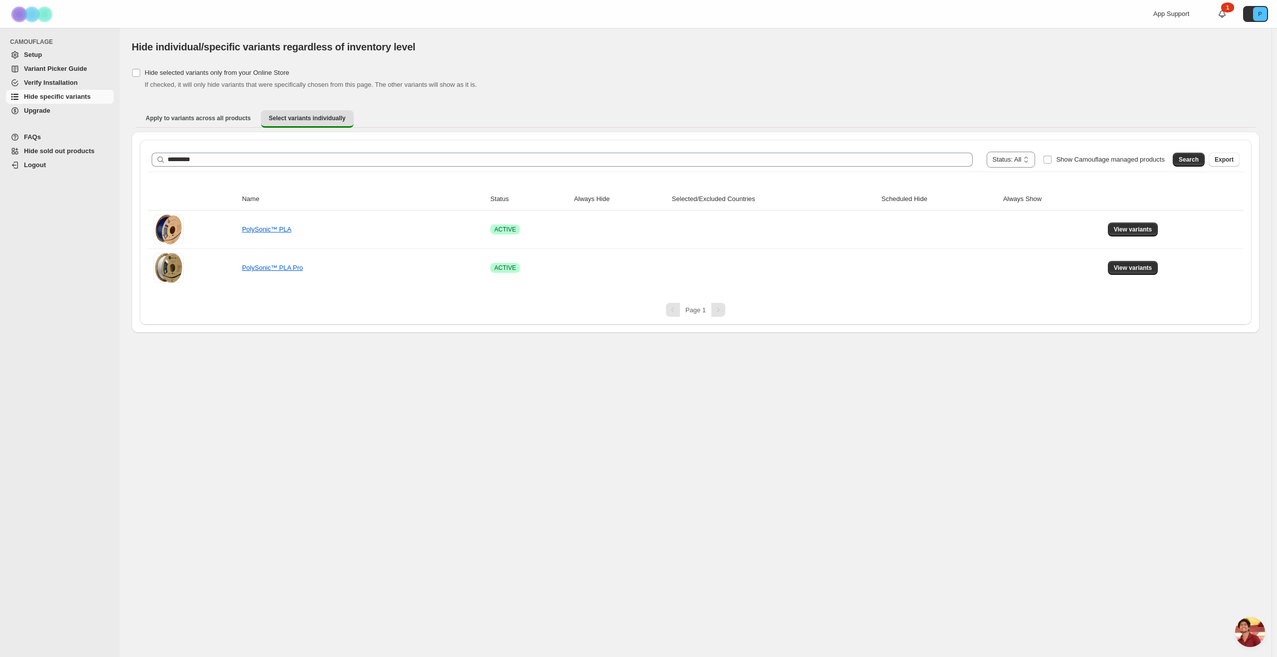
click at [36, 85] on span "Verify Installation" at bounding box center [51, 82] width 54 height 7
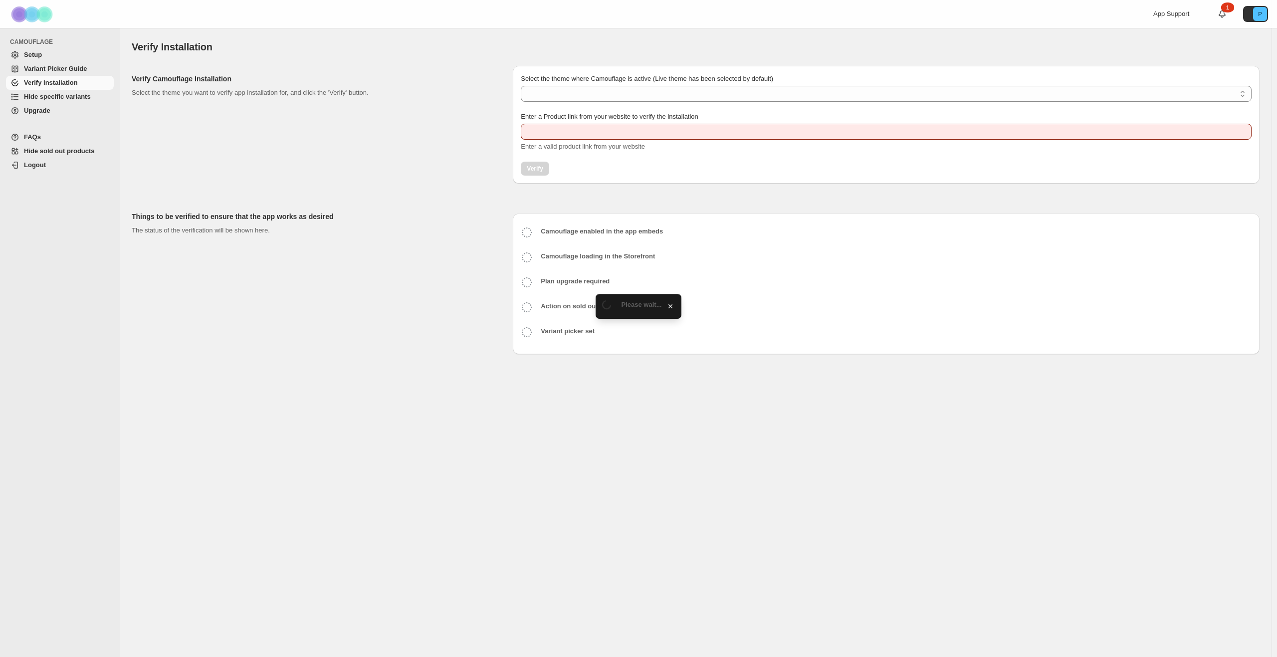
type input "**********"
select select "**********"
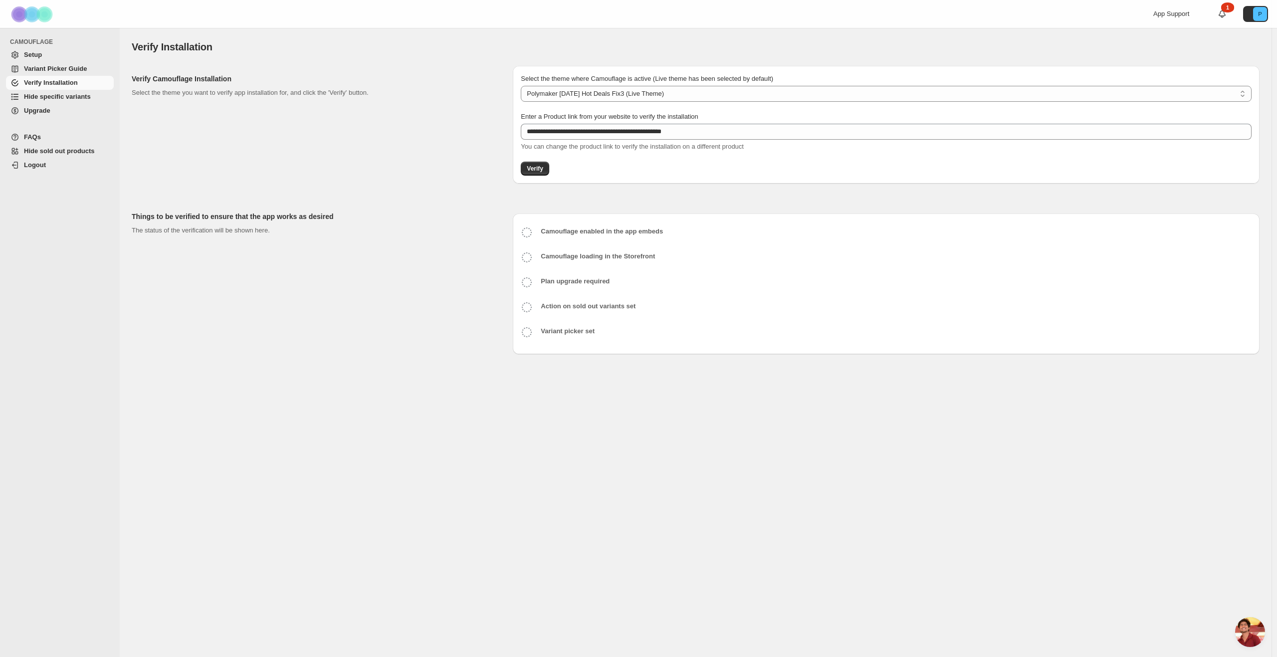
scroll to position [369, 0]
